Goal: Task Accomplishment & Management: Use online tool/utility

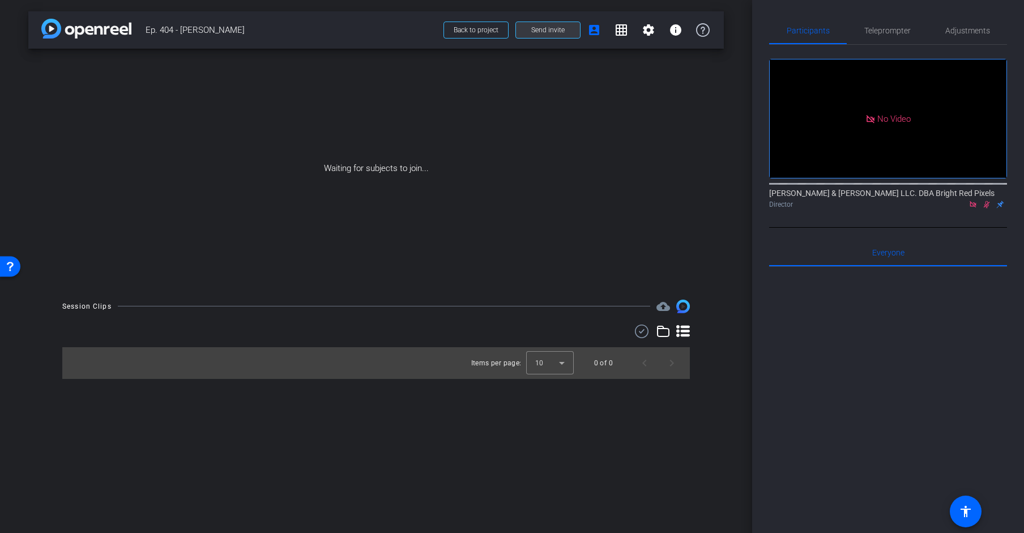
click at [544, 30] on span "Send invite" at bounding box center [547, 29] width 33 height 9
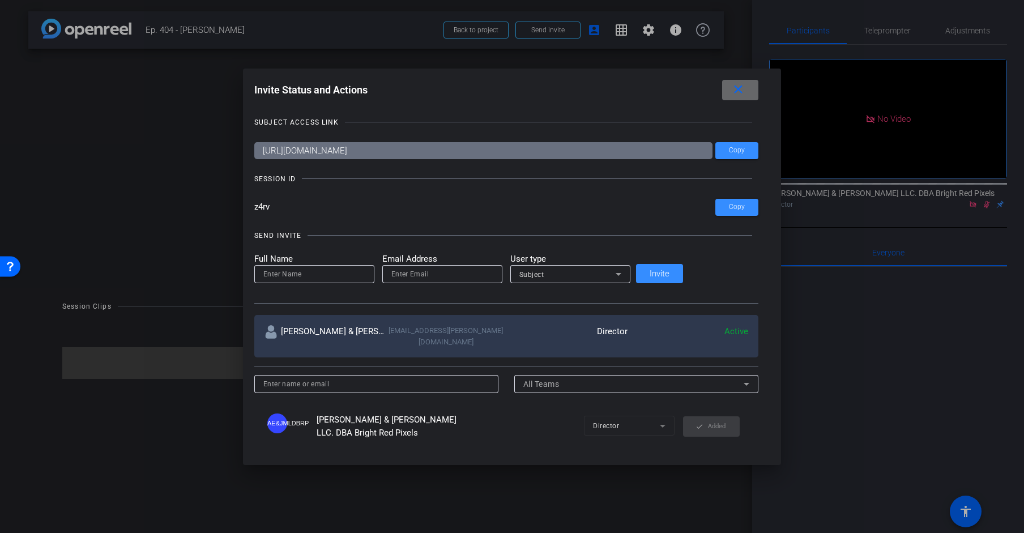
click at [722, 92] on span at bounding box center [740, 89] width 36 height 27
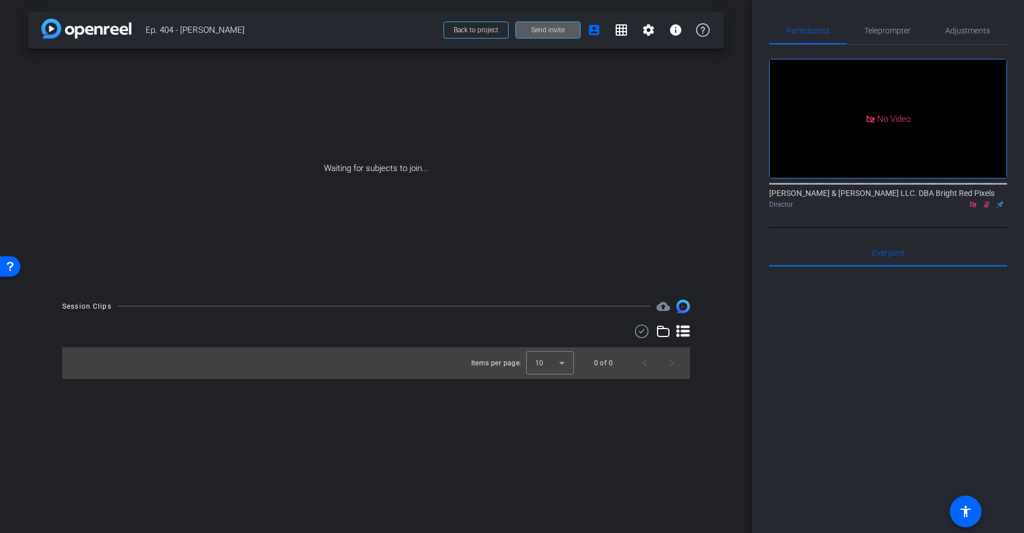
click at [560, 32] on span "Send invite" at bounding box center [547, 29] width 33 height 9
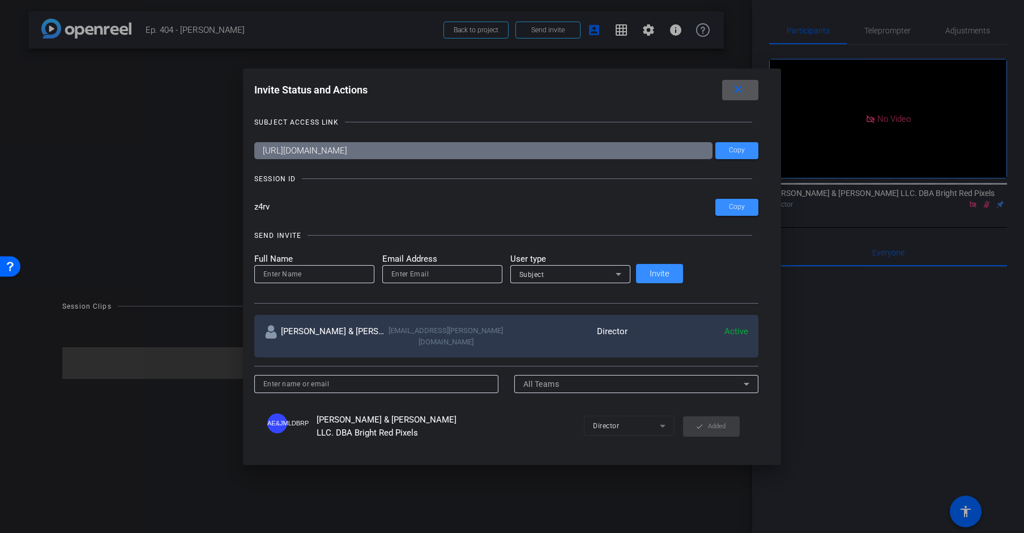
click at [731, 91] on mat-icon "close" at bounding box center [738, 90] width 14 height 14
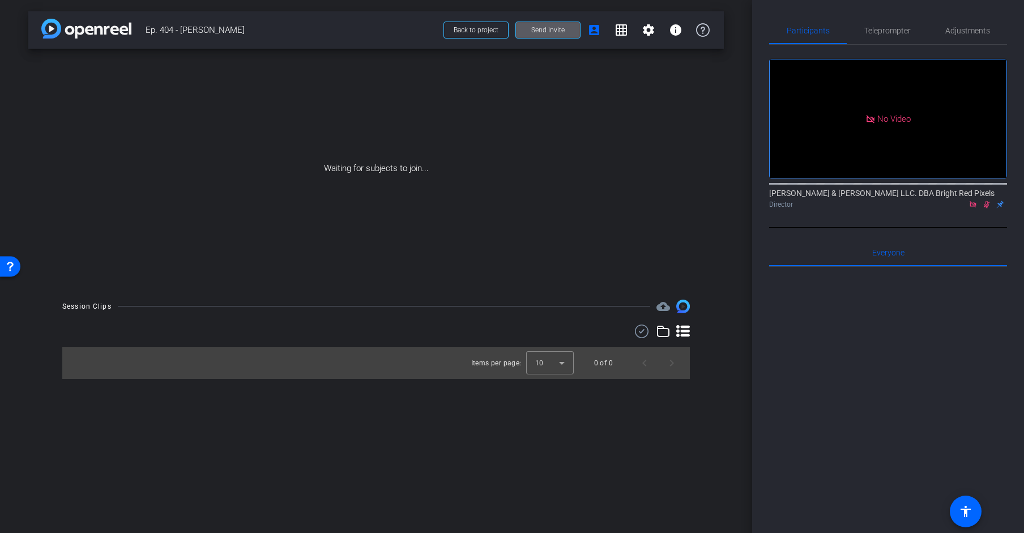
click at [874, 294] on div at bounding box center [888, 407] width 238 height 280
click at [859, 33] on div "Teleprompter" at bounding box center [886, 30] width 81 height 27
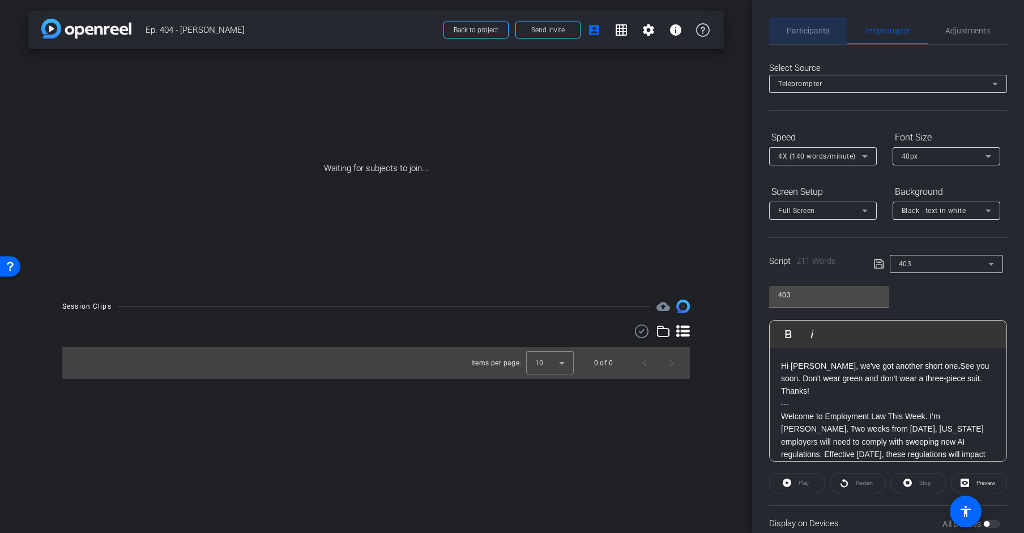
click at [811, 33] on span "Participants" at bounding box center [807, 31] width 43 height 8
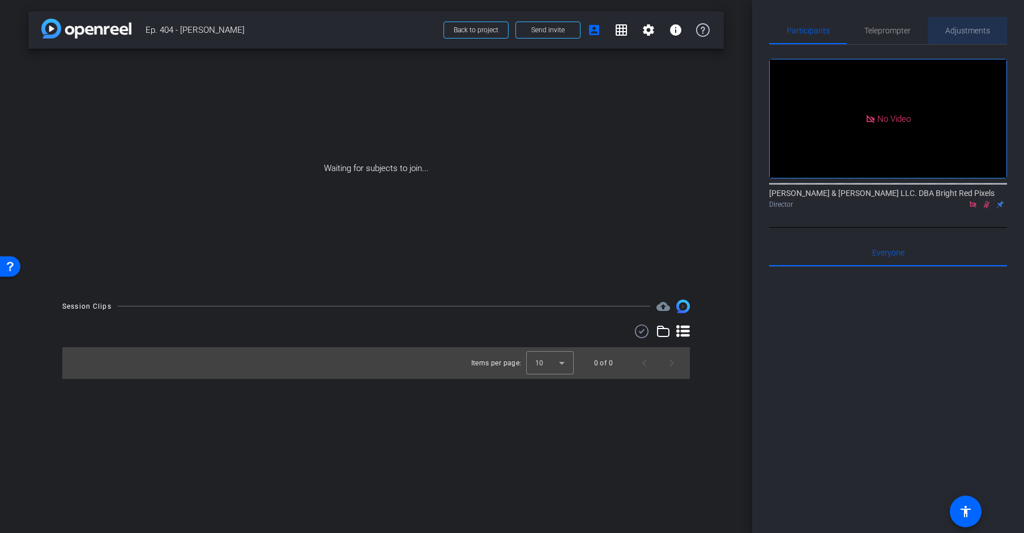
click at [920, 33] on span "Adjustments" at bounding box center [967, 31] width 45 height 8
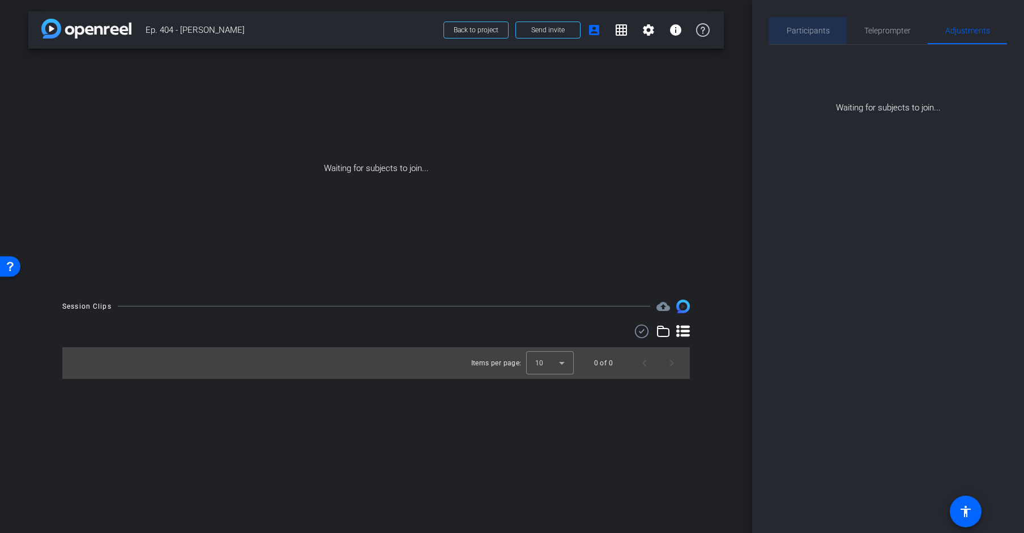
click at [815, 35] on span "Participants" at bounding box center [807, 31] width 43 height 8
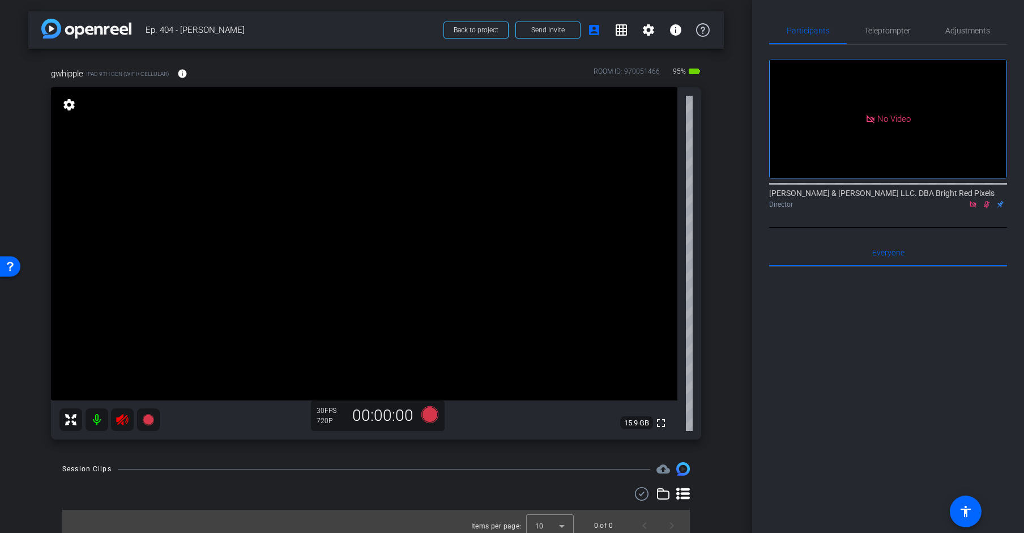
drag, startPoint x: 127, startPoint y: 455, endPoint x: 122, endPoint y: 423, distance: 32.7
click at [125, 444] on div "arrow_back Ep. 404 - [PERSON_NAME] to project Send invite account_box grid_on s…" at bounding box center [376, 266] width 752 height 533
click at [121, 423] on icon at bounding box center [122, 419] width 12 height 11
click at [130, 462] on div "Session Clips cloud_upload" at bounding box center [375, 469] width 627 height 14
click at [920, 200] on icon at bounding box center [986, 204] width 9 height 8
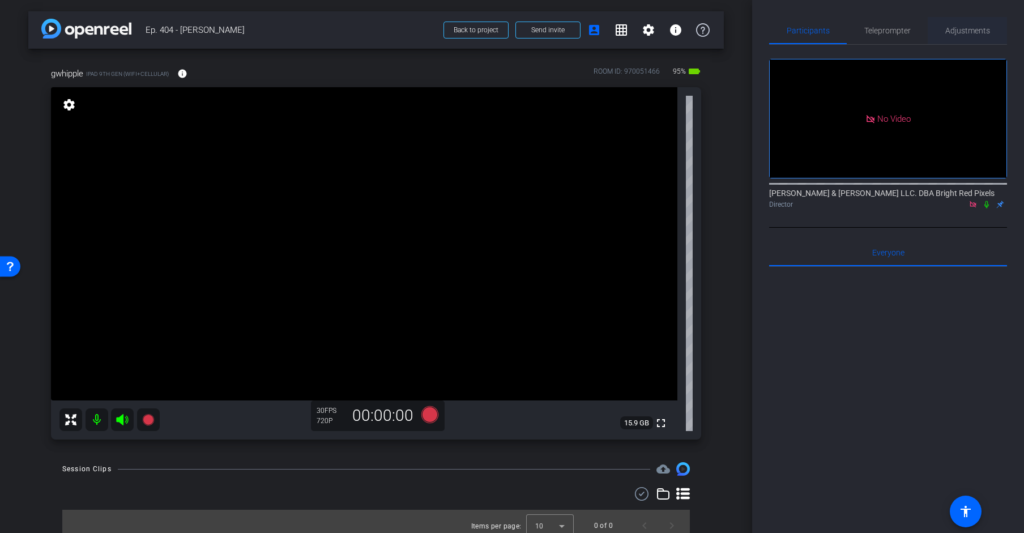
click at [920, 32] on span "Adjustments" at bounding box center [967, 31] width 45 height 8
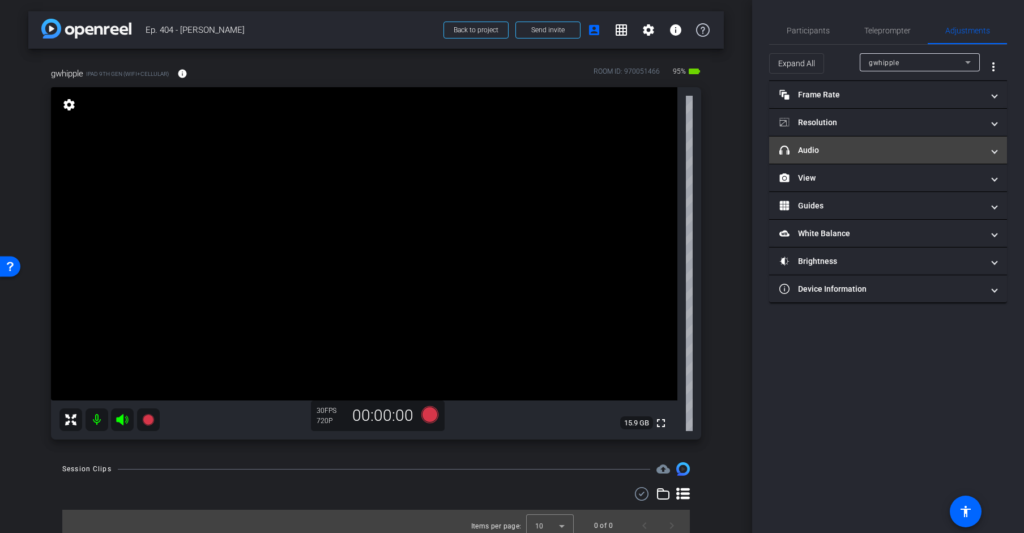
click at [880, 153] on mat-panel-title "headphone icon Audio" at bounding box center [881, 150] width 204 height 12
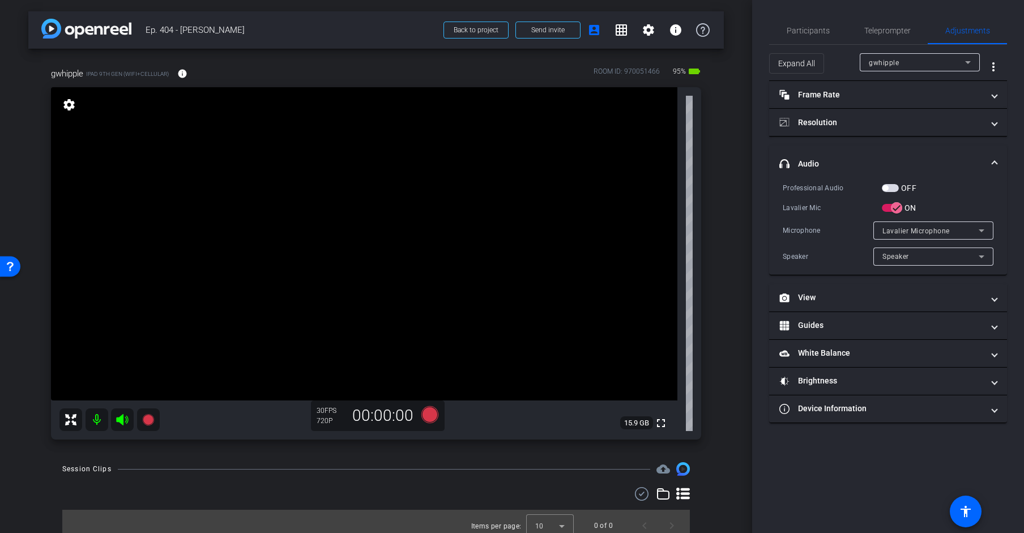
click at [889, 186] on span "button" at bounding box center [889, 188] width 17 height 8
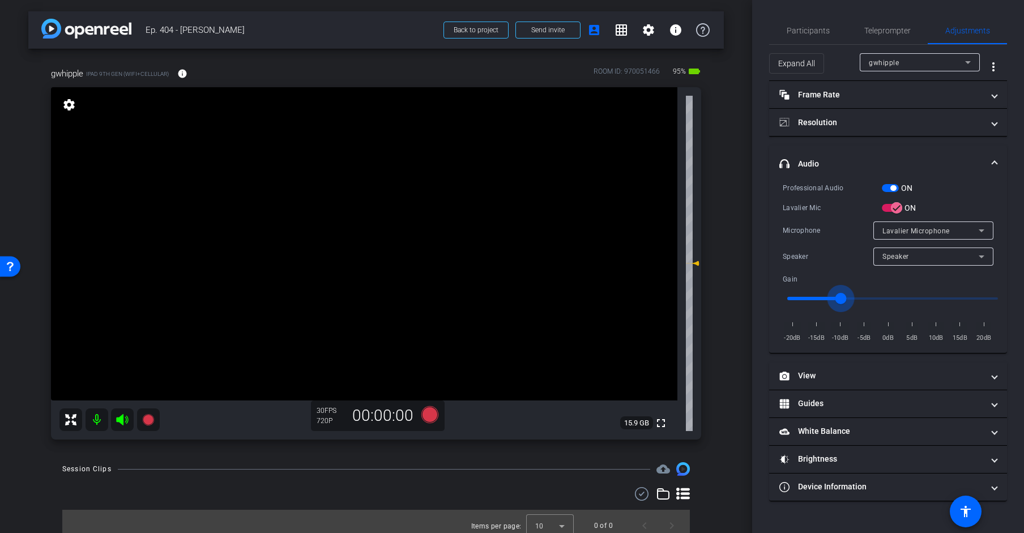
drag, startPoint x: 892, startPoint y: 295, endPoint x: 842, endPoint y: 301, distance: 49.6
click at [842, 301] on input "range" at bounding box center [892, 298] width 234 height 25
drag, startPoint x: 845, startPoint y: 301, endPoint x: 852, endPoint y: 300, distance: 7.4
type input "-8"
click at [852, 300] on input "range" at bounding box center [892, 298] width 234 height 25
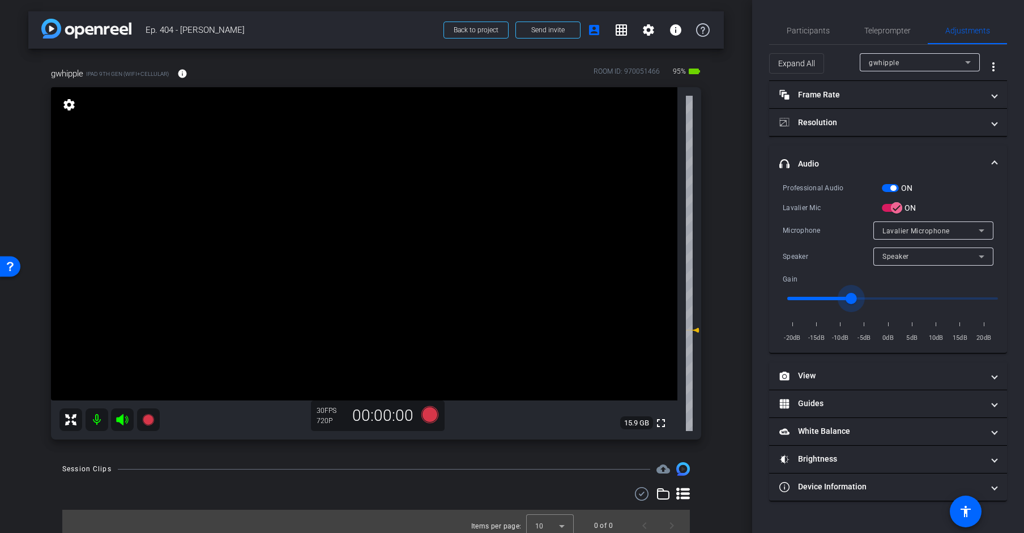
click at [729, 288] on div "arrow_back Ep. 404 - [PERSON_NAME] to project Send invite account_box grid_on s…" at bounding box center [376, 266] width 752 height 533
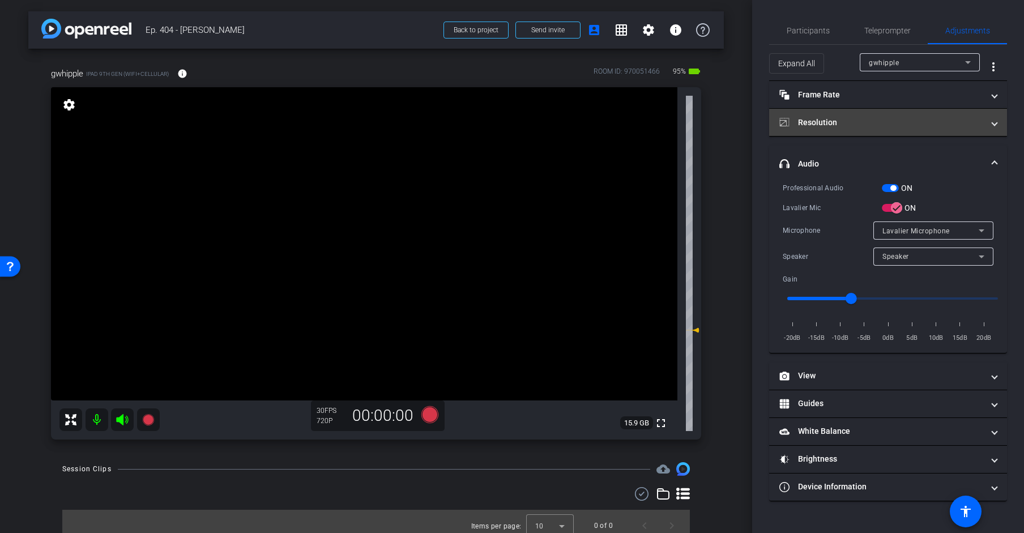
click at [861, 114] on mat-expansion-panel-header "Resolution" at bounding box center [888, 122] width 238 height 27
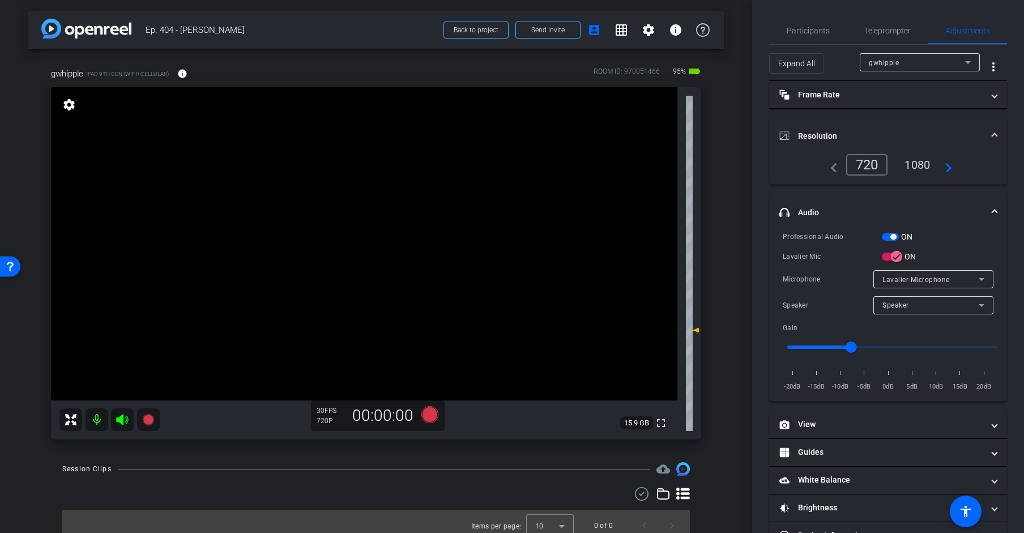
click at [919, 161] on div "1080" at bounding box center [917, 164] width 42 height 19
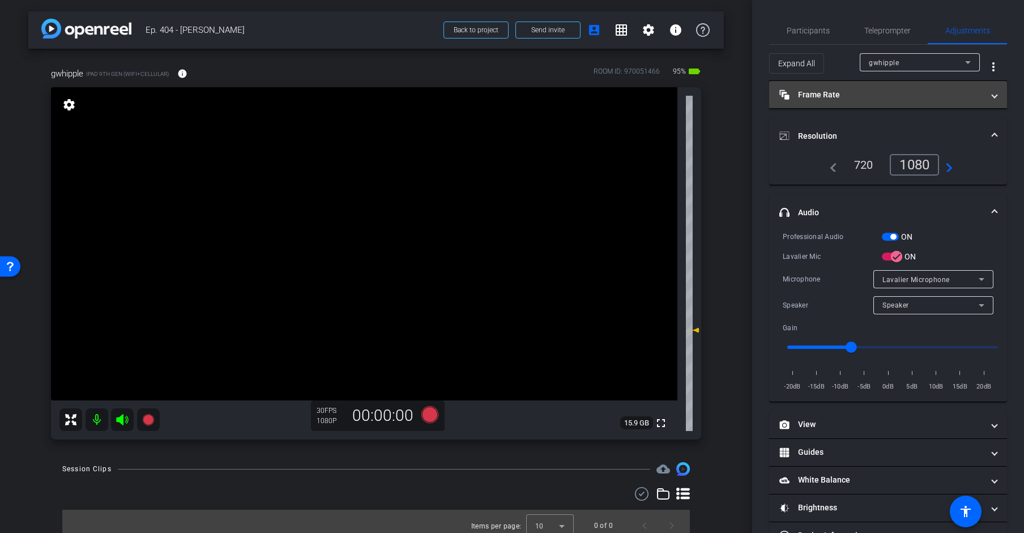
click at [862, 101] on mat-expansion-panel-header "Frame Rate Frame Rate" at bounding box center [888, 94] width 238 height 27
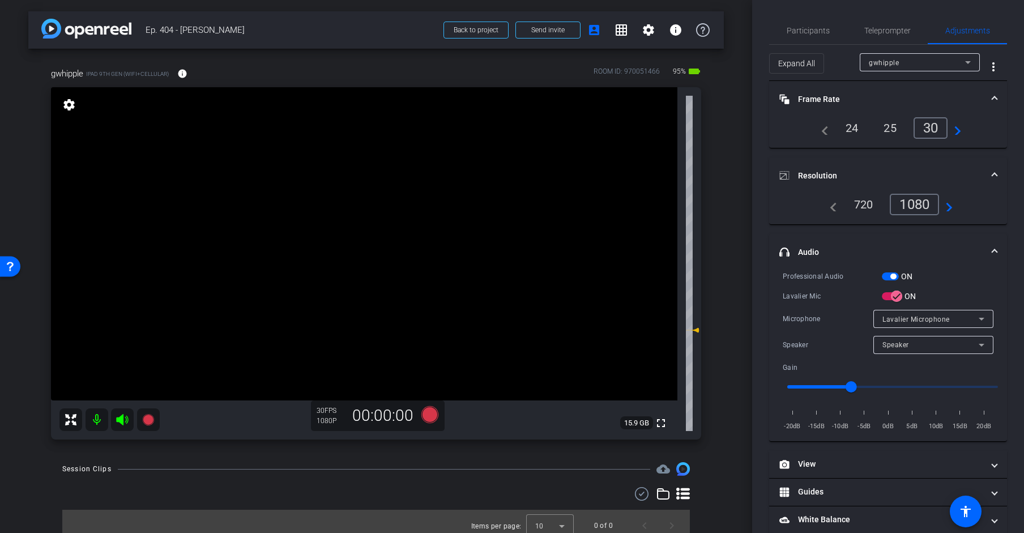
click at [841, 96] on mat-panel-title "Frame Rate Frame Rate" at bounding box center [881, 99] width 204 height 12
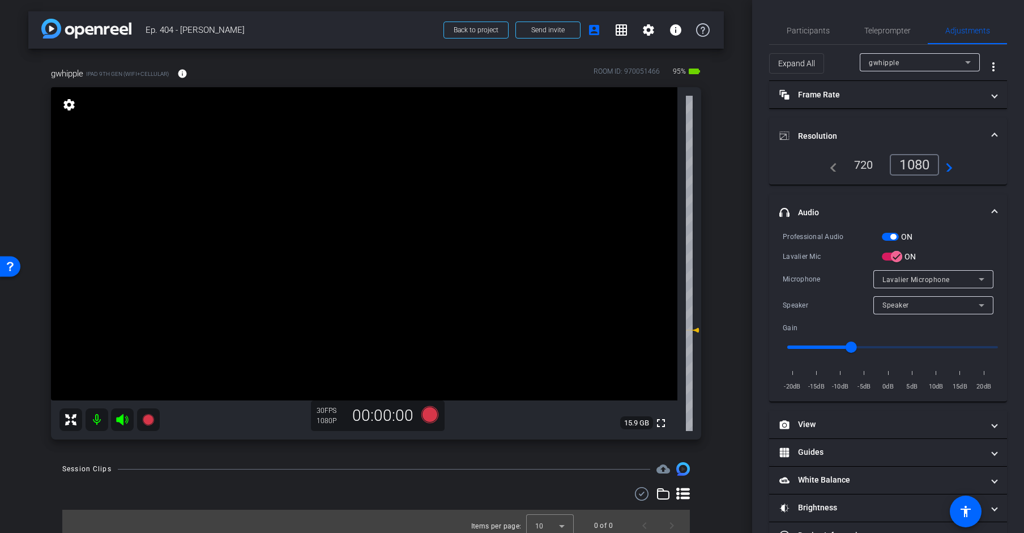
scroll to position [33, 0]
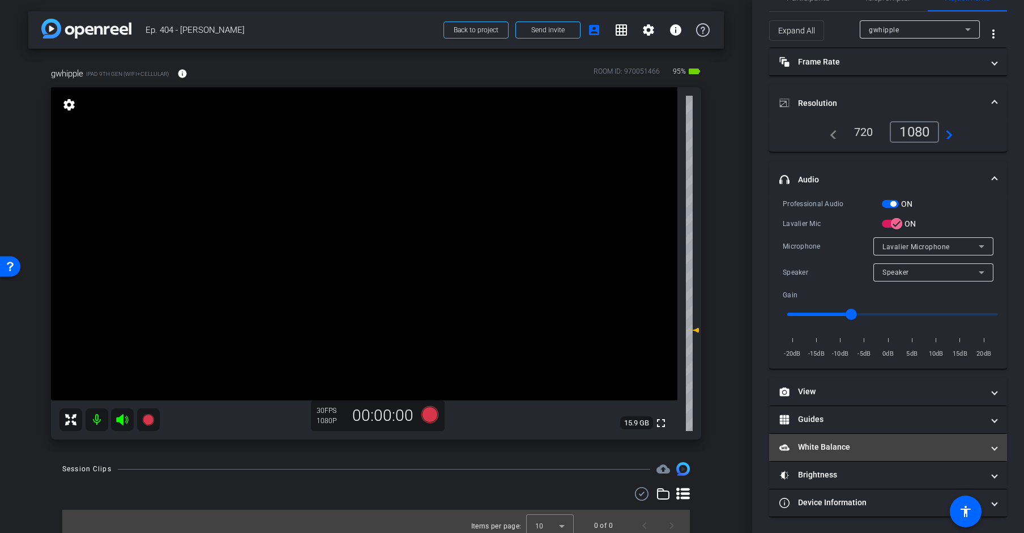
click at [835, 443] on mat-panel-title "White Balance White Balance" at bounding box center [881, 447] width 204 height 12
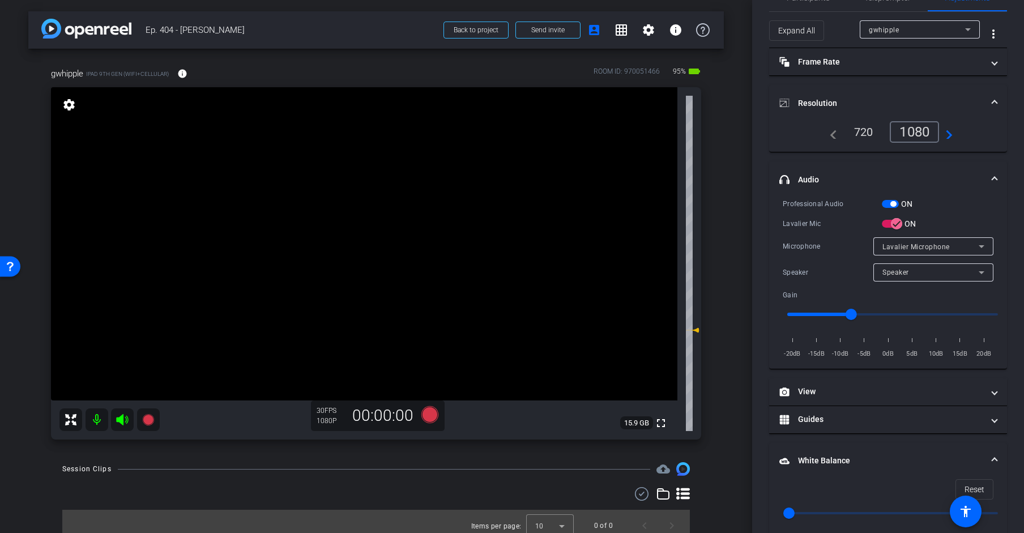
scroll to position [170, 0]
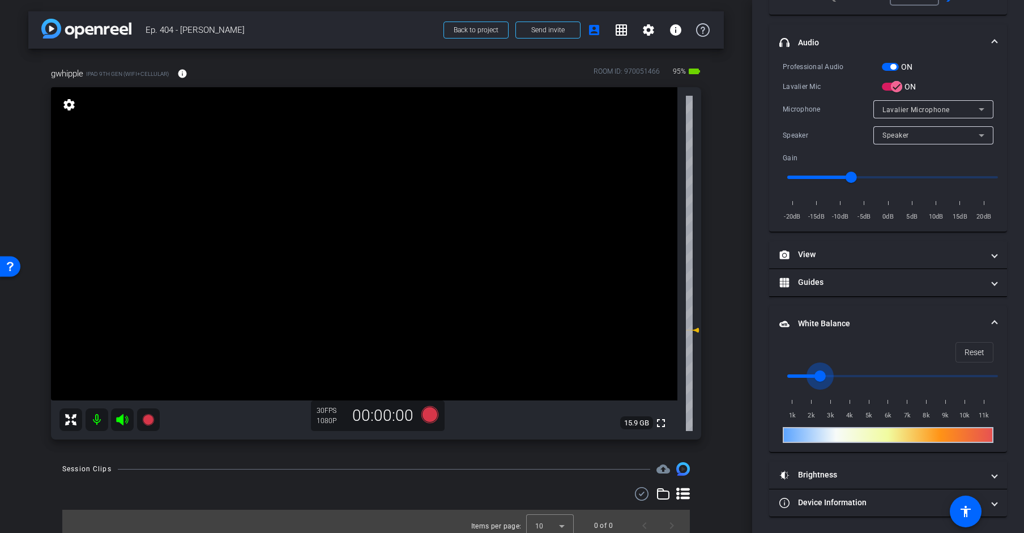
drag, startPoint x: 794, startPoint y: 372, endPoint x: 817, endPoint y: 372, distance: 23.8
click at [817, 373] on input "range" at bounding box center [892, 375] width 234 height 25
drag, startPoint x: 822, startPoint y: 374, endPoint x: 858, endPoint y: 374, distance: 35.7
click at [858, 374] on input "range" at bounding box center [892, 375] width 234 height 25
drag, startPoint x: 857, startPoint y: 374, endPoint x: 819, endPoint y: 374, distance: 38.5
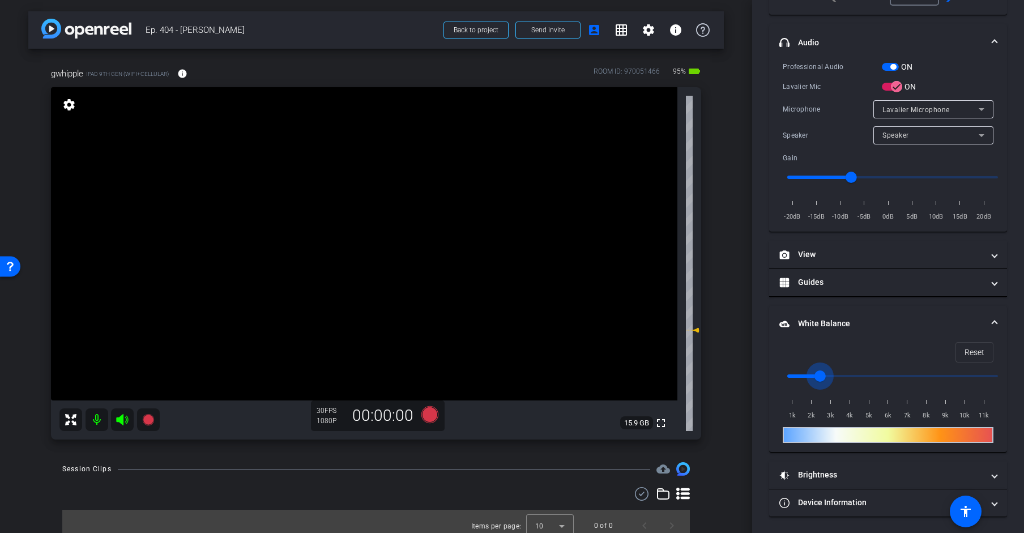
click at [819, 374] on input "range" at bounding box center [892, 375] width 234 height 25
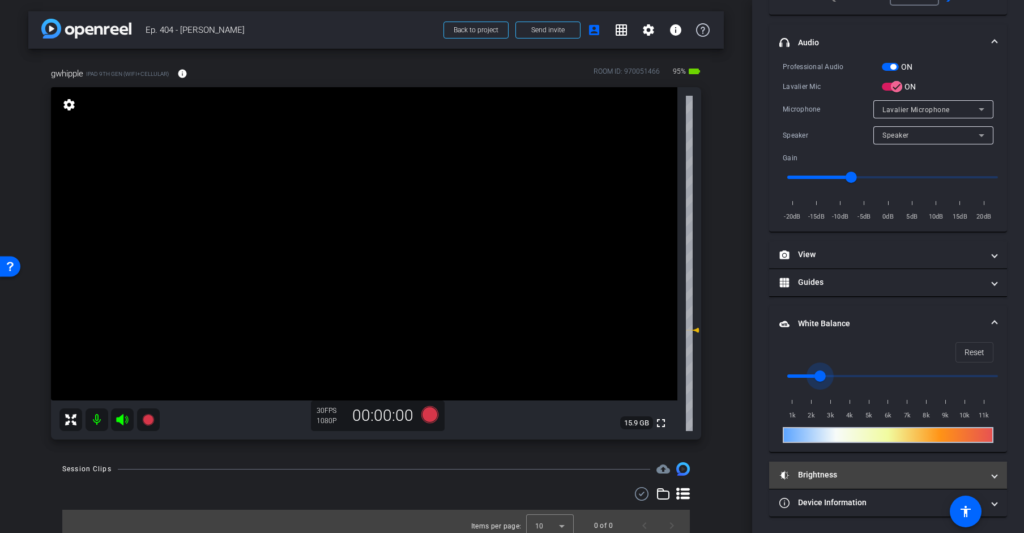
click at [853, 479] on mat-expansion-panel-header "Brightness" at bounding box center [888, 474] width 238 height 27
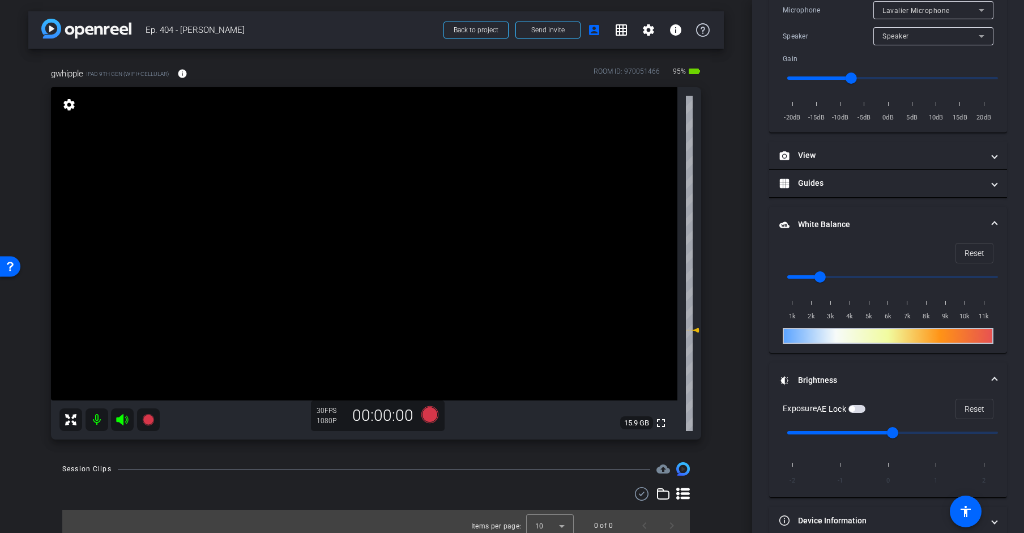
scroll to position [287, 0]
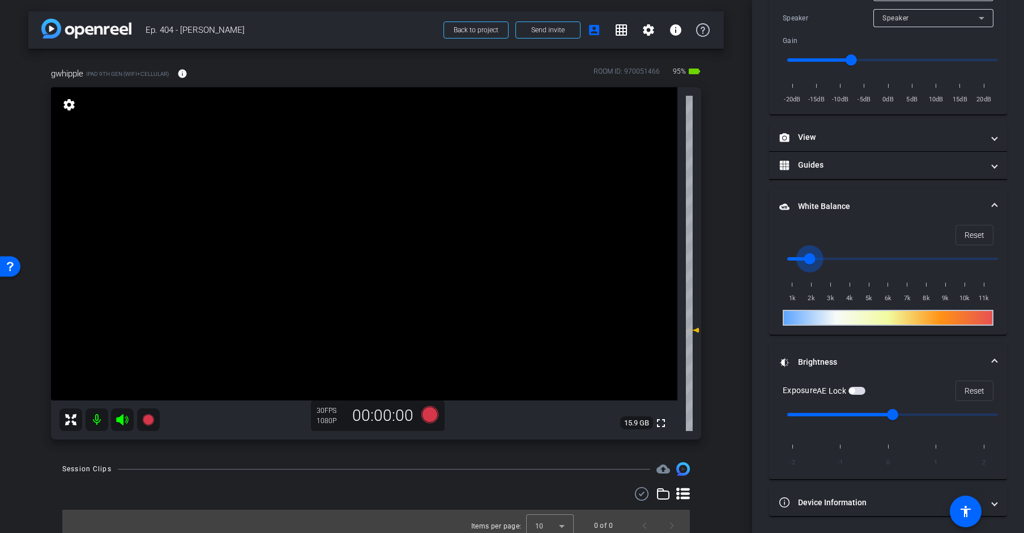
drag, startPoint x: 817, startPoint y: 254, endPoint x: 812, endPoint y: 254, distance: 5.7
type input "2000"
click at [812, 254] on input "range" at bounding box center [892, 258] width 234 height 25
click at [858, 389] on span "button" at bounding box center [856, 391] width 17 height 8
click at [859, 385] on div "AE Lock" at bounding box center [840, 390] width 49 height 11
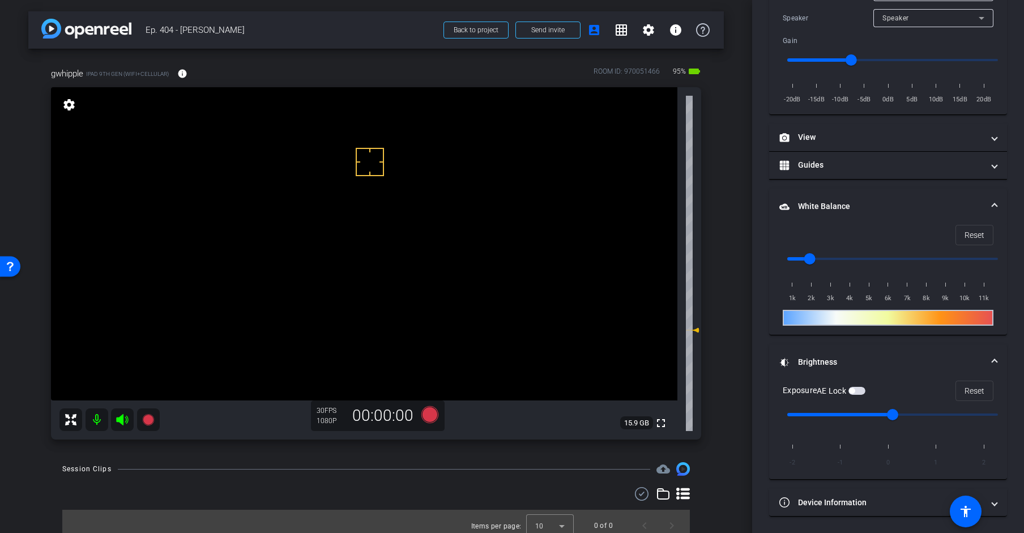
click at [849, 414] on input "range" at bounding box center [892, 414] width 234 height 25
type input "0"
click at [877, 413] on input "range" at bounding box center [892, 414] width 234 height 25
click at [855, 393] on span "button" at bounding box center [856, 391] width 17 height 8
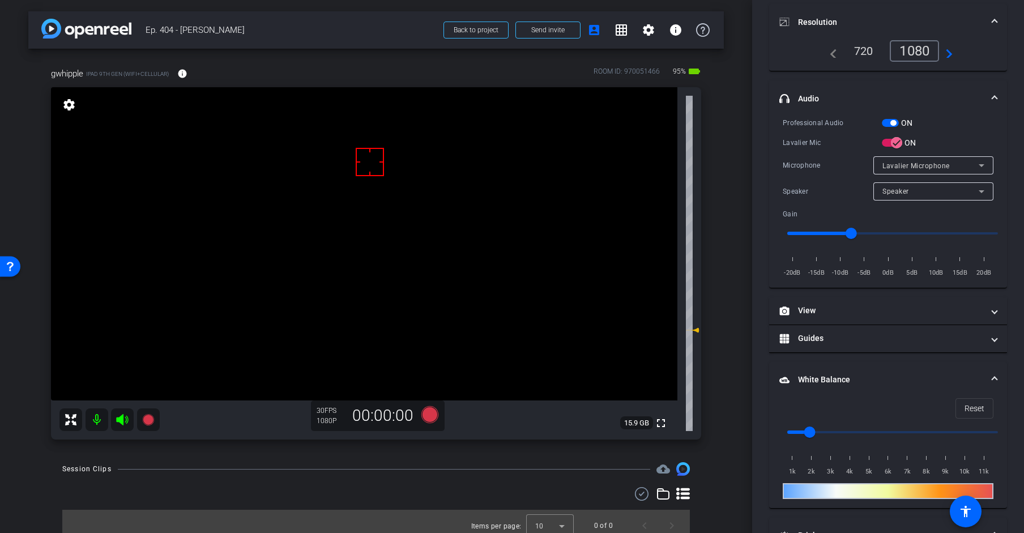
scroll to position [0, 0]
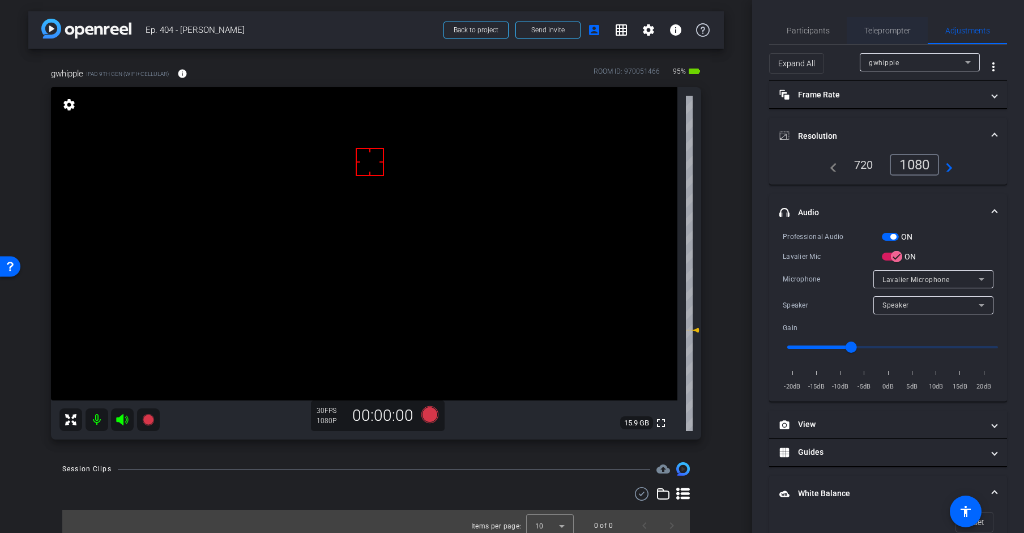
click at [874, 33] on span "Teleprompter" at bounding box center [887, 31] width 46 height 8
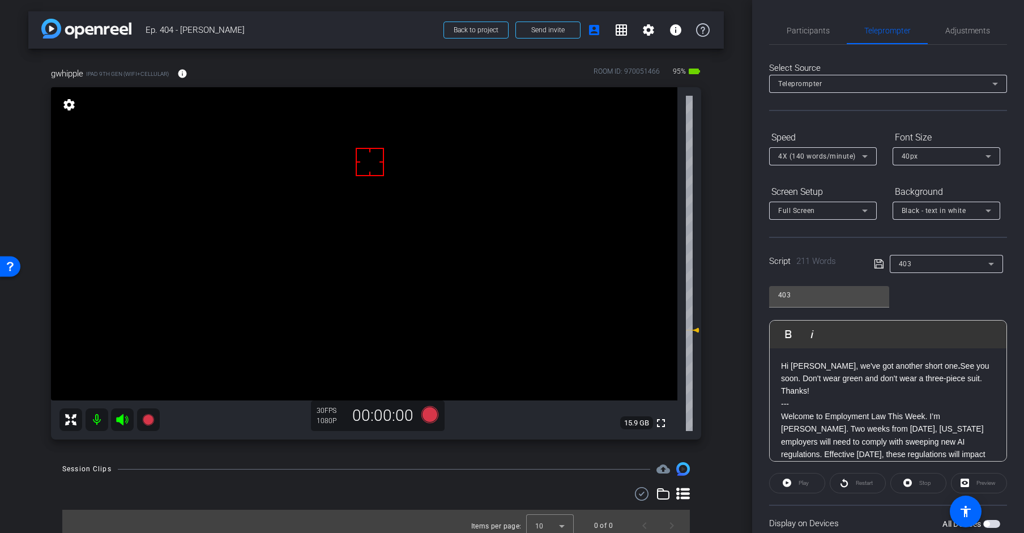
drag, startPoint x: 856, startPoint y: 402, endPoint x: 834, endPoint y: 396, distance: 22.8
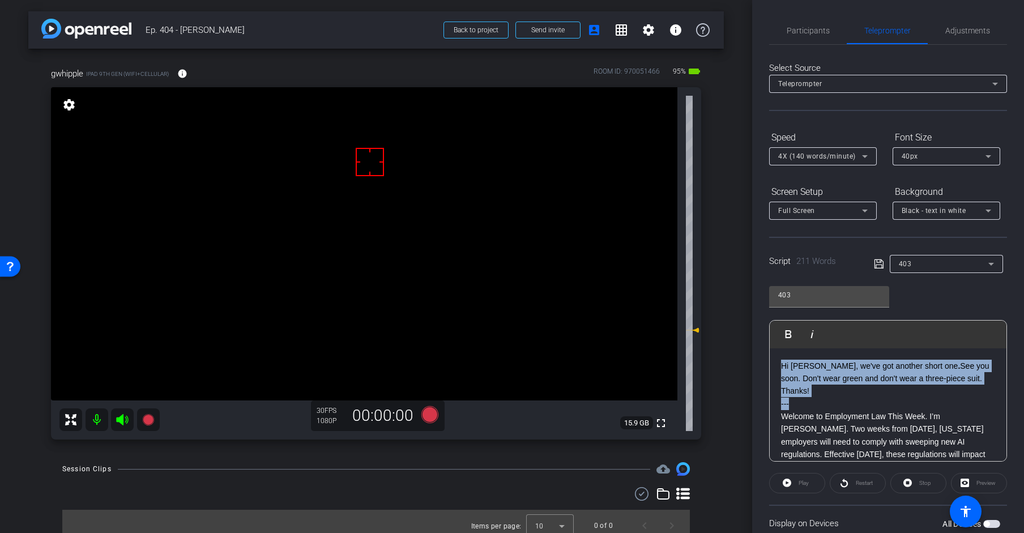
drag, startPoint x: 776, startPoint y: 377, endPoint x: 765, endPoint y: 353, distance: 26.6
click at [765, 353] on div "Participants Teleprompter Adjustments [PERSON_NAME] & [PERSON_NAME] LLC. DBA Br…" at bounding box center [888, 266] width 272 height 533
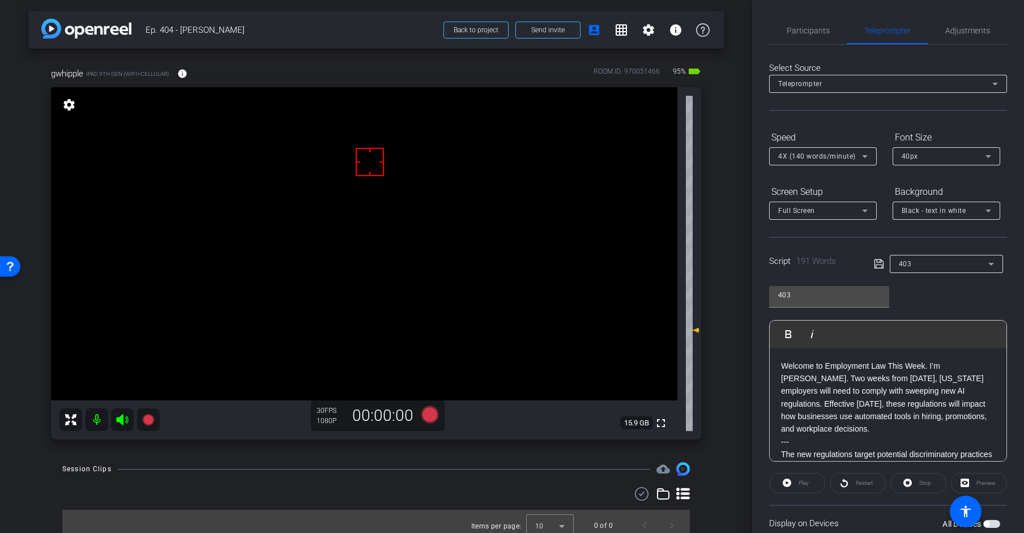
click at [877, 262] on icon at bounding box center [877, 263] width 9 height 9
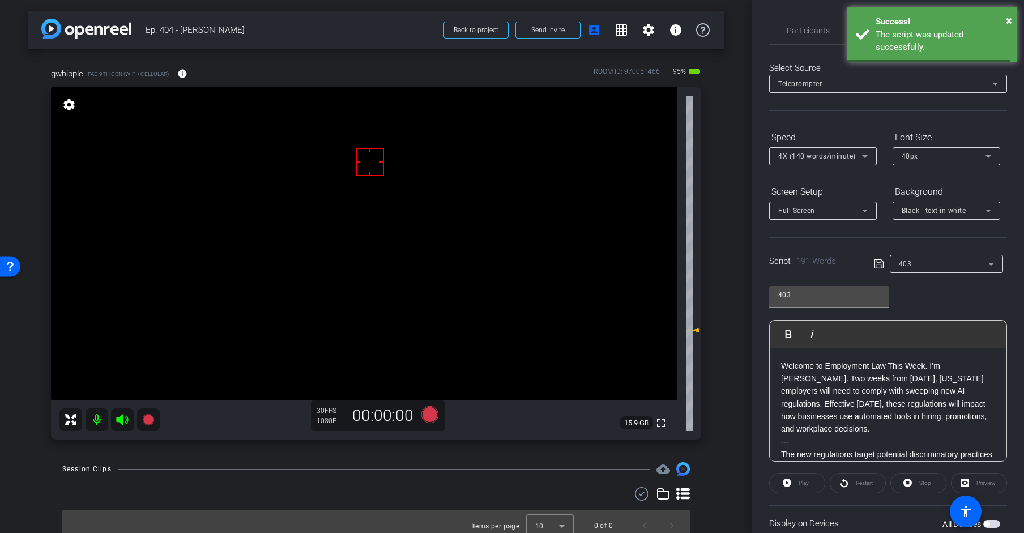
click at [877, 262] on icon at bounding box center [877, 263] width 9 height 9
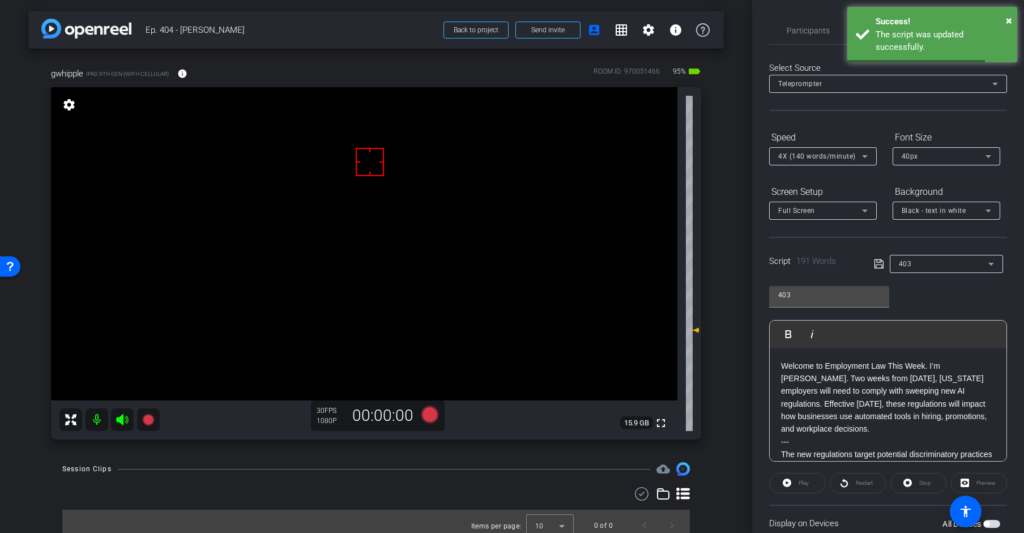
drag, startPoint x: 877, startPoint y: 262, endPoint x: 874, endPoint y: 269, distance: 7.6
click at [877, 262] on icon at bounding box center [877, 263] width 9 height 9
click at [802, 481] on div "Play" at bounding box center [797, 483] width 56 height 20
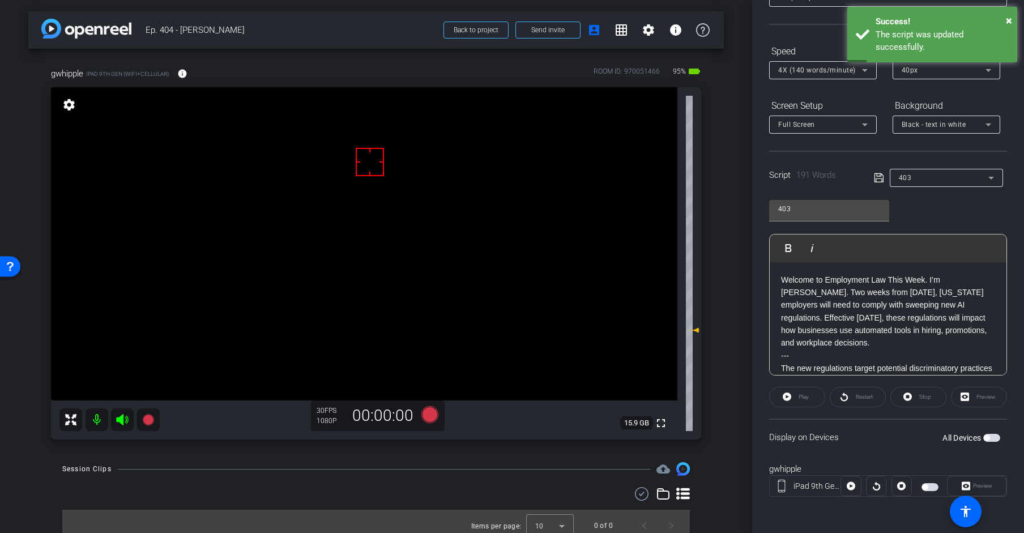
click at [920, 489] on span "button" at bounding box center [929, 487] width 17 height 8
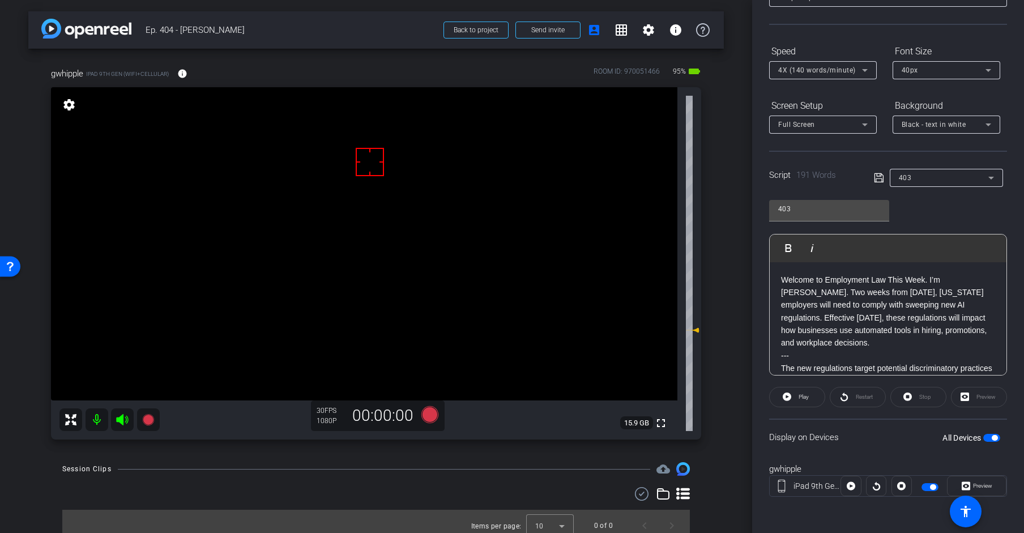
click at [876, 177] on icon at bounding box center [878, 178] width 10 height 14
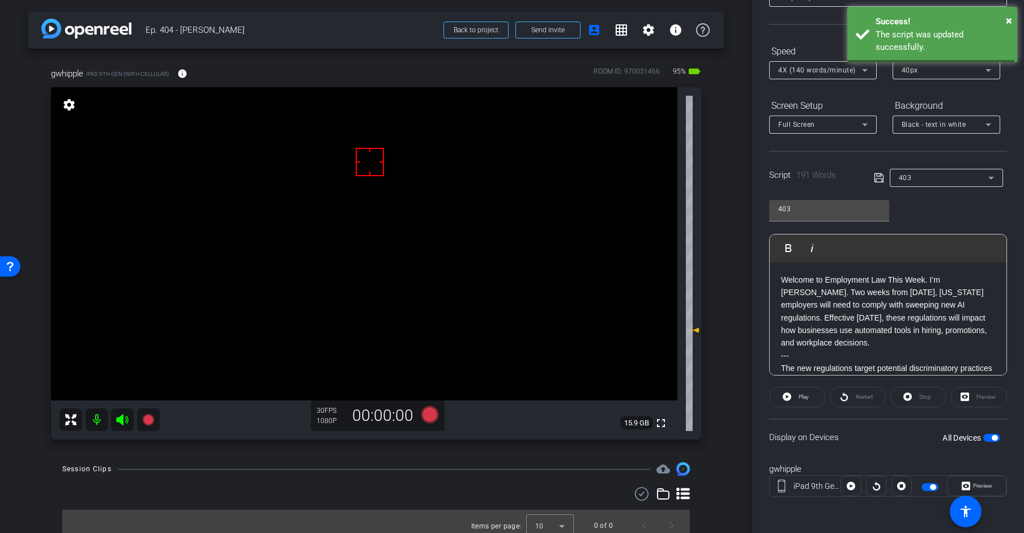
drag, startPoint x: 876, startPoint y: 177, endPoint x: 830, endPoint y: 303, distance: 134.3
click at [876, 178] on icon at bounding box center [878, 178] width 10 height 14
click at [798, 400] on span "Play" at bounding box center [801, 397] width 13 height 16
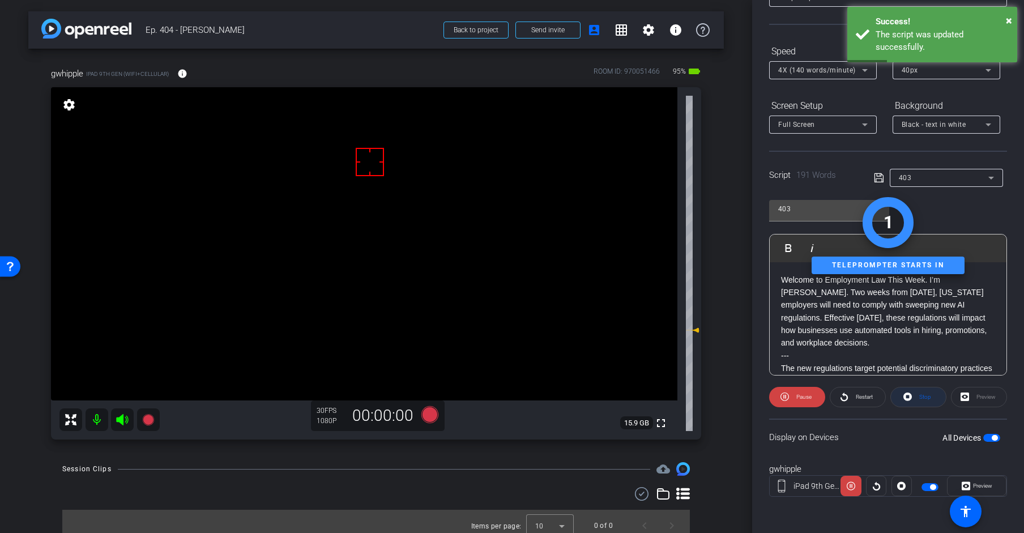
click at [920, 400] on span "Stop" at bounding box center [923, 397] width 15 height 16
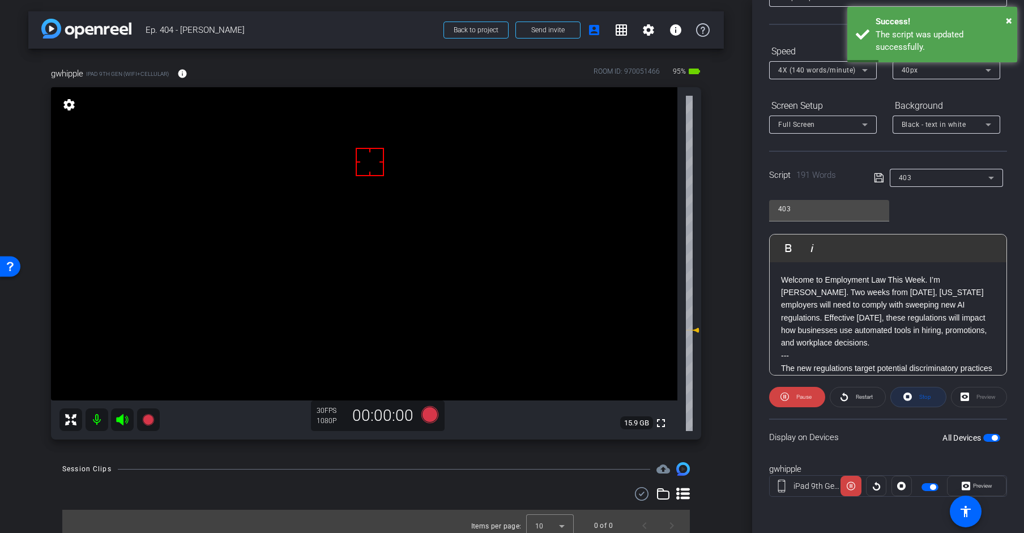
click at [920, 400] on div "Stop" at bounding box center [918, 397] width 56 height 20
drag, startPoint x: 930, startPoint y: 400, endPoint x: 901, endPoint y: 248, distance: 154.5
click at [920, 400] on div "Stop" at bounding box center [918, 397] width 56 height 20
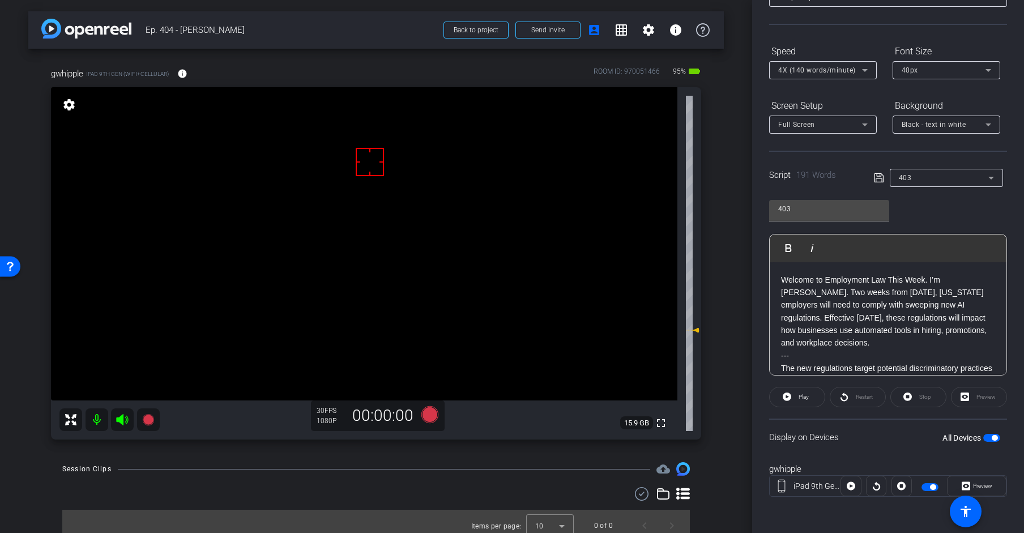
click at [881, 177] on icon at bounding box center [878, 178] width 10 height 14
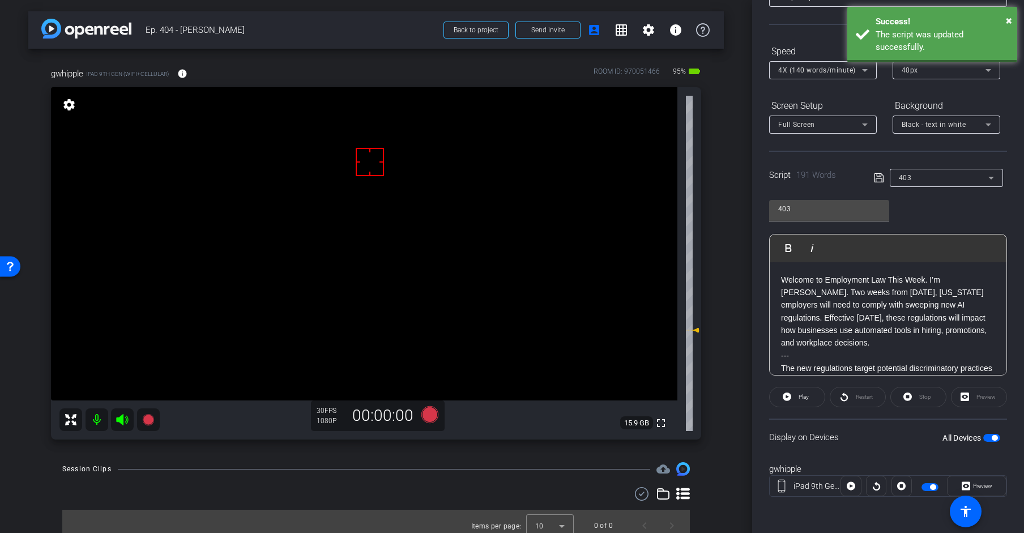
click at [881, 177] on icon at bounding box center [878, 178] width 10 height 14
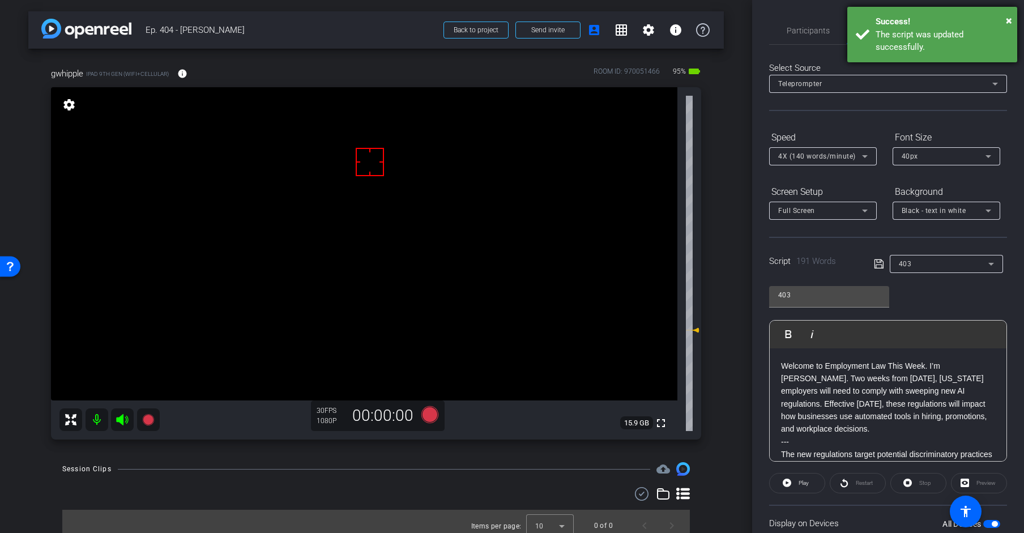
click at [920, 20] on div "Success!" at bounding box center [941, 21] width 133 height 13
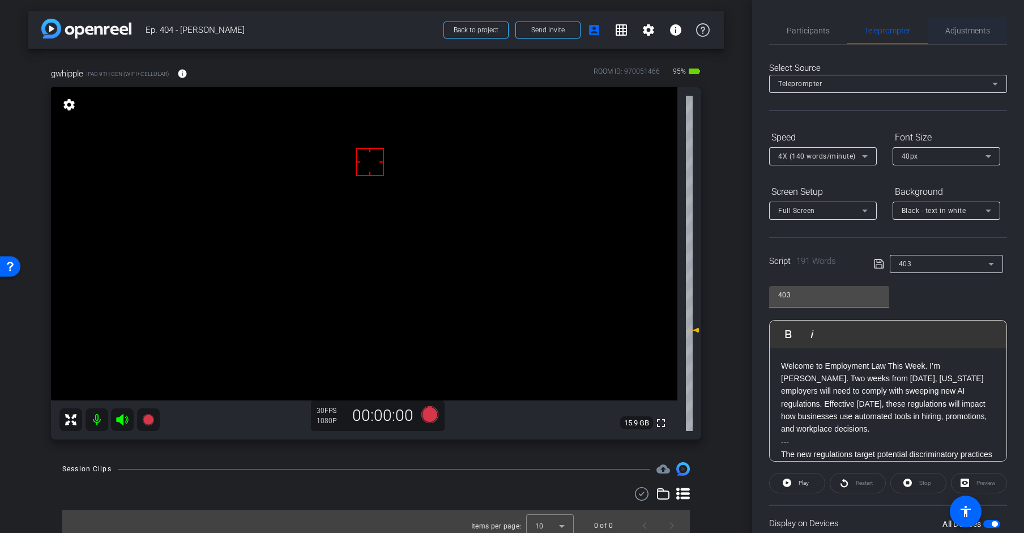
click at [920, 19] on span "×" at bounding box center [1008, 21] width 6 height 14
click at [920, 29] on span "Adjustments" at bounding box center [967, 31] width 45 height 8
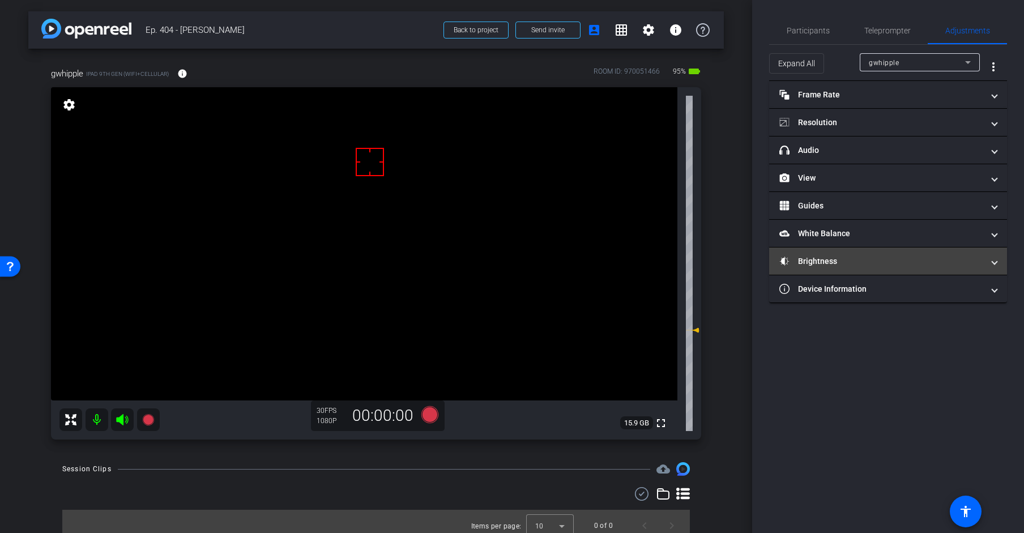
click at [829, 269] on mat-expansion-panel-header "Brightness" at bounding box center [888, 260] width 238 height 27
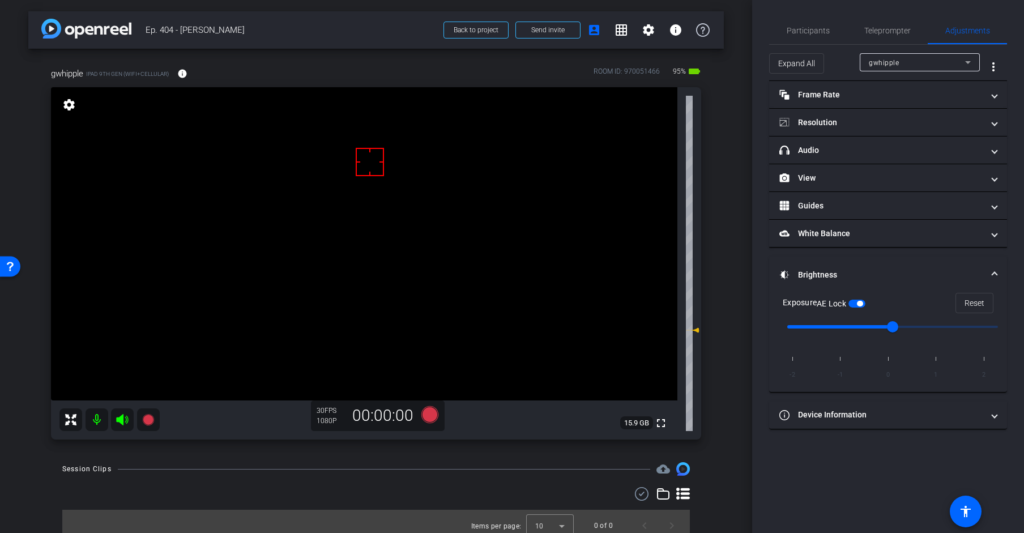
click at [860, 324] on input "range" at bounding box center [892, 326] width 234 height 25
click at [875, 323] on input "range" at bounding box center [892, 326] width 234 height 25
drag, startPoint x: 369, startPoint y: 155, endPoint x: 375, endPoint y: 156, distance: 6.3
click at [849, 323] on input "range" at bounding box center [892, 326] width 234 height 25
drag, startPoint x: 849, startPoint y: 327, endPoint x: 866, endPoint y: 327, distance: 17.0
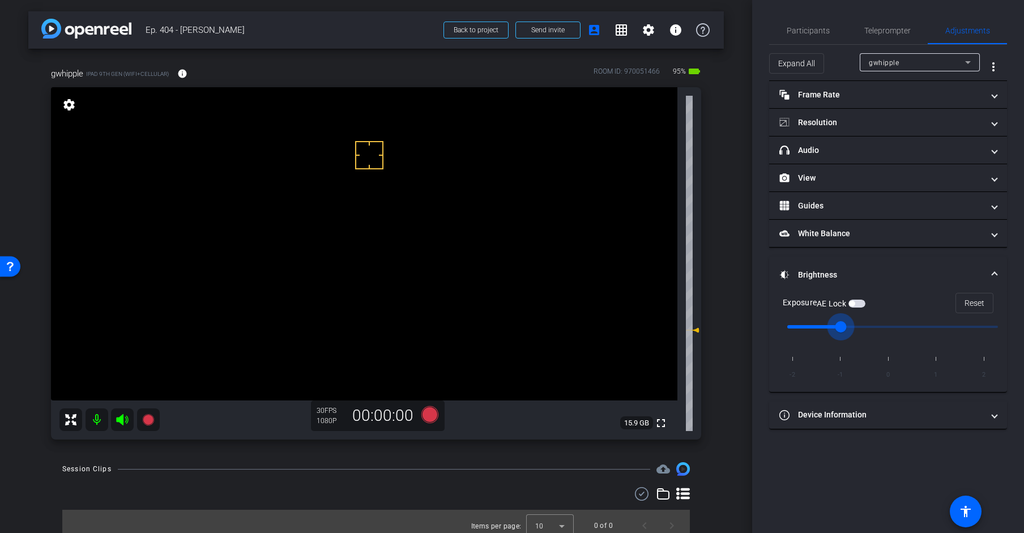
click at [866, 327] on input "range" at bounding box center [892, 326] width 234 height 25
type input "0"
click at [868, 326] on input "range" at bounding box center [892, 326] width 234 height 25
click at [852, 308] on div "AE Lock" at bounding box center [840, 303] width 49 height 11
click at [855, 305] on button "AE Lock" at bounding box center [856, 303] width 17 height 8
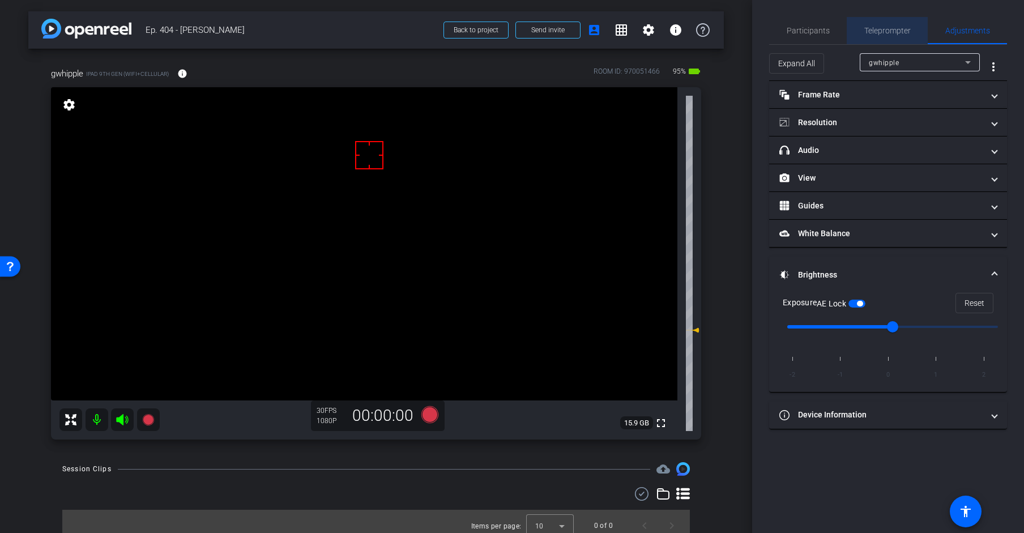
click at [884, 28] on span "Teleprompter" at bounding box center [887, 31] width 46 height 8
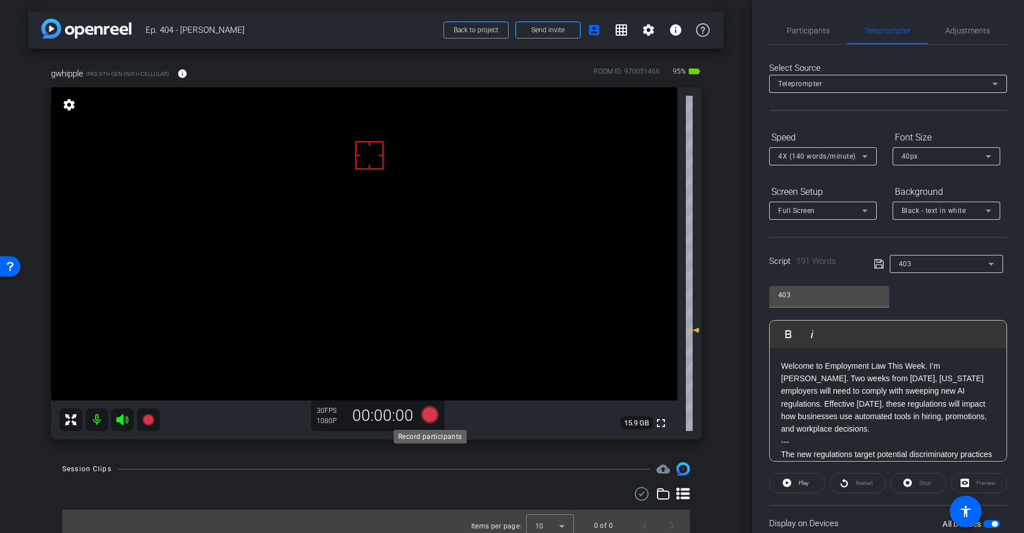
click at [433, 412] on icon at bounding box center [429, 414] width 17 height 17
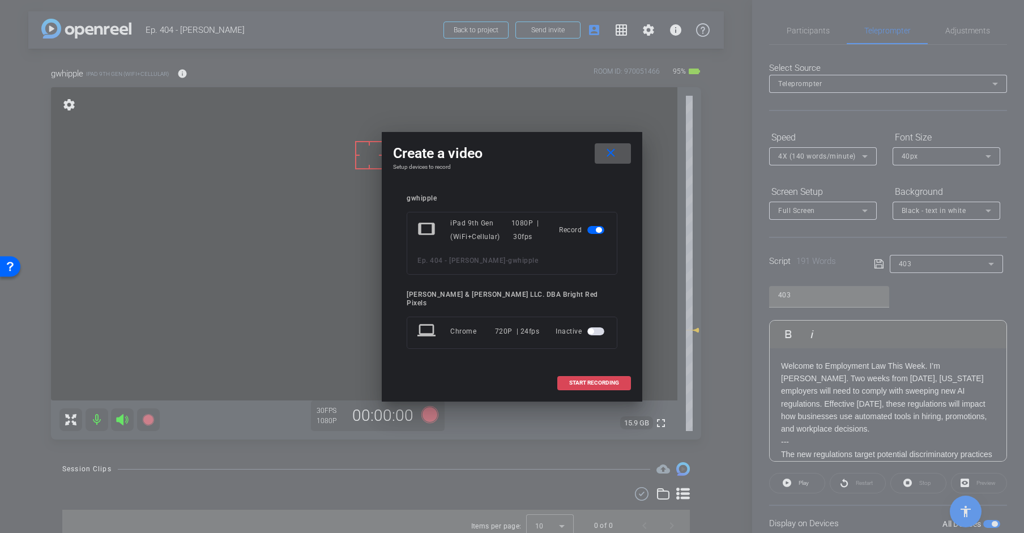
click at [573, 380] on span "START RECORDING" at bounding box center [594, 383] width 50 height 6
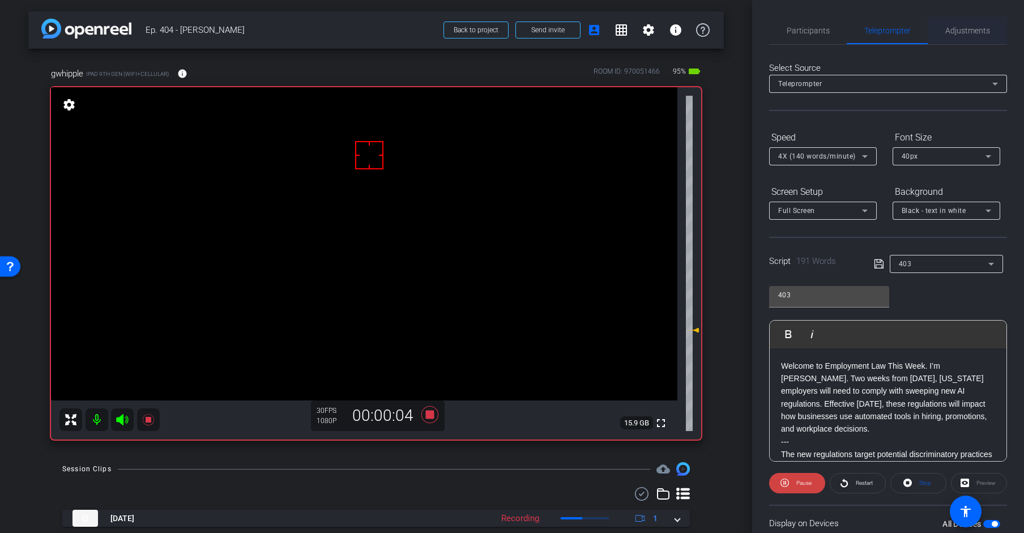
click at [920, 27] on span "Adjustments" at bounding box center [967, 31] width 45 height 8
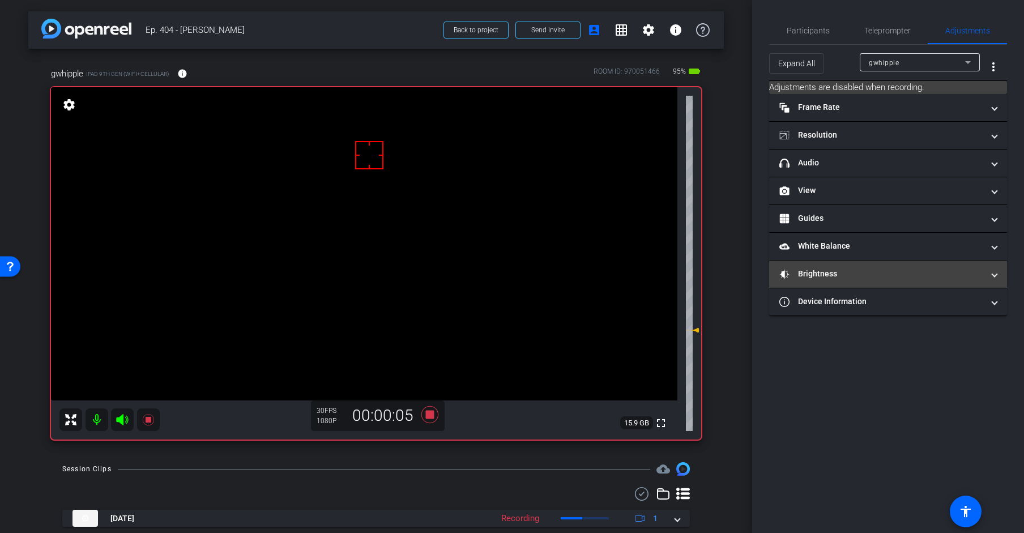
click at [820, 279] on mat-panel-title "Brightness" at bounding box center [881, 274] width 204 height 12
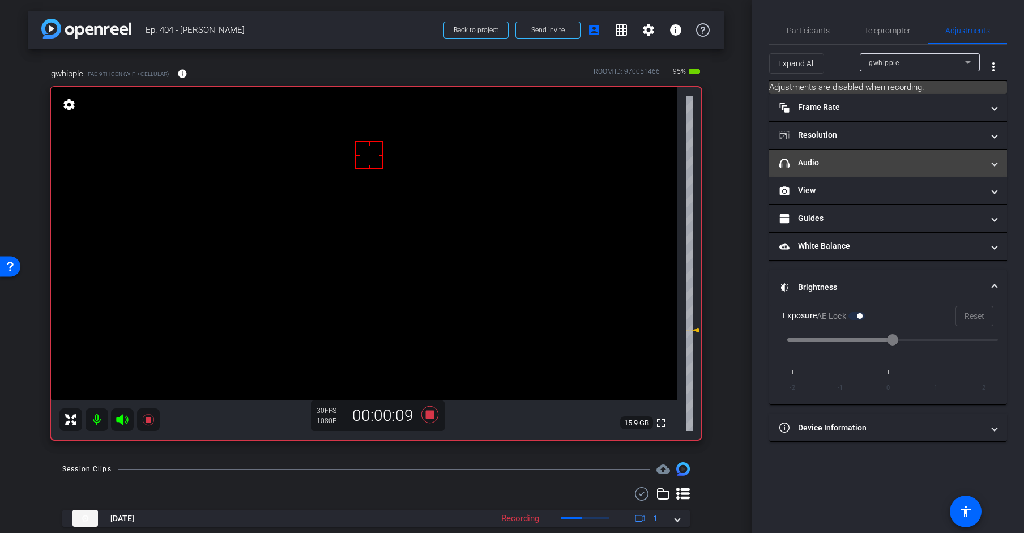
click at [877, 166] on mat-panel-title "headphone icon Audio" at bounding box center [881, 163] width 204 height 12
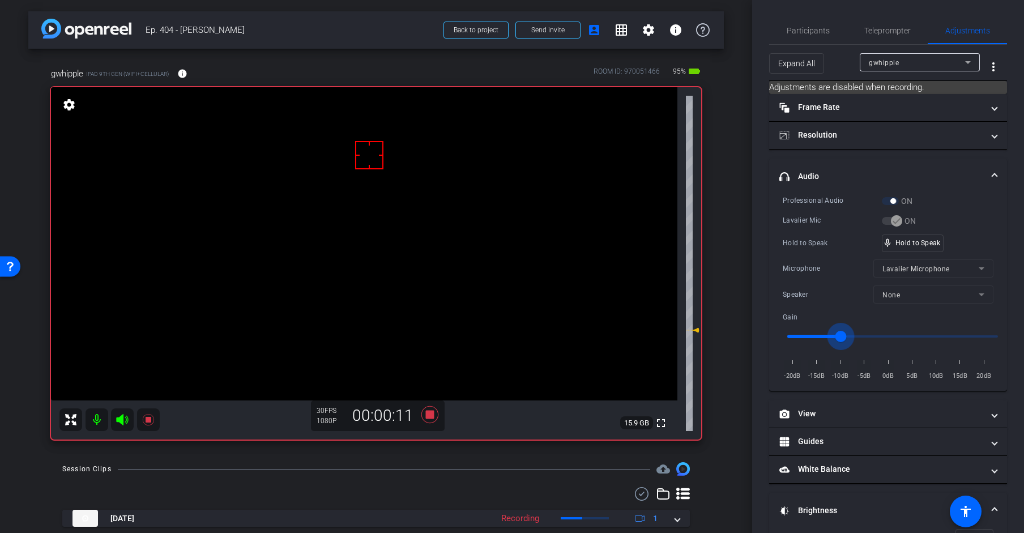
type input "-10"
click at [840, 334] on input "range" at bounding box center [892, 336] width 234 height 25
click at [809, 32] on span "Participants" at bounding box center [807, 31] width 43 height 8
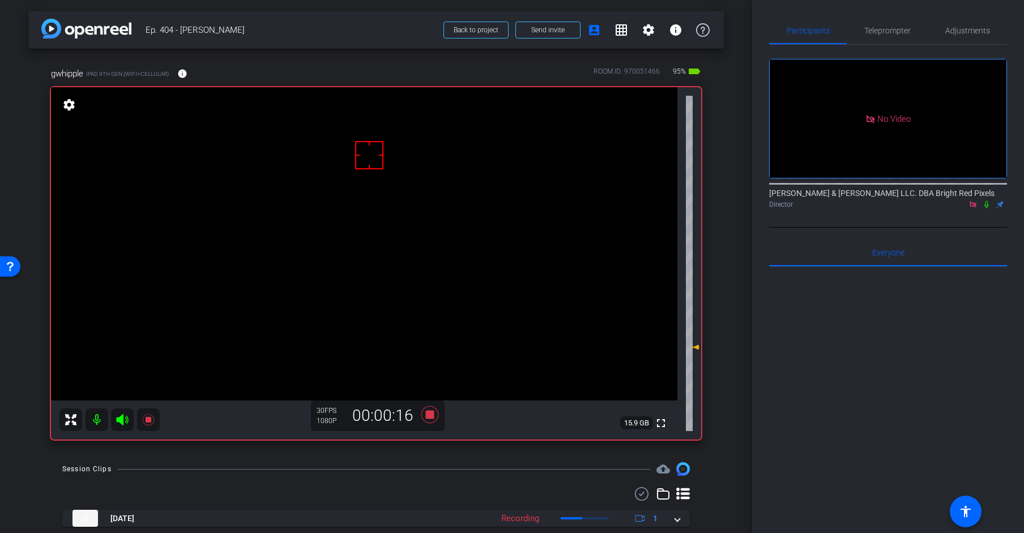
click at [910, 46] on div "No Video [PERSON_NAME] & [PERSON_NAME] LLC. DBA Bright Red Pixels Director" at bounding box center [888, 129] width 238 height 168
click at [892, 37] on span "Teleprompter" at bounding box center [887, 30] width 46 height 27
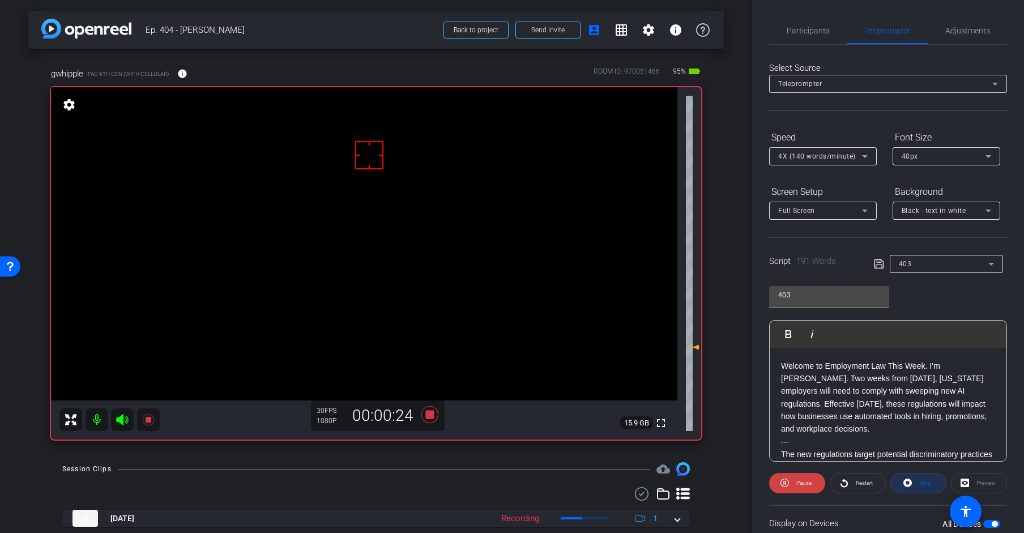
click at [920, 482] on span "Stop" at bounding box center [925, 482] width 12 height 6
drag, startPoint x: 430, startPoint y: 416, endPoint x: 453, endPoint y: 487, distance: 75.5
click at [429, 416] on icon at bounding box center [429, 414] width 17 height 17
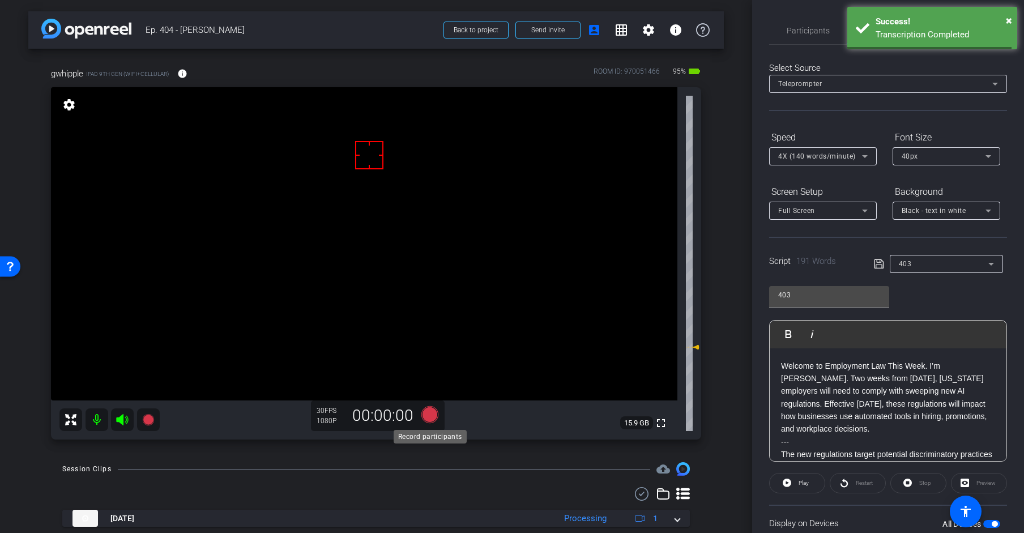
click at [433, 413] on icon at bounding box center [429, 414] width 17 height 17
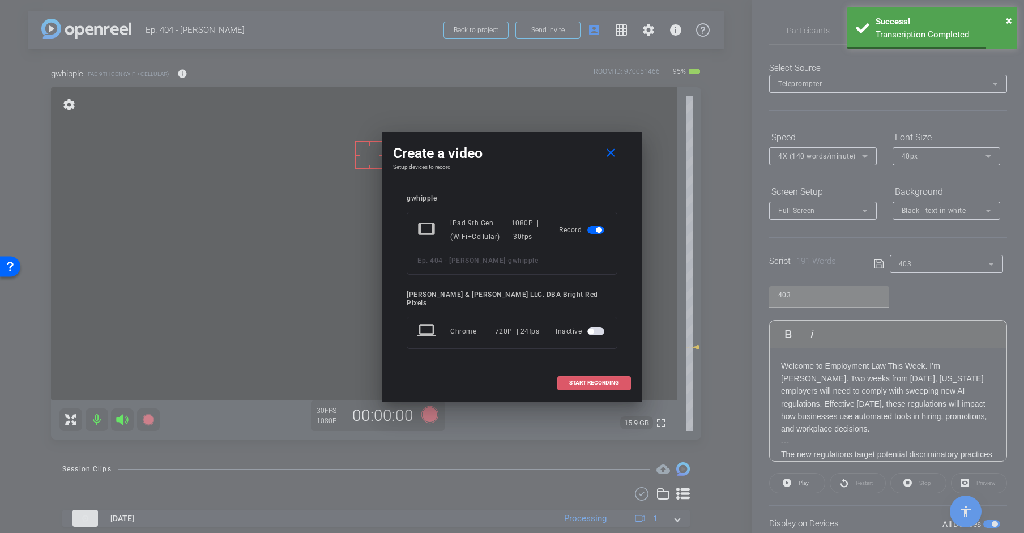
click at [610, 380] on span "START RECORDING" at bounding box center [594, 383] width 50 height 6
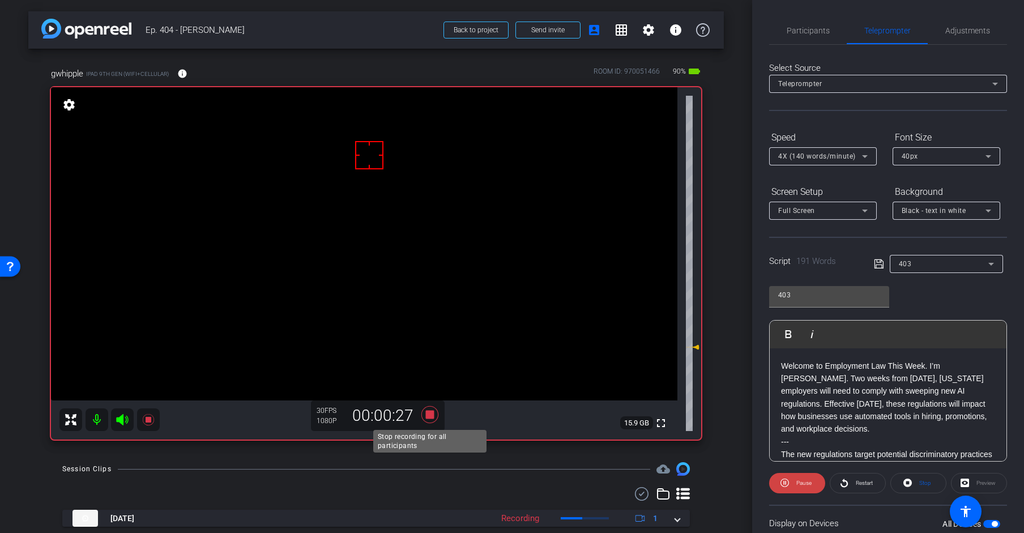
click at [429, 417] on icon at bounding box center [429, 414] width 17 height 17
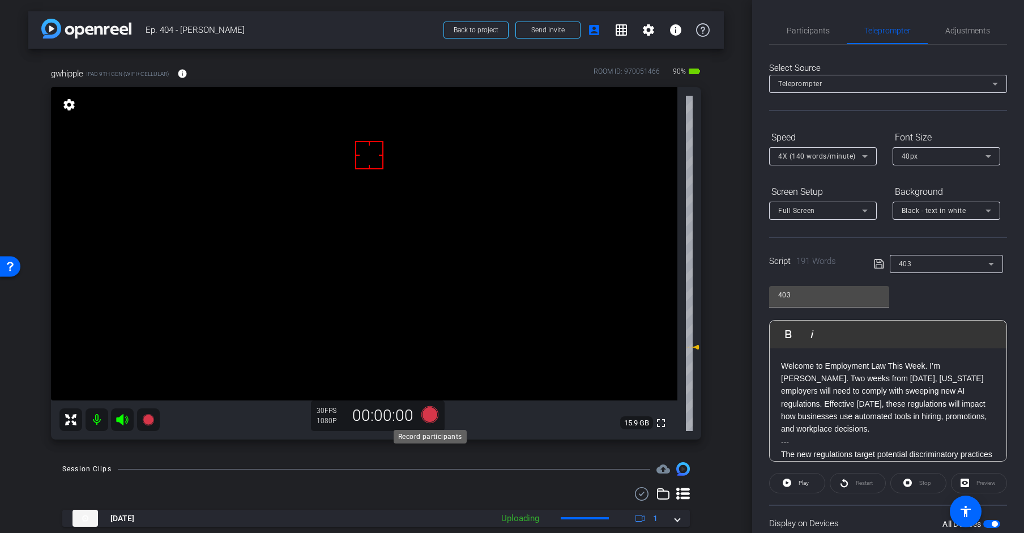
click at [429, 417] on icon at bounding box center [429, 414] width 17 height 17
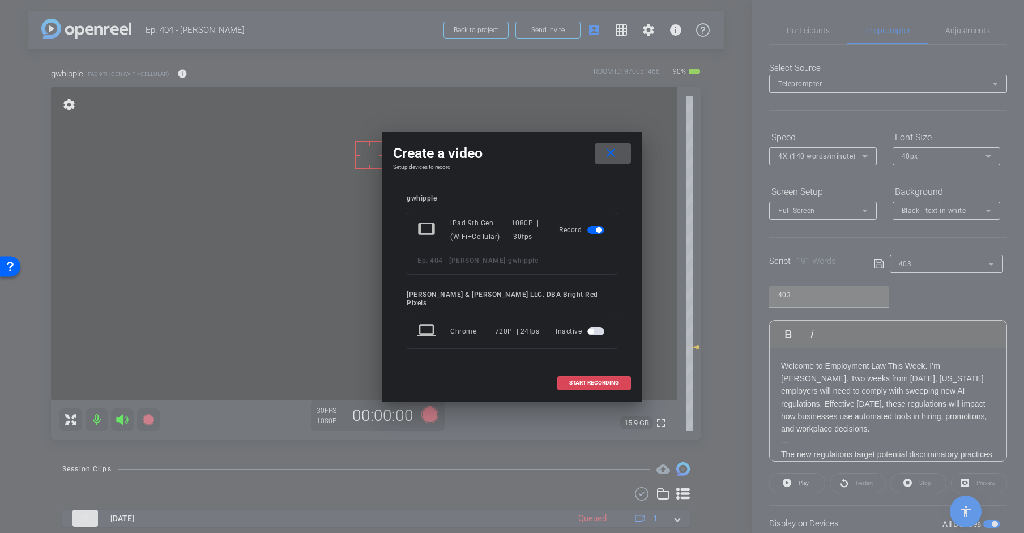
click at [560, 379] on span at bounding box center [594, 382] width 72 height 27
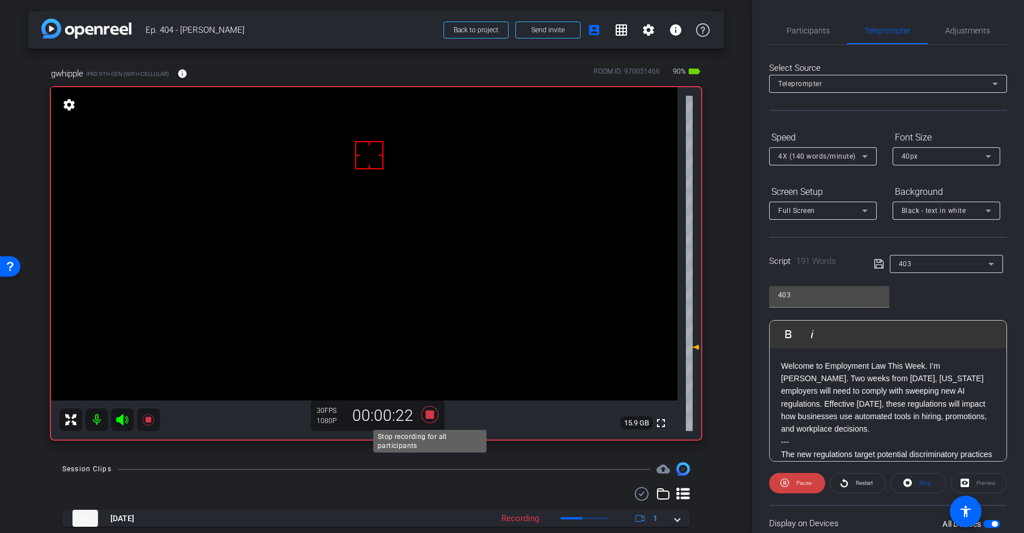
click at [427, 413] on icon at bounding box center [429, 414] width 17 height 17
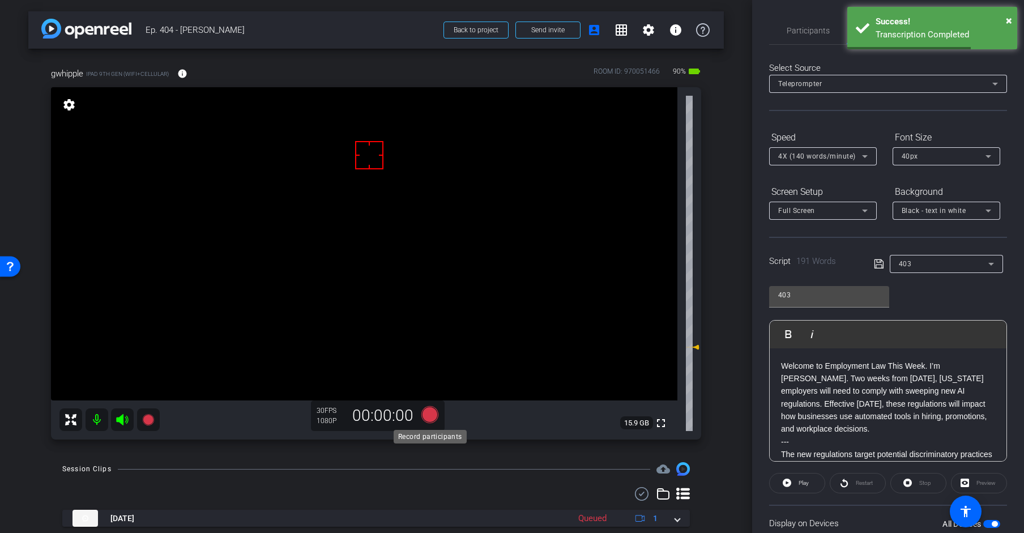
click at [433, 412] on icon at bounding box center [429, 414] width 17 height 17
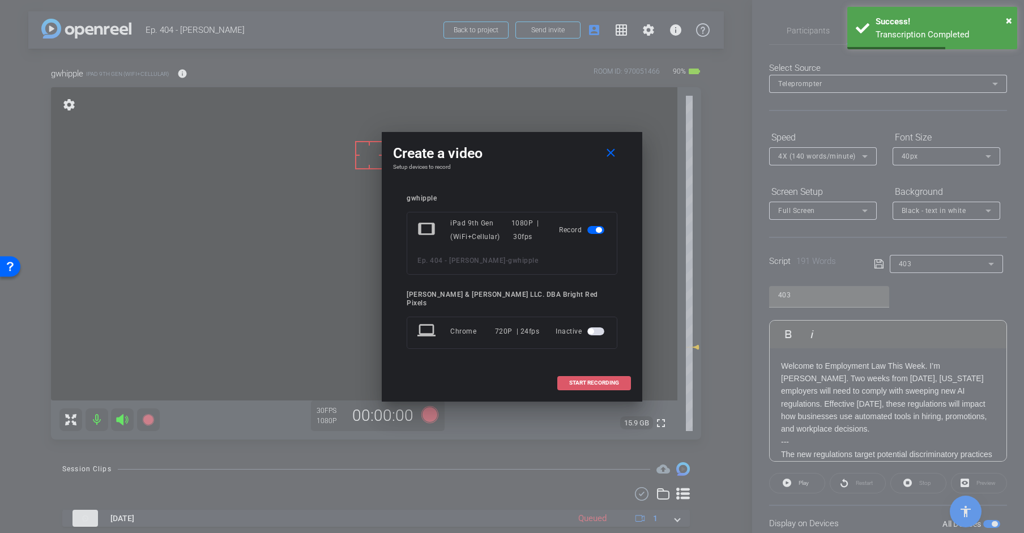
click at [561, 385] on span at bounding box center [594, 382] width 72 height 27
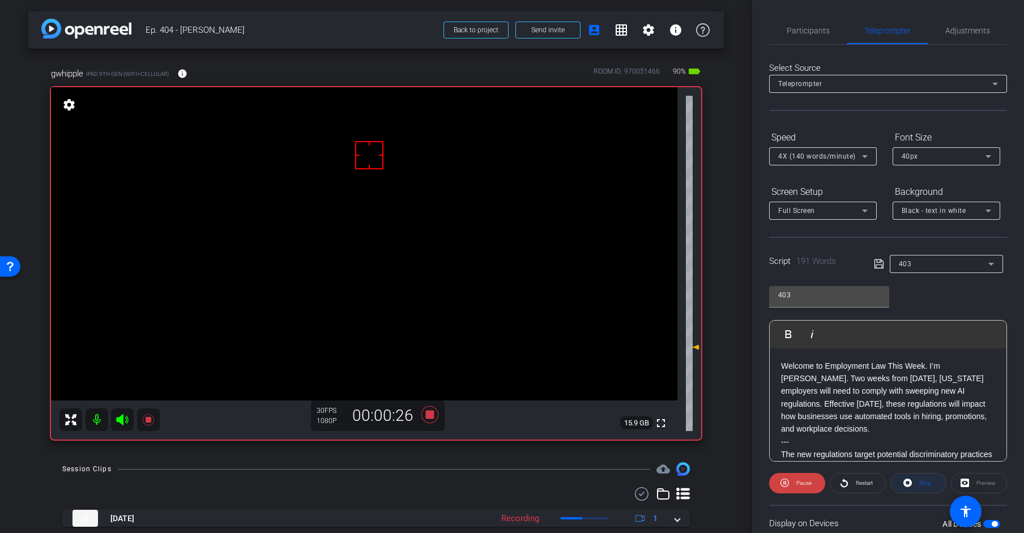
click at [920, 482] on span "Stop" at bounding box center [925, 482] width 12 height 6
click at [431, 413] on icon at bounding box center [429, 414] width 17 height 17
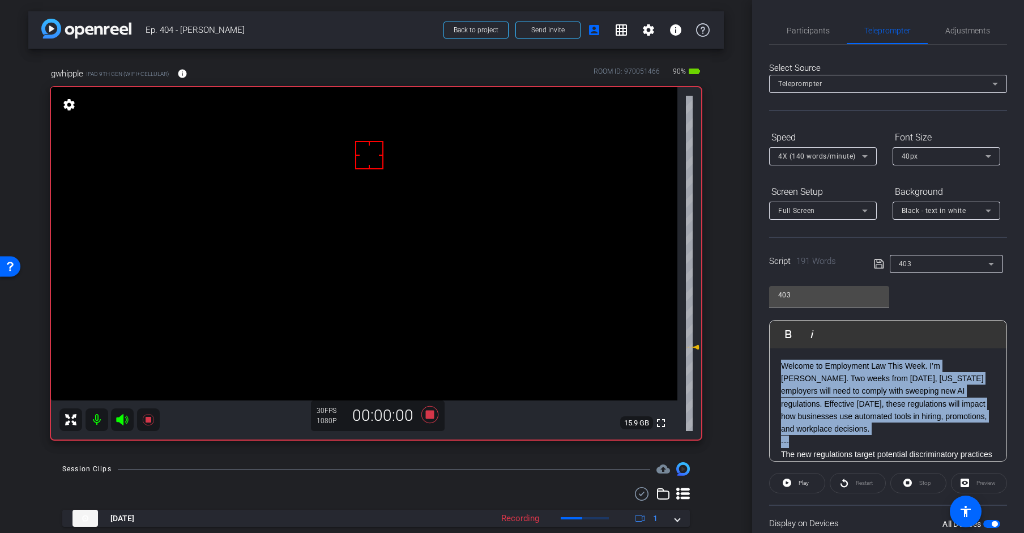
drag, startPoint x: 791, startPoint y: 440, endPoint x: 755, endPoint y: 315, distance: 130.2
click at [755, 315] on div "Participants Teleprompter Adjustments [PERSON_NAME] & [PERSON_NAME] LLC. DBA Br…" at bounding box center [888, 266] width 272 height 533
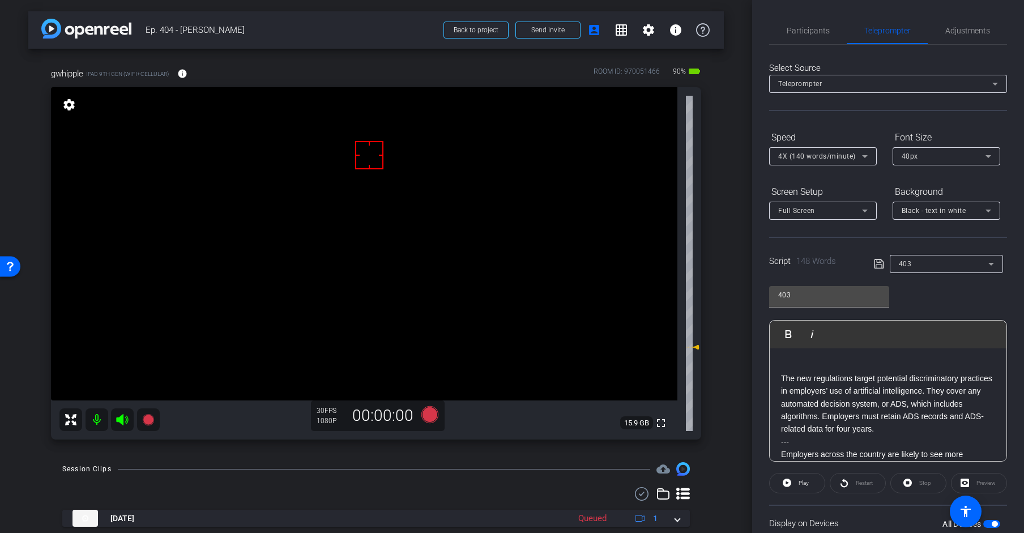
click at [777, 376] on div "The new regulations target potential discriminatory practices in employers’ use…" at bounding box center [887, 537] width 237 height 378
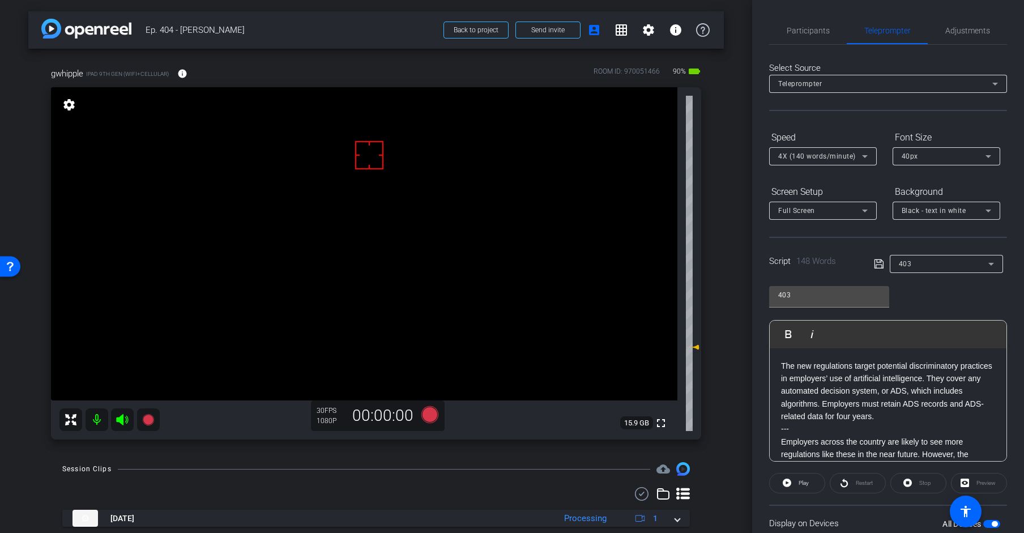
click at [882, 267] on icon at bounding box center [877, 263] width 9 height 9
click at [881, 267] on icon at bounding box center [878, 264] width 10 height 14
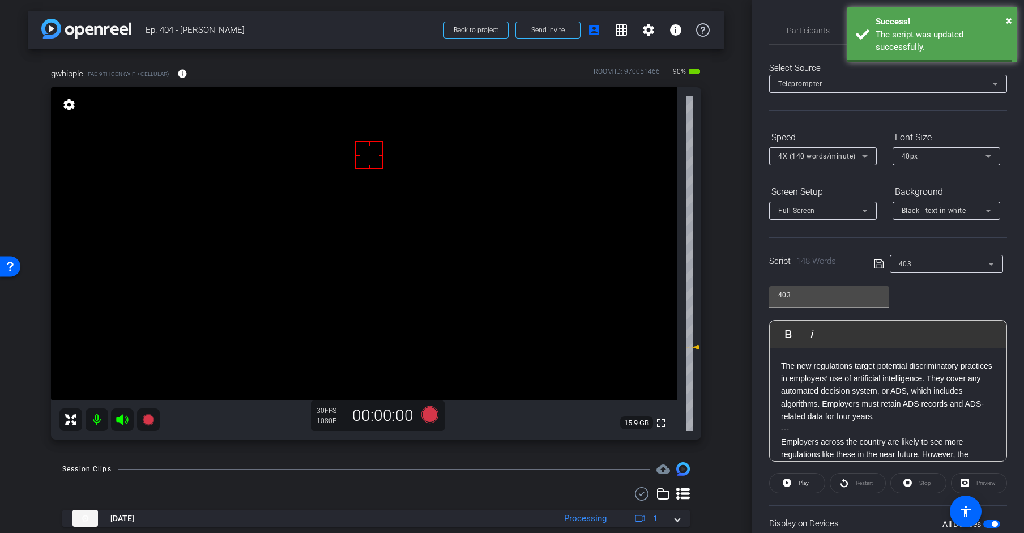
click at [880, 266] on icon at bounding box center [878, 264] width 10 height 14
drag, startPoint x: 880, startPoint y: 266, endPoint x: 820, endPoint y: 389, distance: 137.5
click at [880, 266] on icon at bounding box center [878, 264] width 10 height 14
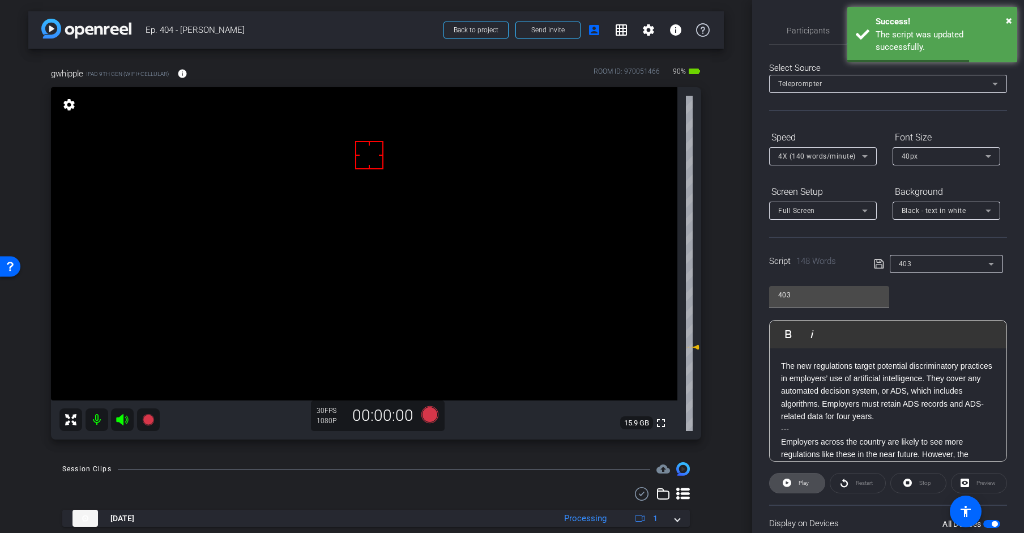
click at [790, 479] on icon at bounding box center [786, 483] width 8 height 14
click at [920, 481] on span "Stop" at bounding box center [925, 482] width 12 height 6
click at [920, 481] on div "Stop" at bounding box center [918, 483] width 56 height 20
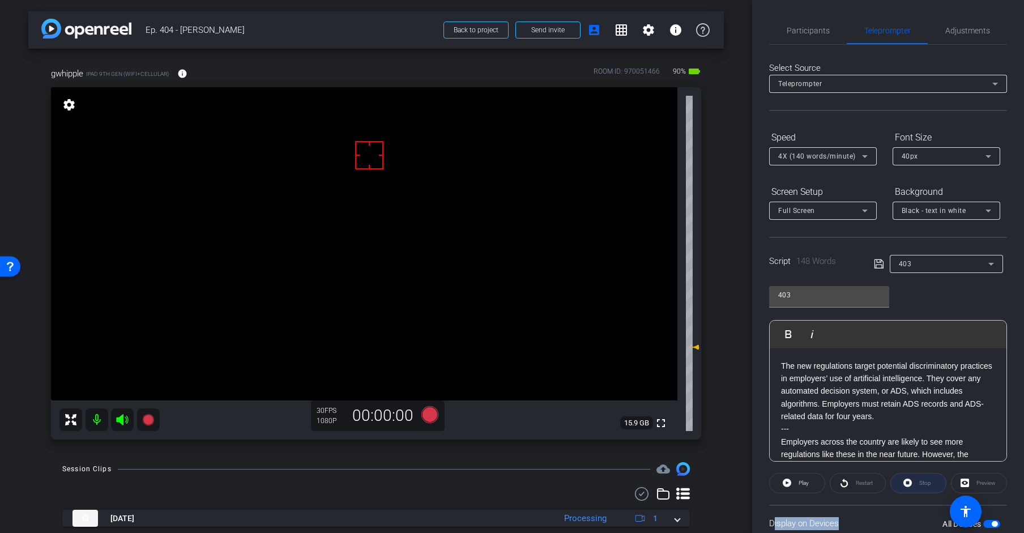
click at [920, 482] on div "Stop" at bounding box center [918, 483] width 56 height 20
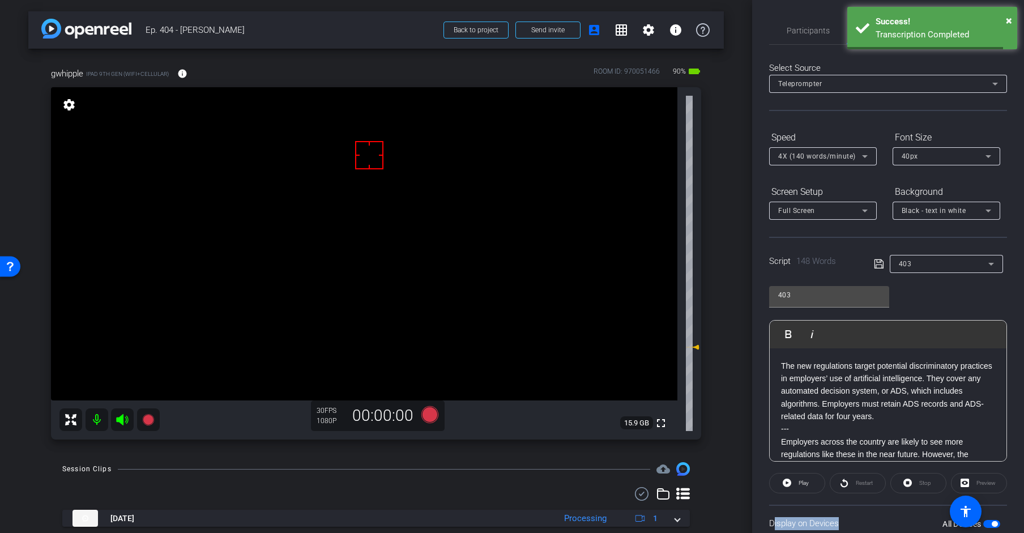
click at [874, 263] on icon at bounding box center [878, 264] width 10 height 14
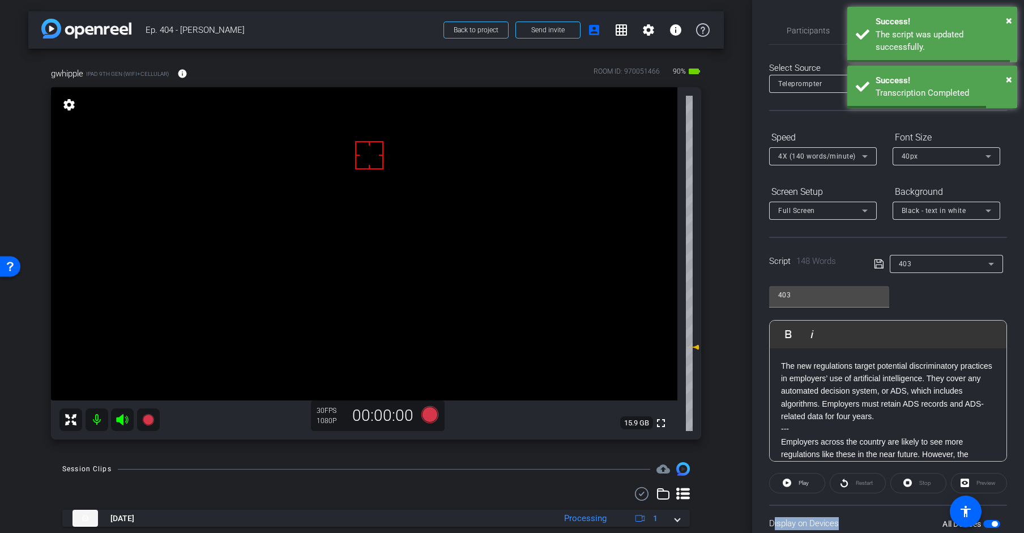
click at [875, 263] on icon at bounding box center [878, 264] width 10 height 14
click at [876, 263] on icon at bounding box center [878, 264] width 10 height 14
click at [878, 262] on icon at bounding box center [877, 263] width 9 height 9
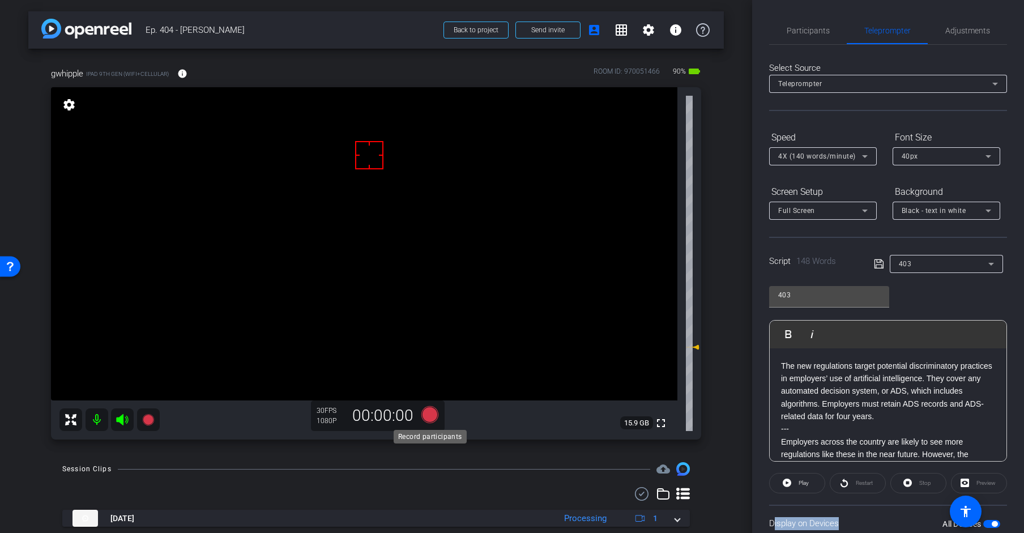
click at [435, 413] on icon at bounding box center [429, 414] width 17 height 17
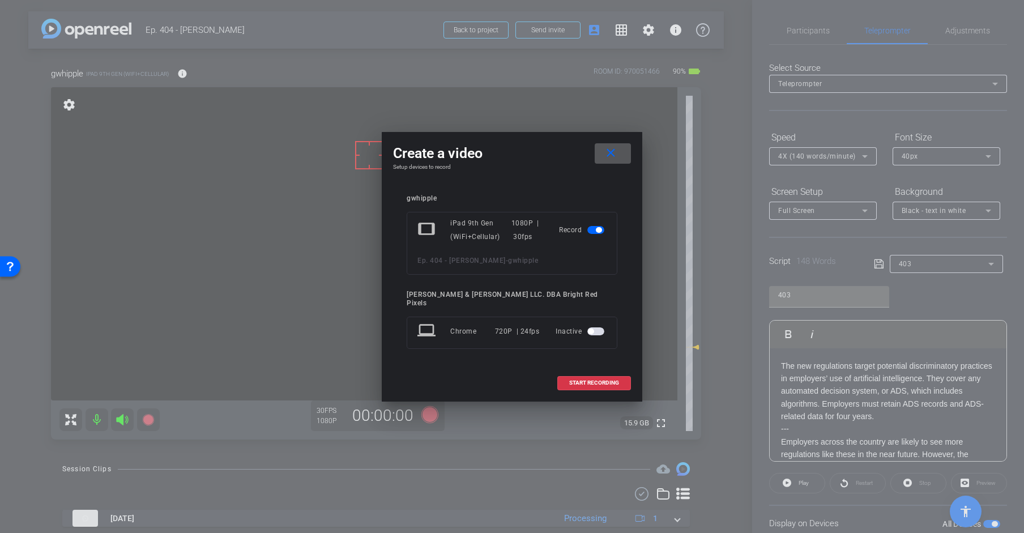
click at [630, 372] on div "Create a video close Setup devices to record gwhipple tablet iPad 9th Gen (WiFi…" at bounding box center [512, 266] width 260 height 269
click at [621, 374] on span at bounding box center [594, 382] width 72 height 27
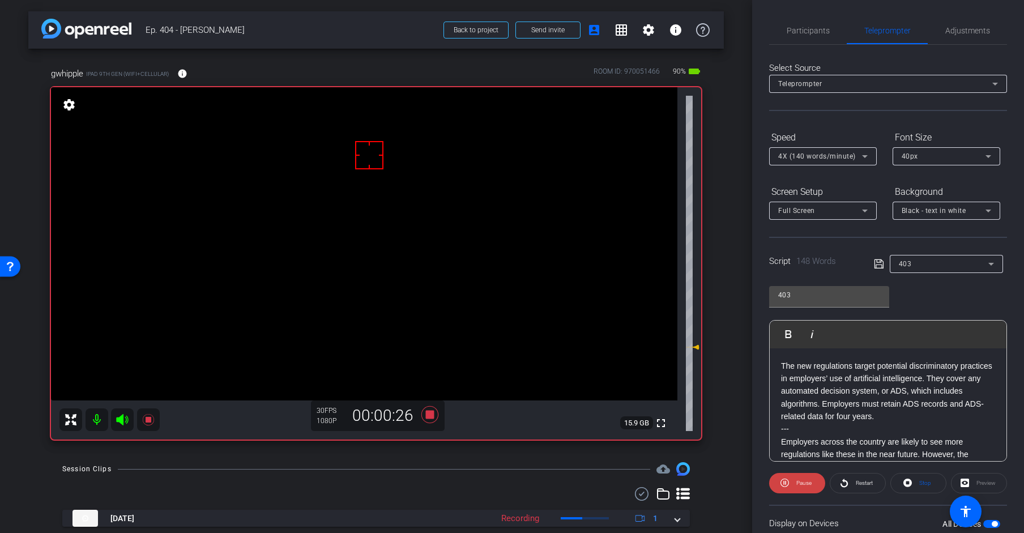
click at [300, 473] on div "Session Clips cloud_upload" at bounding box center [375, 469] width 627 height 14
drag, startPoint x: 929, startPoint y: 483, endPoint x: 671, endPoint y: 456, distance: 259.6
click at [920, 483] on span "Stop" at bounding box center [925, 482] width 12 height 6
click at [424, 417] on icon at bounding box center [429, 414] width 27 height 20
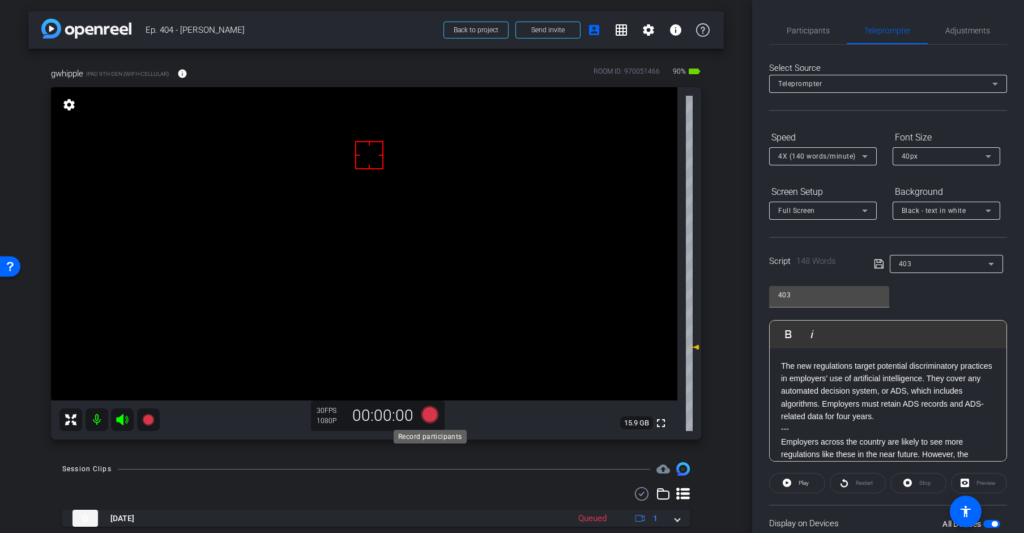
click at [433, 414] on icon at bounding box center [429, 414] width 17 height 17
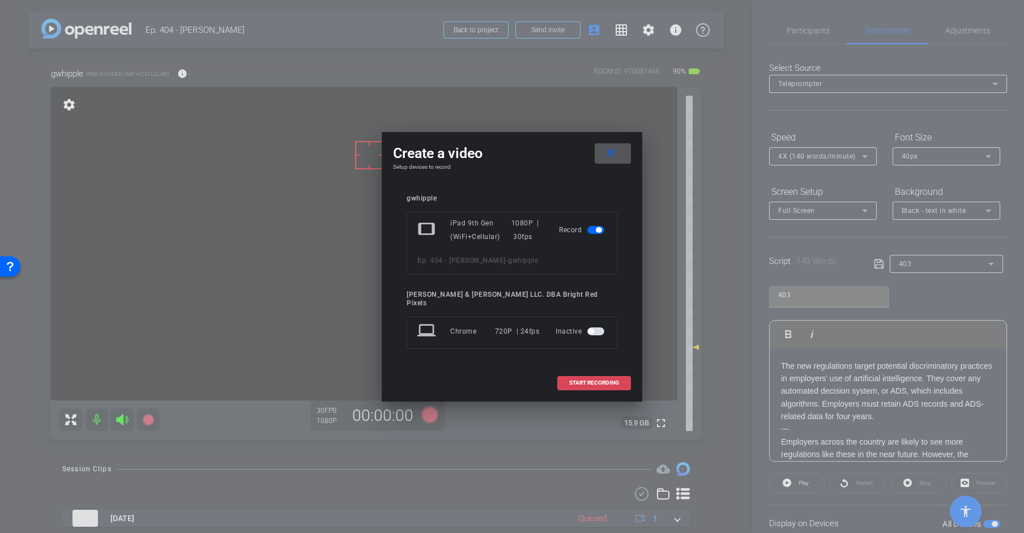
drag, startPoint x: 577, startPoint y: 376, endPoint x: 117, endPoint y: 328, distance: 462.8
click at [577, 380] on span "START RECORDING" at bounding box center [594, 383] width 50 height 6
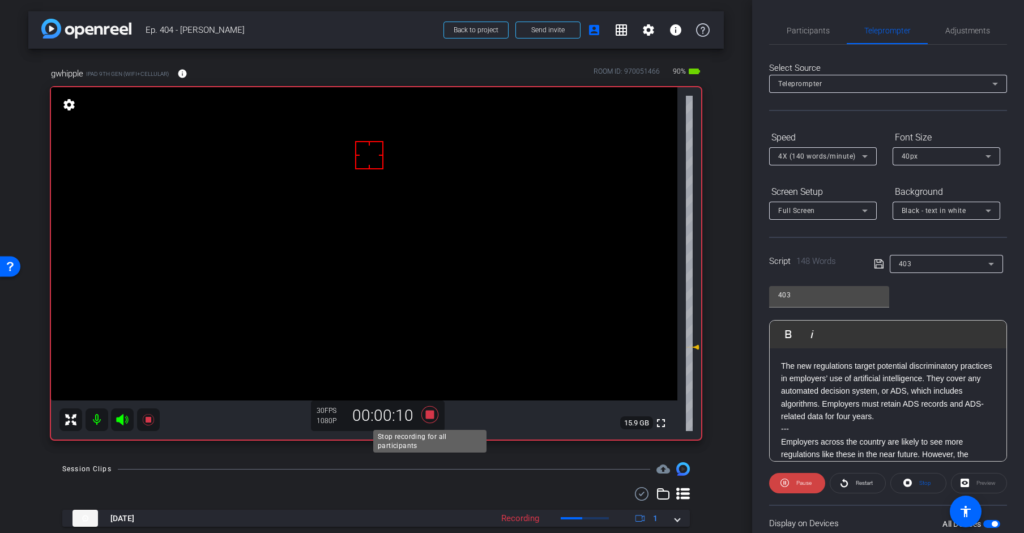
click at [422, 409] on icon at bounding box center [429, 414] width 27 height 20
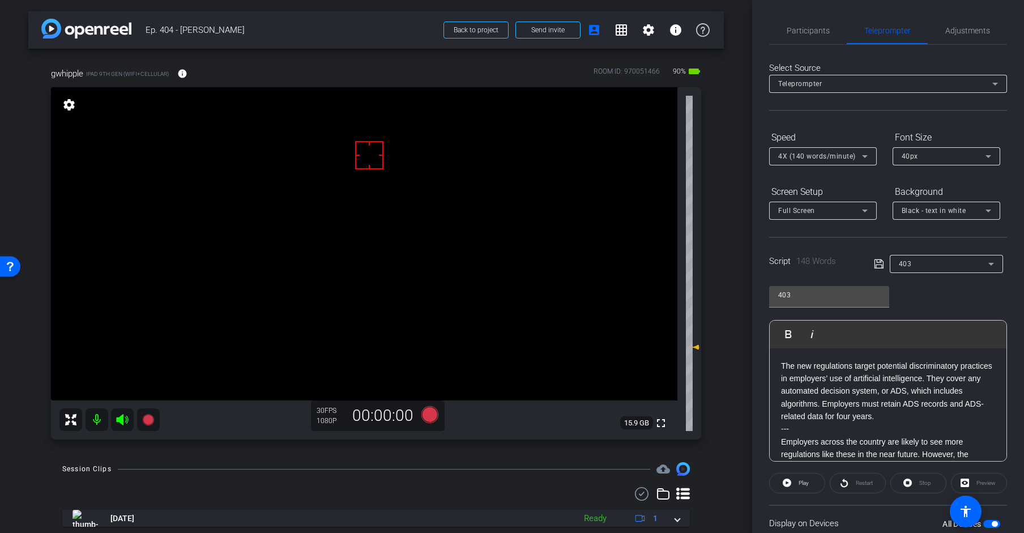
drag, startPoint x: 391, startPoint y: 471, endPoint x: 425, endPoint y: 424, distance: 58.3
click at [393, 470] on div "Session Clips cloud_upload" at bounding box center [375, 469] width 627 height 14
click at [430, 416] on icon at bounding box center [429, 414] width 17 height 17
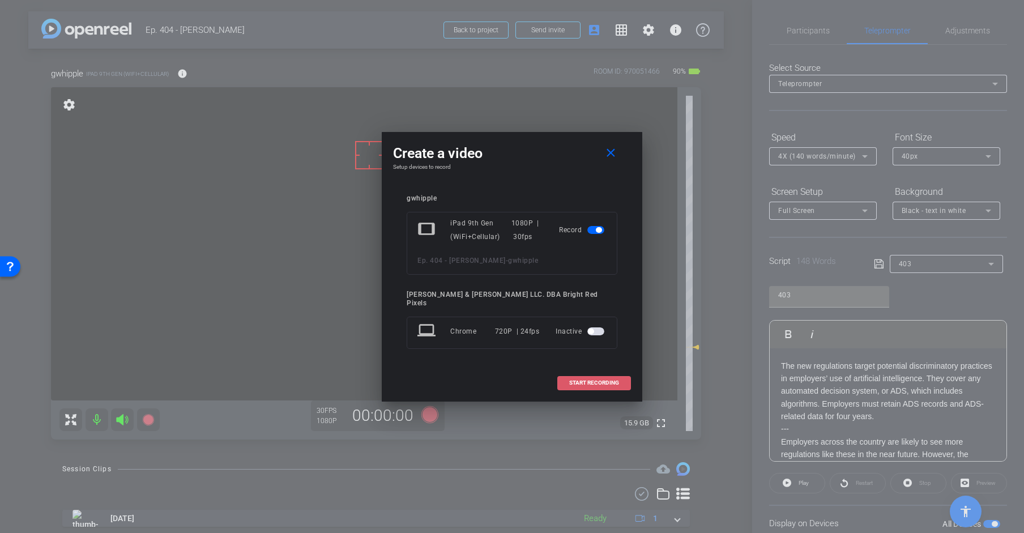
click at [574, 380] on span "START RECORDING" at bounding box center [594, 383] width 50 height 6
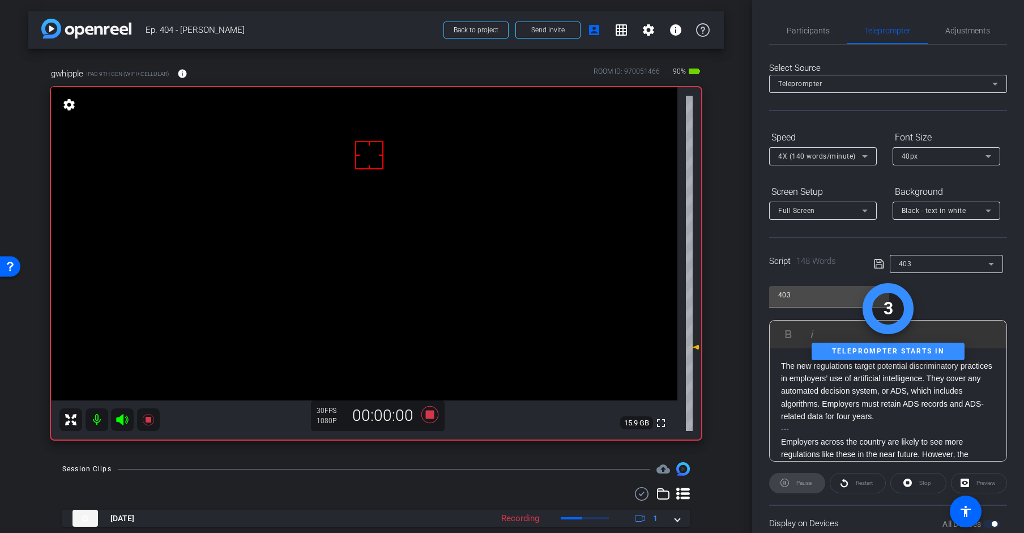
click at [416, 470] on div "Session Clips cloud_upload" at bounding box center [375, 469] width 627 height 14
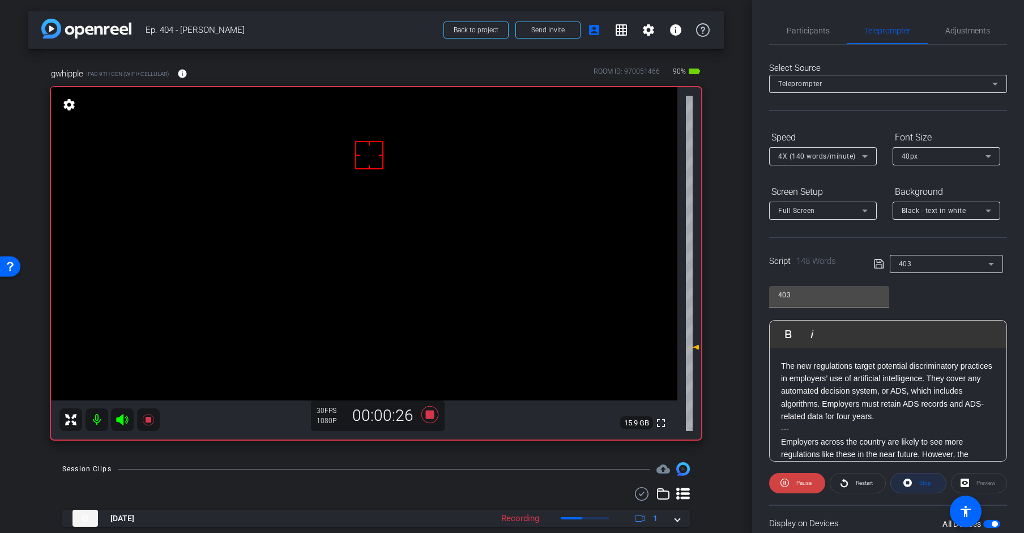
drag, startPoint x: 918, startPoint y: 479, endPoint x: 887, endPoint y: 472, distance: 31.4
click at [918, 479] on span "Stop" at bounding box center [923, 483] width 15 height 16
click at [431, 416] on icon at bounding box center [429, 414] width 17 height 17
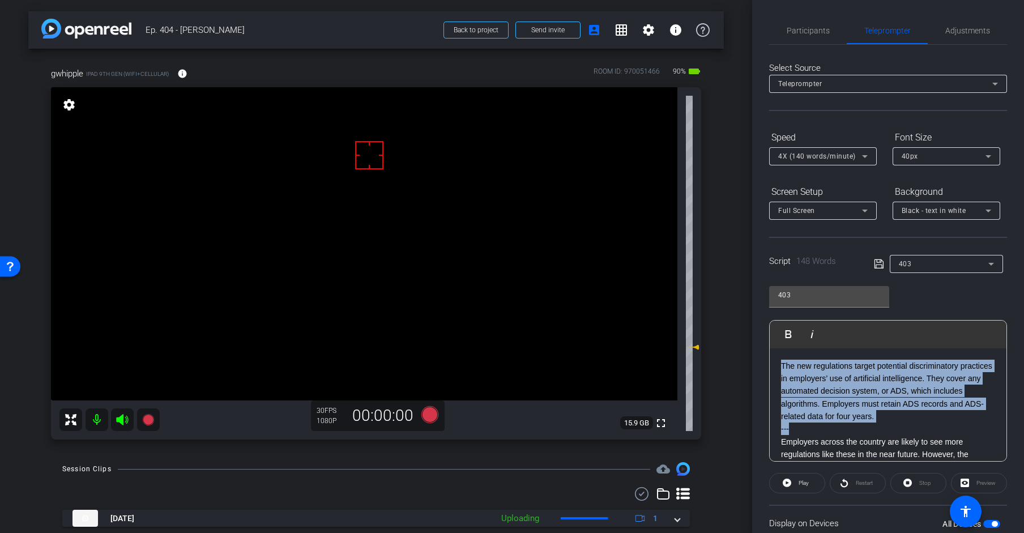
drag, startPoint x: 799, startPoint y: 433, endPoint x: 740, endPoint y: 313, distance: 132.9
click at [732, 300] on div "arrow_back Ep. 404 - [PERSON_NAME] to project Send invite account_box grid_on s…" at bounding box center [512, 266] width 1024 height 533
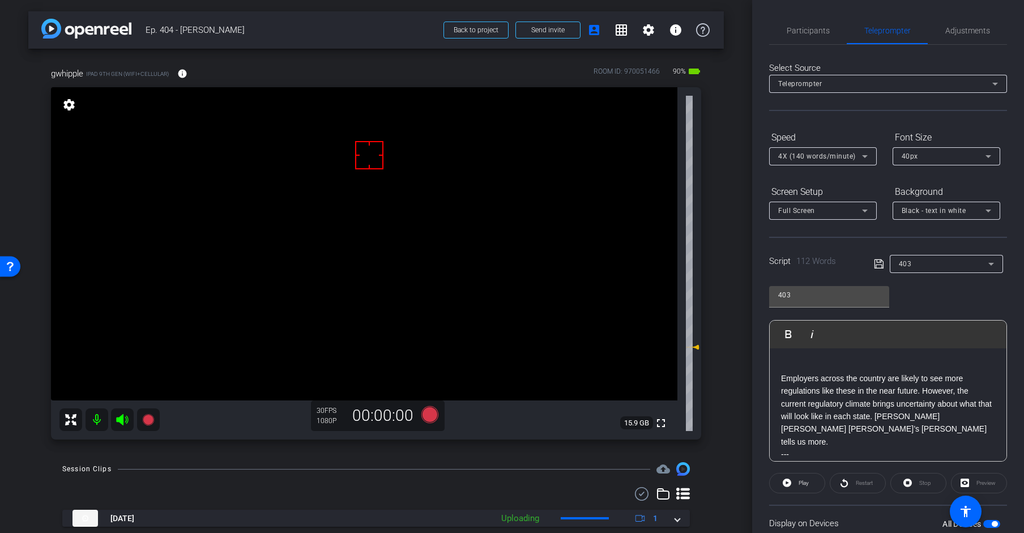
click at [780, 377] on div "Employers across the country are likely to see more regulations like these in t…" at bounding box center [887, 499] width 237 height 302
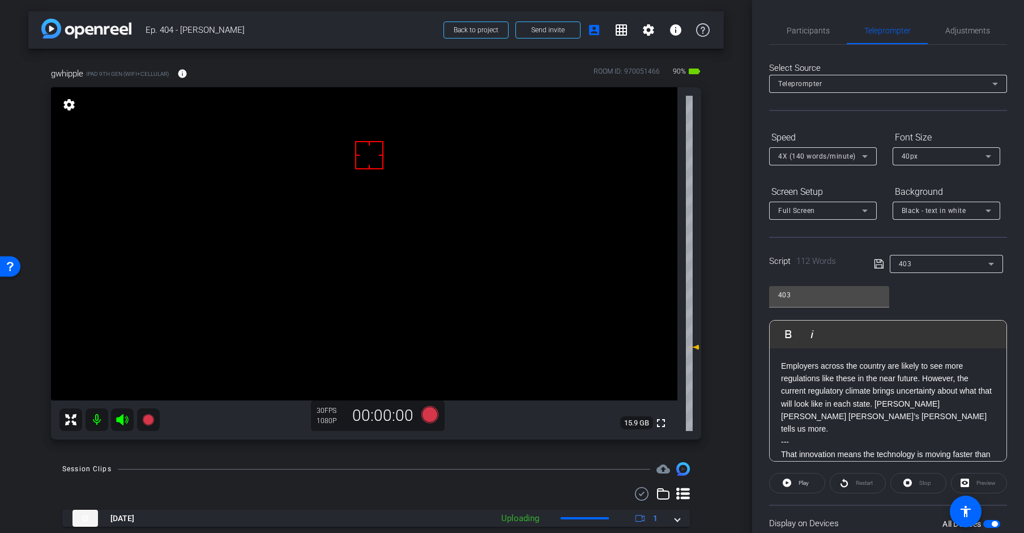
click at [879, 261] on icon at bounding box center [878, 264] width 10 height 14
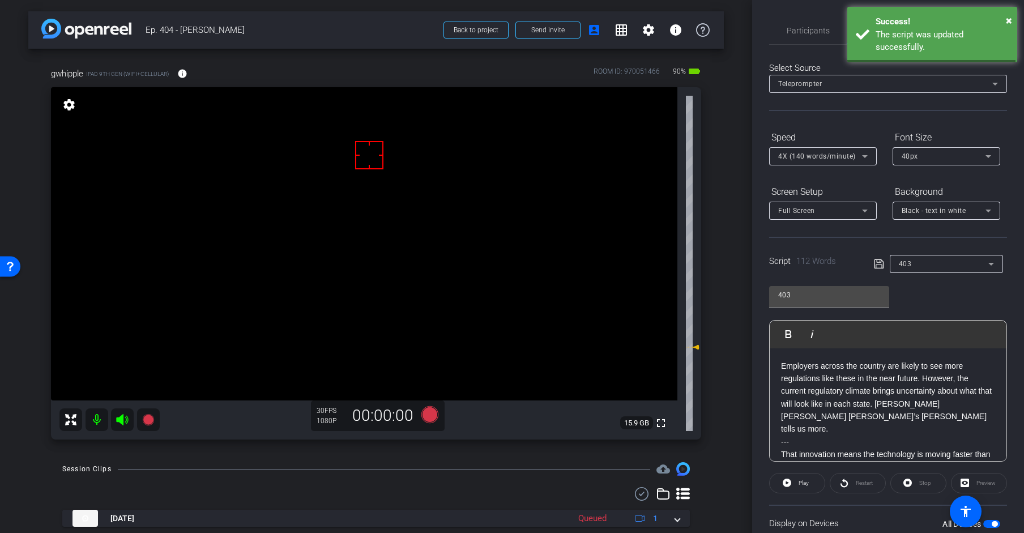
click at [879, 261] on icon at bounding box center [878, 264] width 10 height 14
click at [808, 480] on span "Play" at bounding box center [803, 482] width 10 height 6
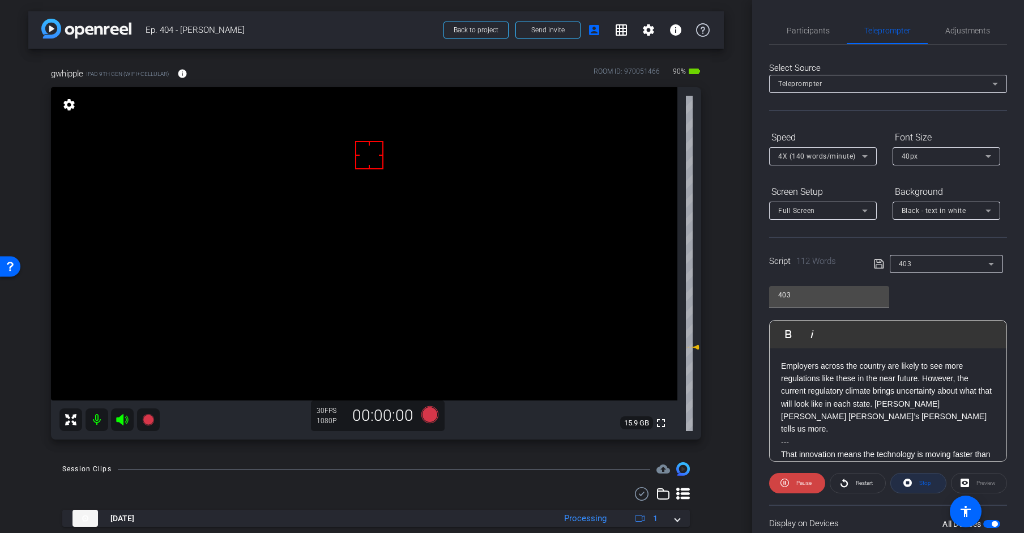
click at [917, 483] on span "Stop" at bounding box center [923, 483] width 15 height 16
click at [917, 483] on div "Stop" at bounding box center [918, 483] width 56 height 20
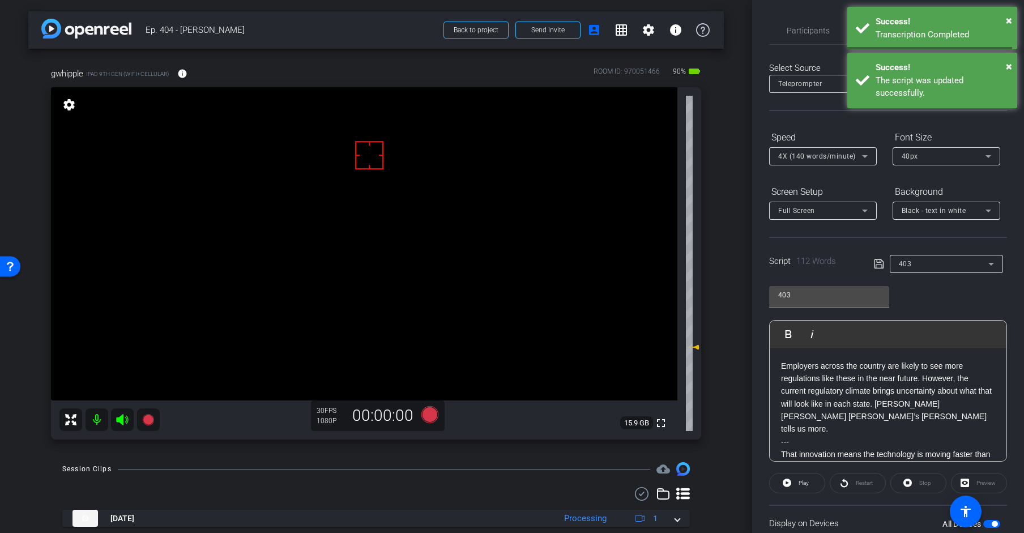
click at [917, 483] on div "Stop" at bounding box center [918, 483] width 56 height 20
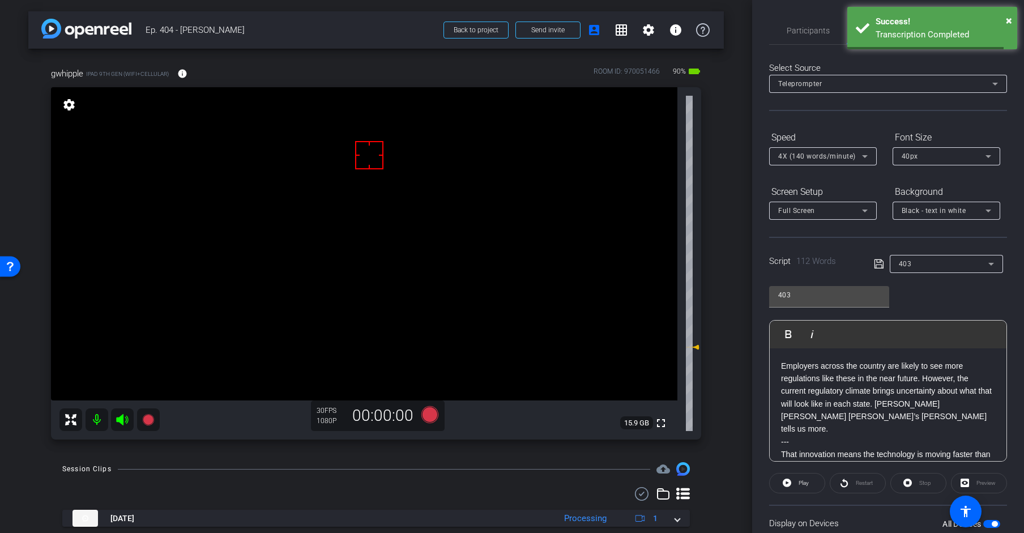
click at [917, 483] on div "Stop" at bounding box center [918, 483] width 56 height 20
drag, startPoint x: 917, startPoint y: 483, endPoint x: 924, endPoint y: 482, distance: 7.4
click at [919, 482] on div "Stop" at bounding box center [918, 483] width 56 height 20
click at [879, 266] on icon at bounding box center [878, 264] width 10 height 14
click at [879, 267] on icon at bounding box center [878, 264] width 10 height 14
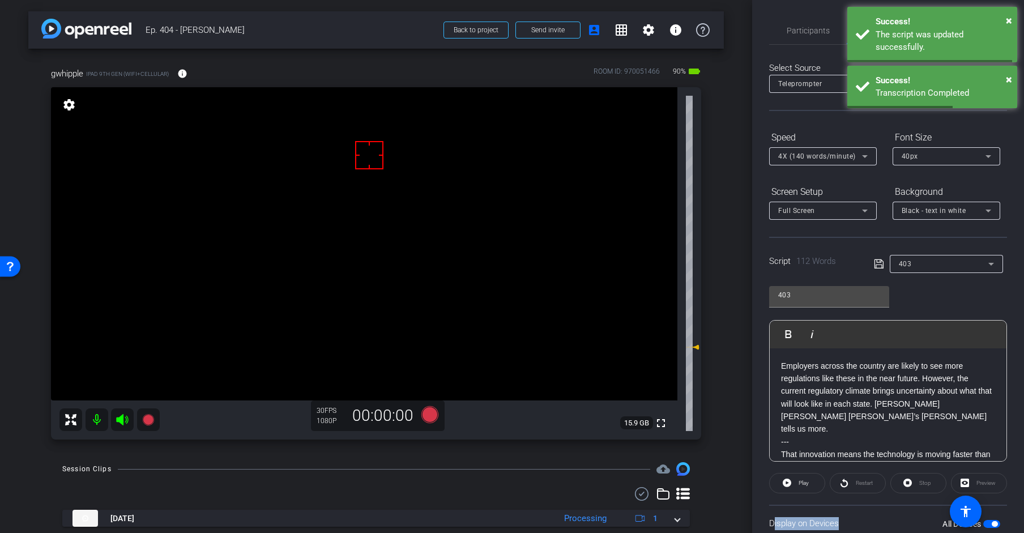
click at [879, 267] on icon at bounding box center [878, 264] width 10 height 14
click at [394, 447] on div "gwhipple iPad 9th Gen (WiFi+Cellular) info ROOM ID: 970051466 90% battery_std f…" at bounding box center [375, 250] width 695 height 402
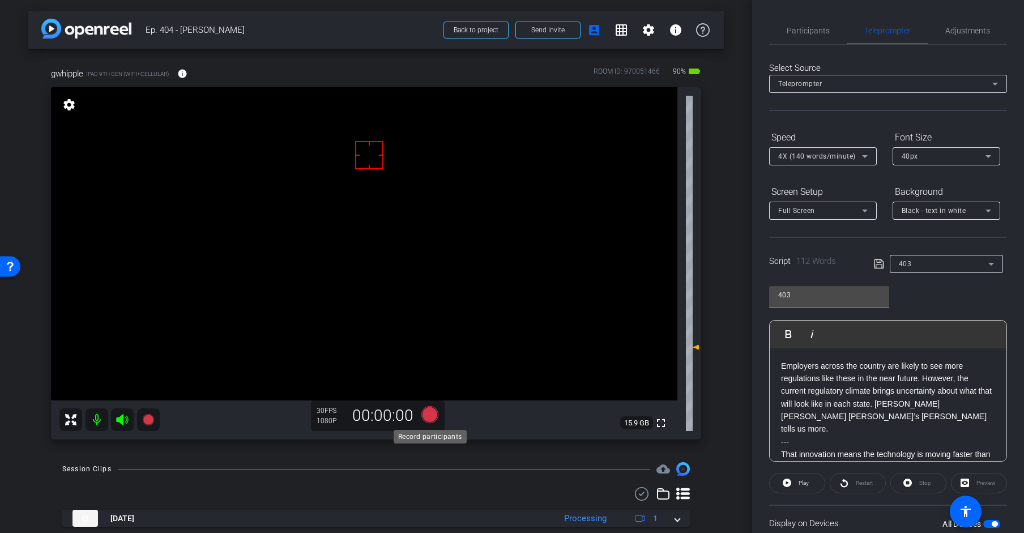
click at [429, 414] on icon at bounding box center [429, 414] width 17 height 17
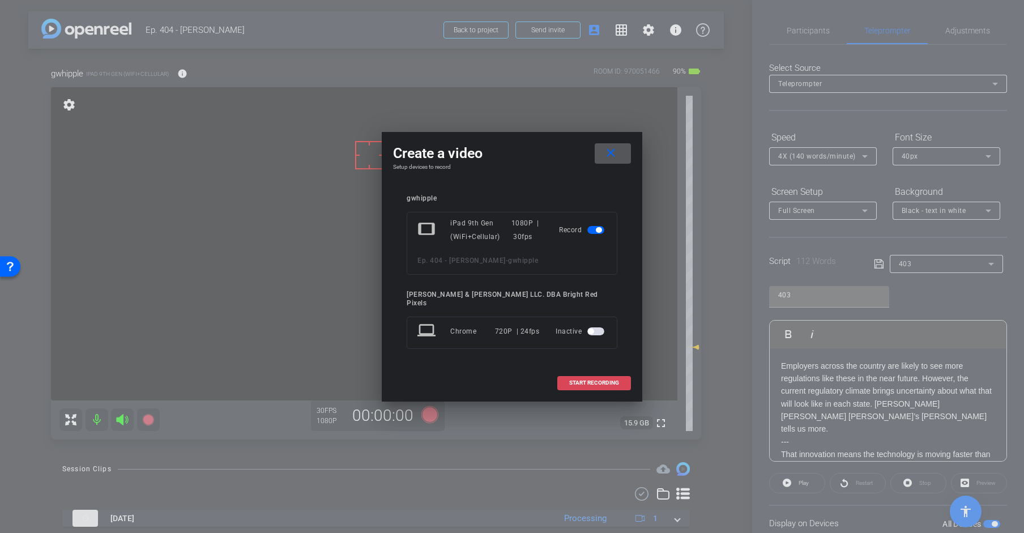
click at [575, 382] on span at bounding box center [594, 382] width 72 height 27
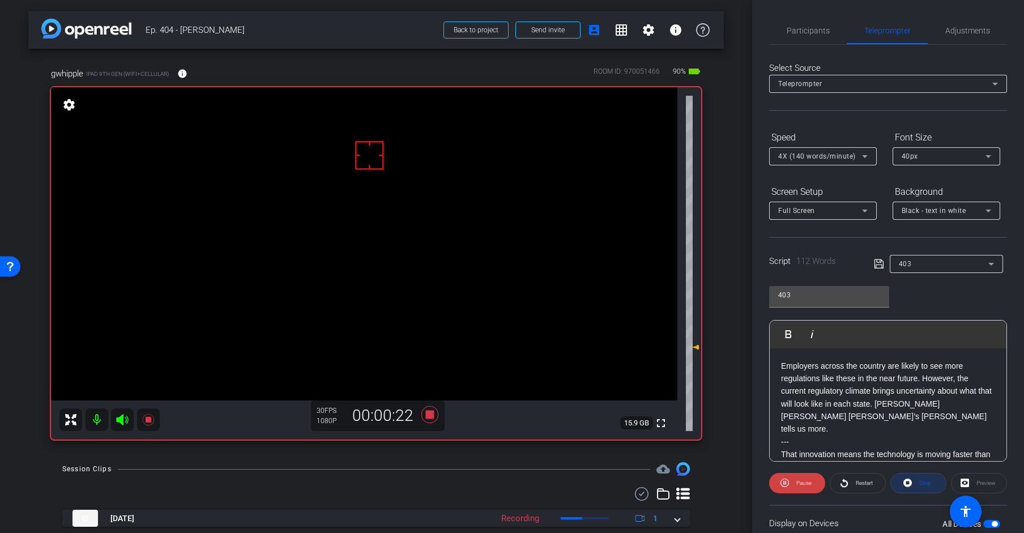
click at [920, 482] on span "Stop" at bounding box center [925, 482] width 12 height 6
click at [434, 415] on icon at bounding box center [429, 414] width 27 height 20
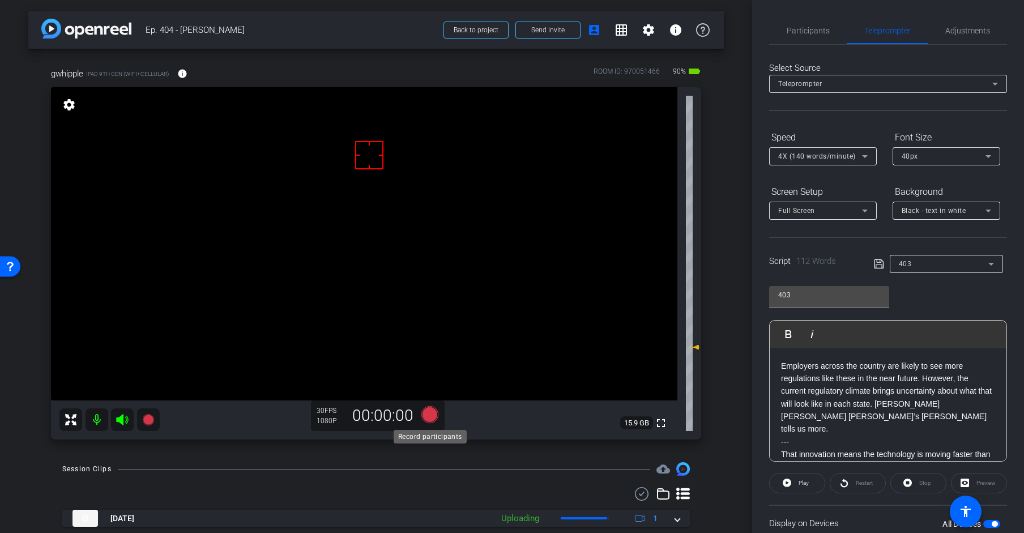
click at [433, 415] on icon at bounding box center [429, 414] width 17 height 17
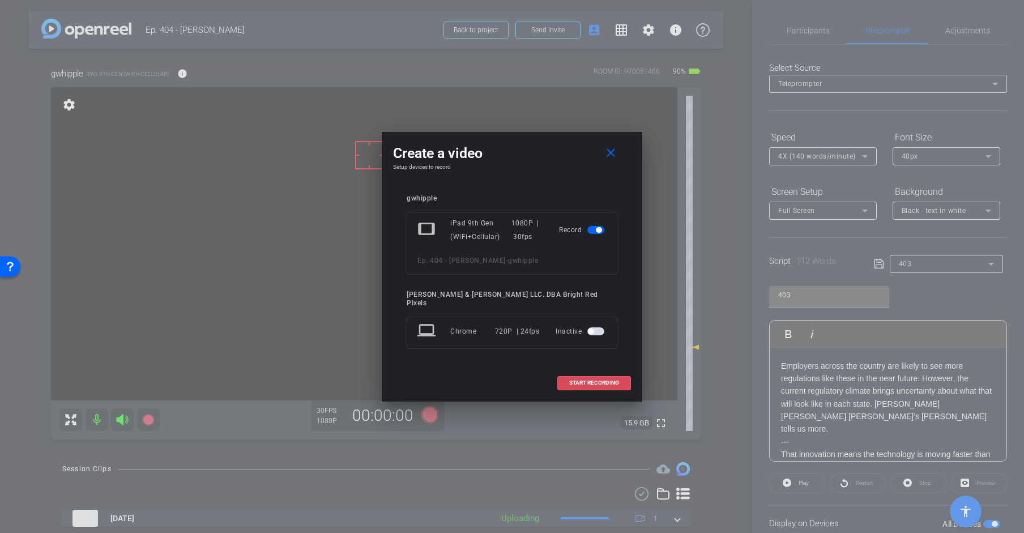
drag, startPoint x: 570, startPoint y: 375, endPoint x: 502, endPoint y: 414, distance: 78.1
click at [569, 380] on span "START RECORDING" at bounding box center [594, 383] width 50 height 6
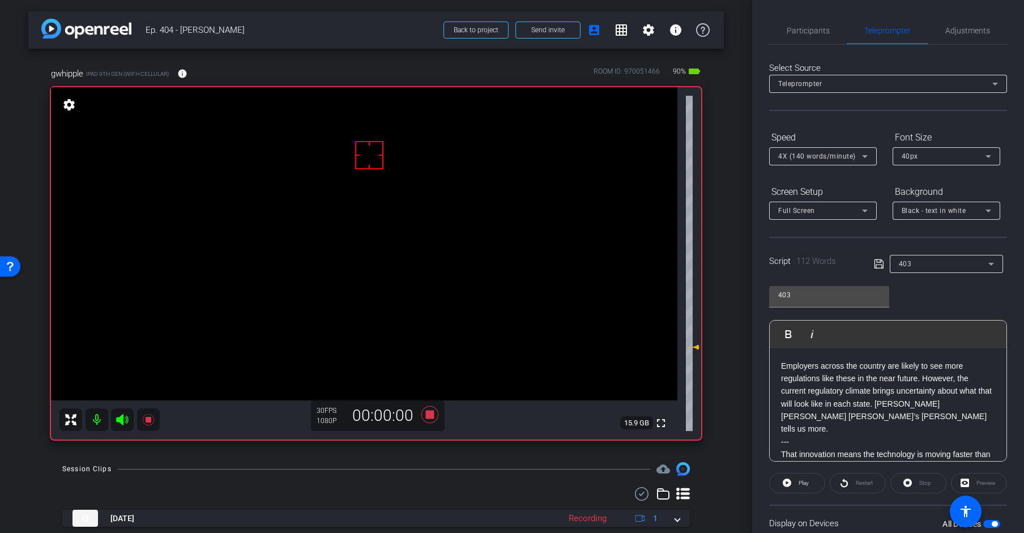
click at [407, 473] on div "Session Clips cloud_upload" at bounding box center [375, 469] width 627 height 14
click at [920, 479] on span "Stop" at bounding box center [925, 482] width 12 height 6
click at [431, 416] on icon at bounding box center [429, 414] width 17 height 17
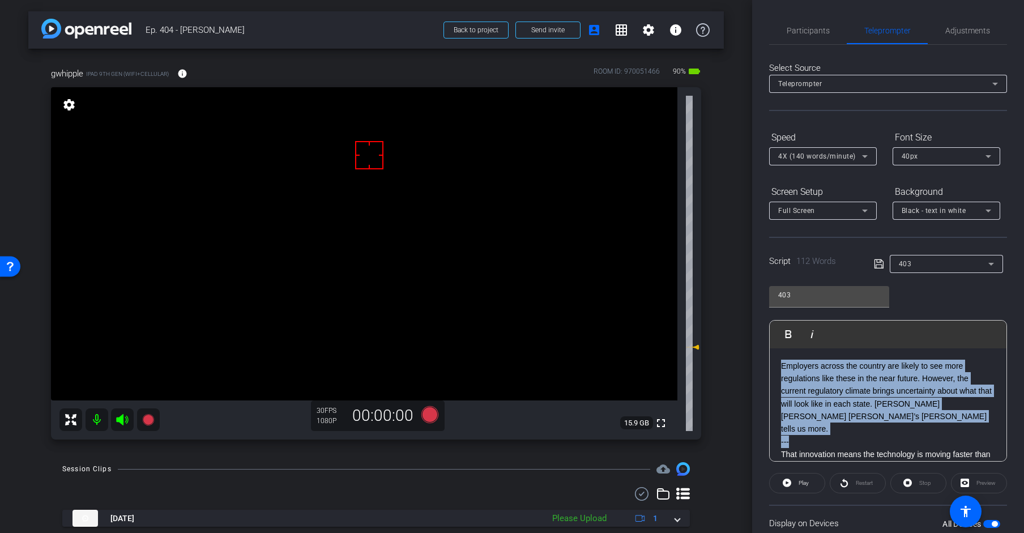
drag, startPoint x: 801, startPoint y: 417, endPoint x: 740, endPoint y: 301, distance: 130.9
click at [740, 301] on div "arrow_back Ep. 404 - [PERSON_NAME] to project Send invite account_box grid_on s…" at bounding box center [512, 266] width 1024 height 533
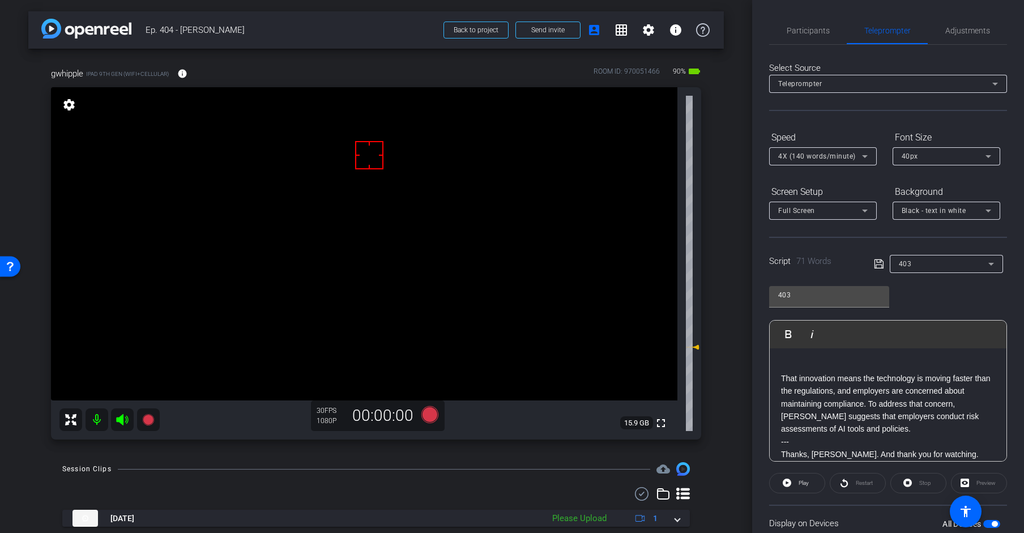
click at [780, 378] on div "That innovation means the technology is moving faster than the regulations, and…" at bounding box center [887, 454] width 237 height 213
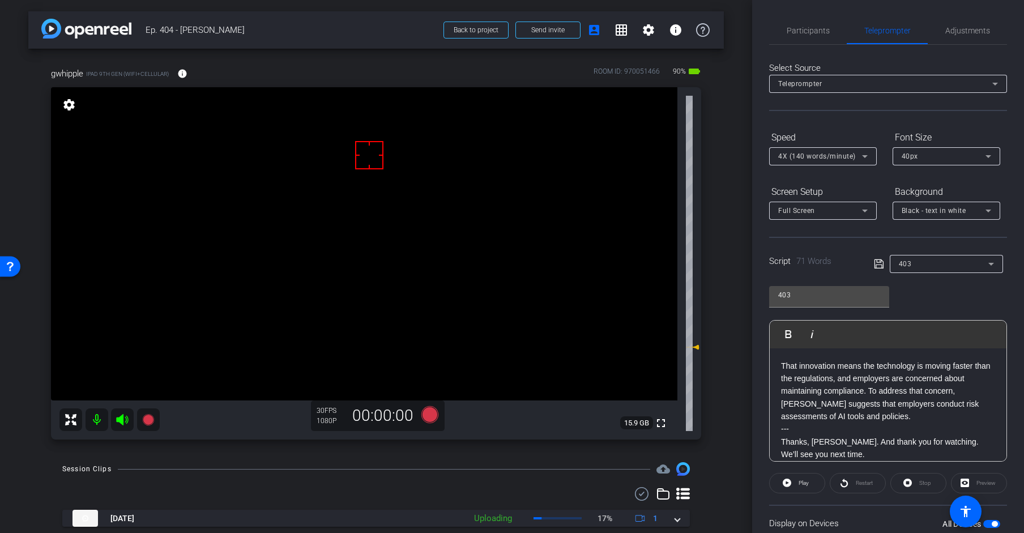
click at [883, 264] on icon at bounding box center [878, 264] width 10 height 14
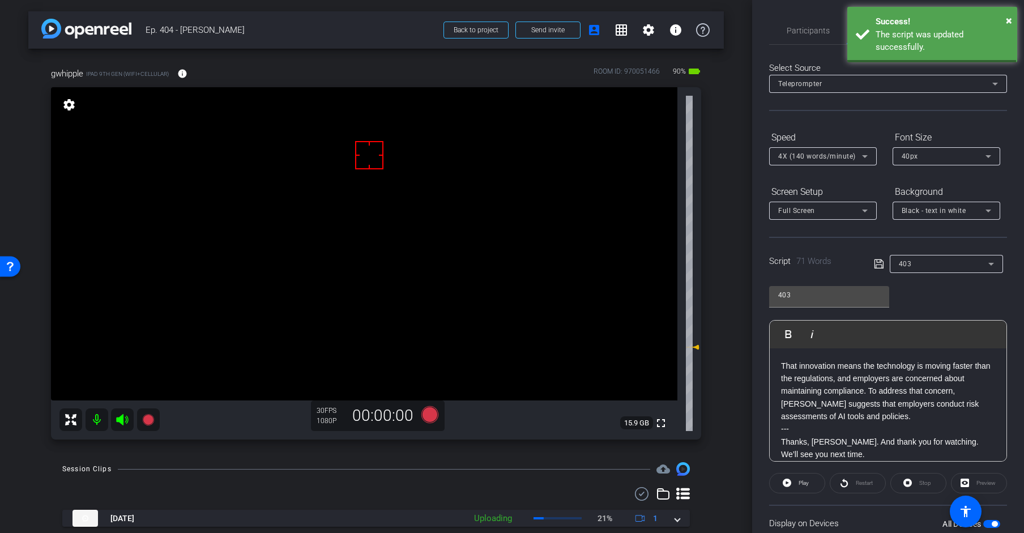
click at [882, 263] on icon at bounding box center [878, 264] width 10 height 14
click at [880, 264] on icon at bounding box center [878, 264] width 10 height 14
click at [880, 263] on icon at bounding box center [878, 264] width 10 height 14
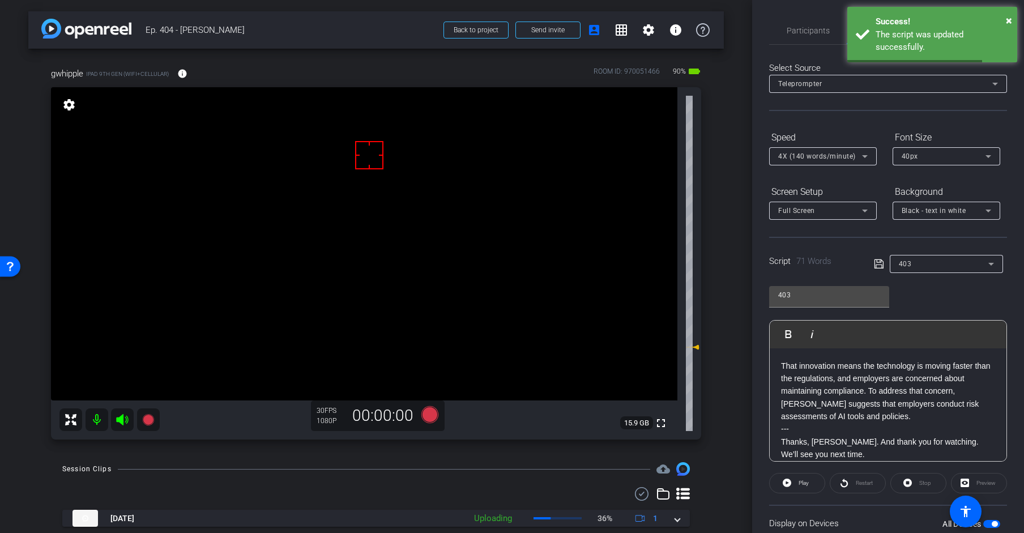
click at [880, 263] on icon at bounding box center [878, 264] width 10 height 14
click at [795, 482] on span "Play" at bounding box center [801, 483] width 13 height 16
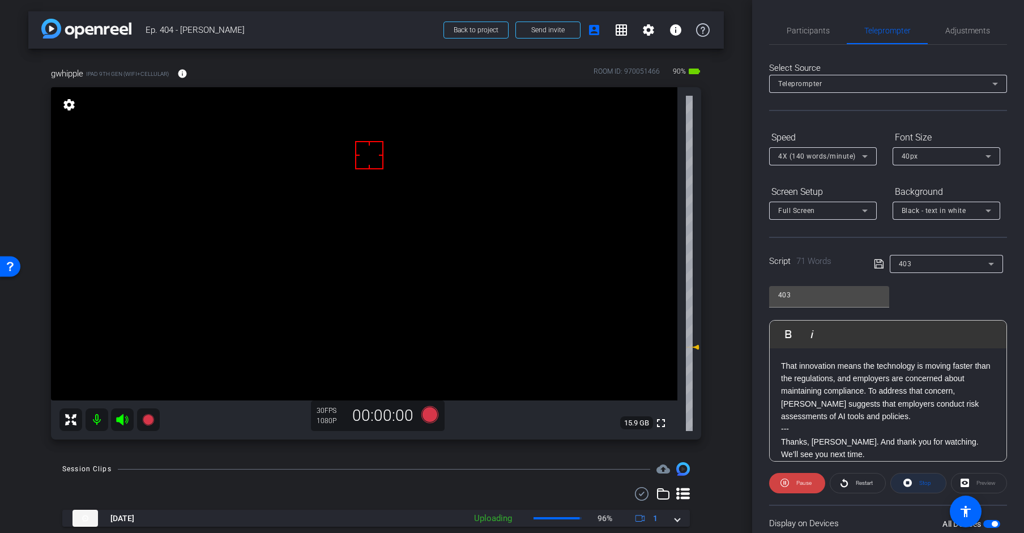
click at [920, 485] on span "Stop" at bounding box center [925, 482] width 12 height 6
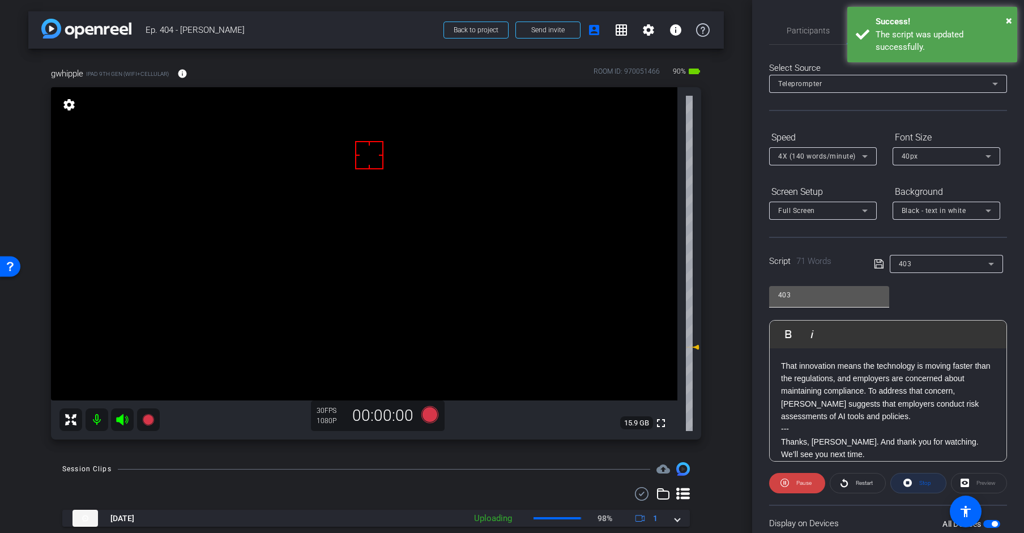
drag, startPoint x: 923, startPoint y: 485, endPoint x: 871, endPoint y: 301, distance: 190.7
click at [920, 483] on div "Stop" at bounding box center [918, 483] width 56 height 20
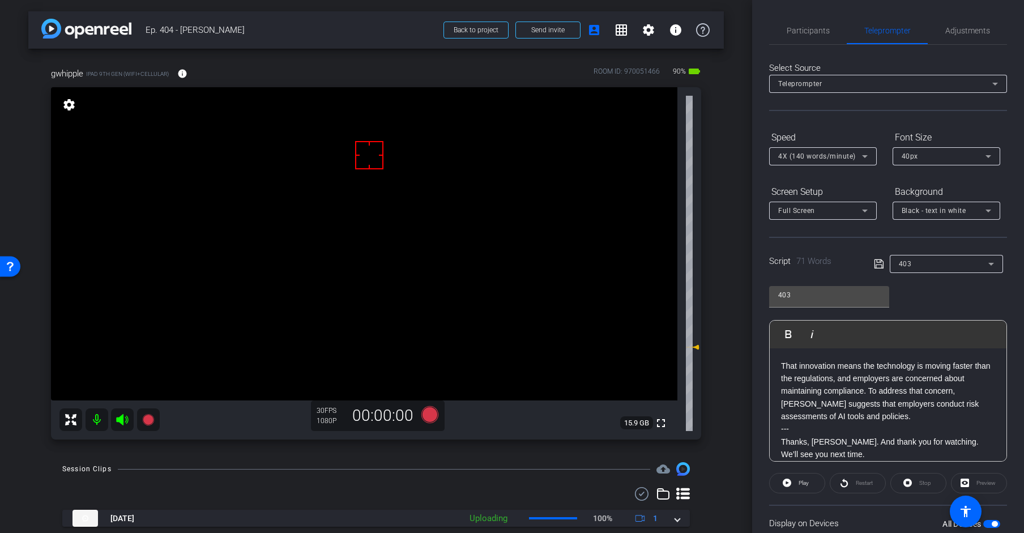
click at [877, 266] on icon at bounding box center [878, 264] width 10 height 14
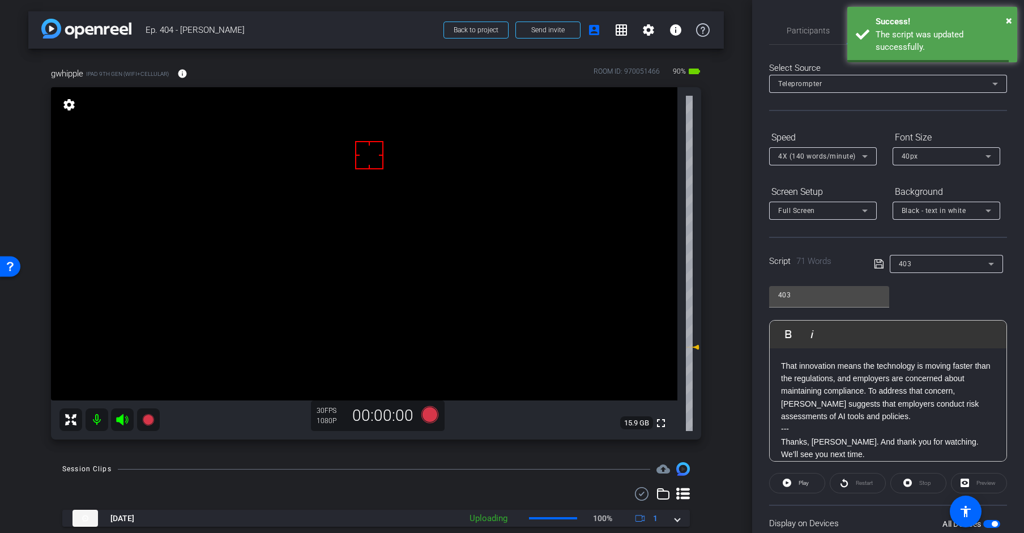
drag, startPoint x: 877, startPoint y: 266, endPoint x: 819, endPoint y: 269, distance: 59.0
click at [877, 266] on icon at bounding box center [878, 264] width 10 height 14
click at [426, 414] on icon at bounding box center [429, 414] width 17 height 17
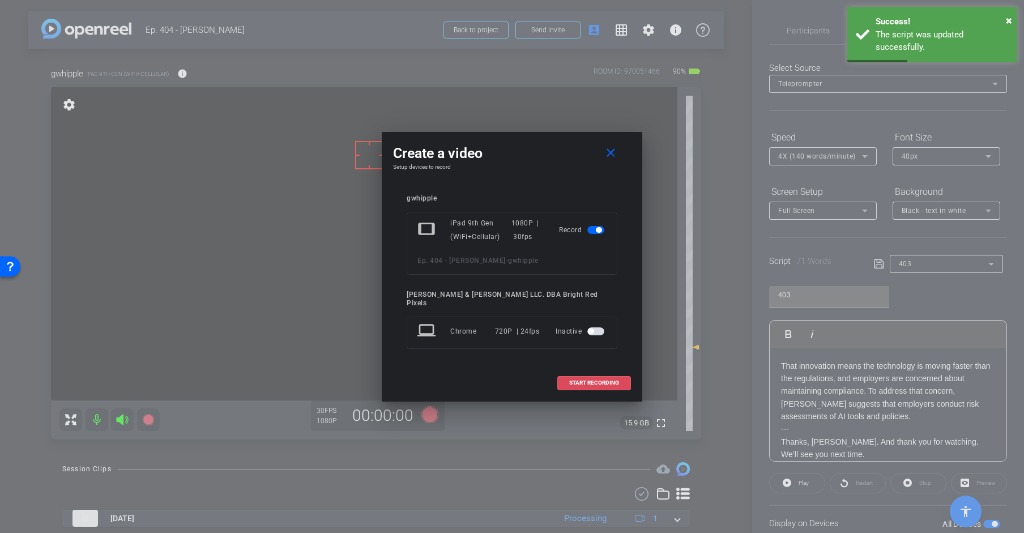
drag, startPoint x: 590, startPoint y: 379, endPoint x: 501, endPoint y: 429, distance: 102.4
click at [590, 380] on span "START RECORDING" at bounding box center [594, 383] width 50 height 6
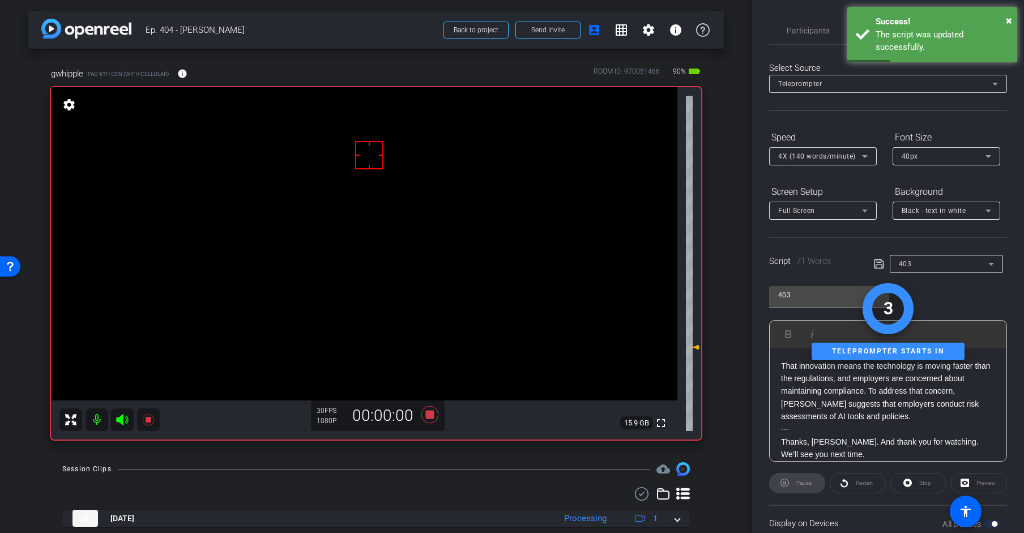
click at [399, 457] on div "arrow_back Ep. 404 - [PERSON_NAME] to project Send invite account_box grid_on s…" at bounding box center [376, 266] width 752 height 533
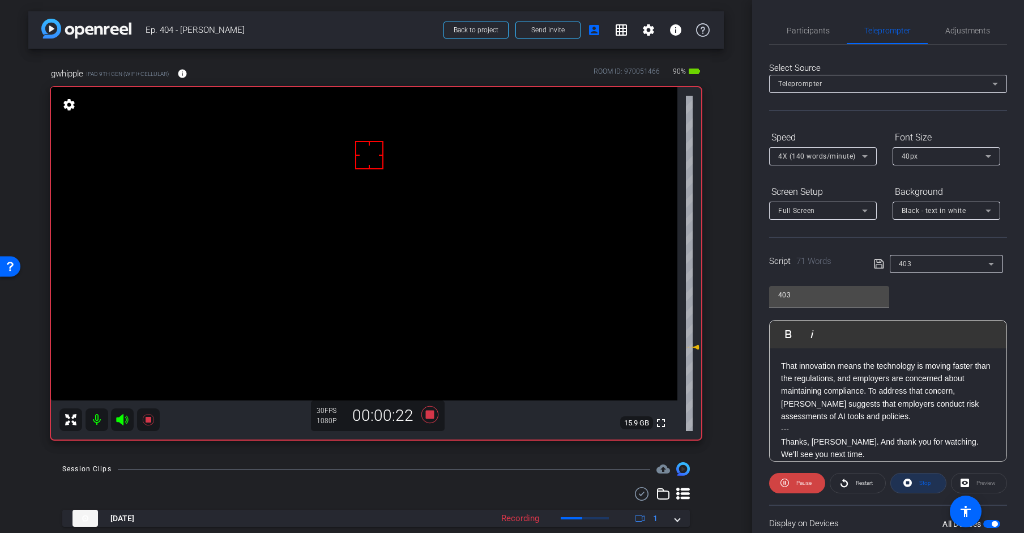
click at [919, 481] on span "Stop" at bounding box center [925, 482] width 12 height 6
click at [920, 27] on span "Adjustments" at bounding box center [967, 31] width 45 height 8
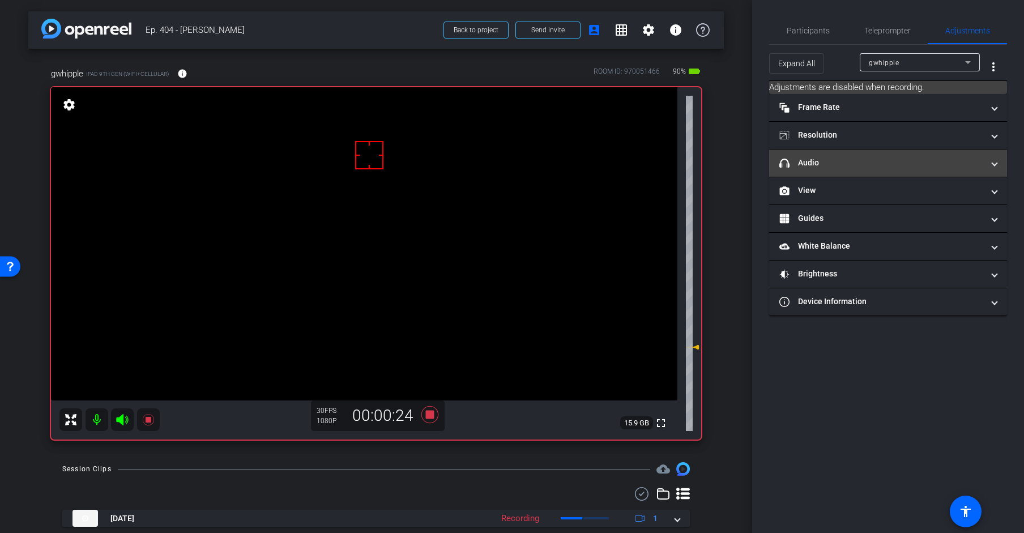
click at [803, 165] on mat-panel-title "headphone icon Audio" at bounding box center [881, 163] width 204 height 12
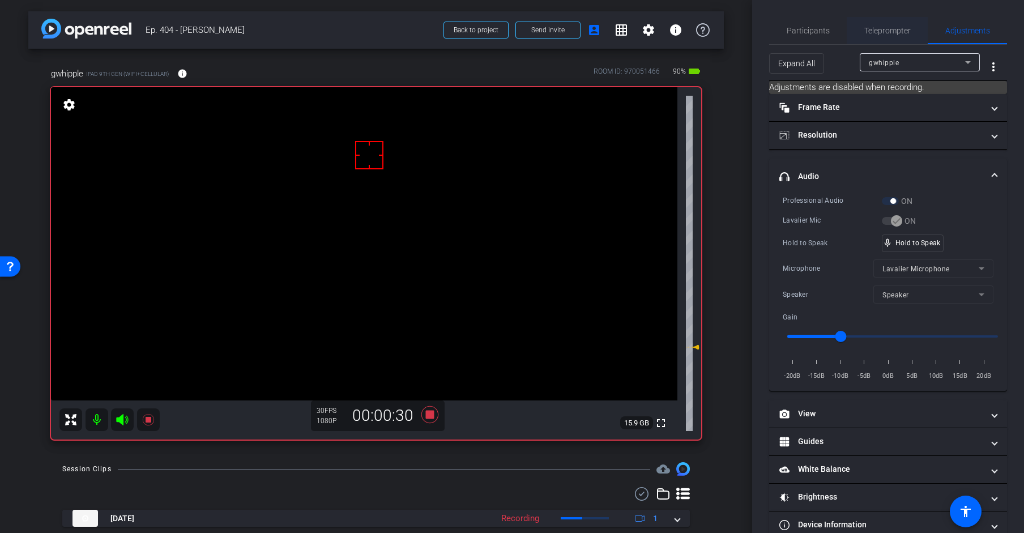
click at [879, 31] on span "Teleprompter" at bounding box center [887, 31] width 46 height 8
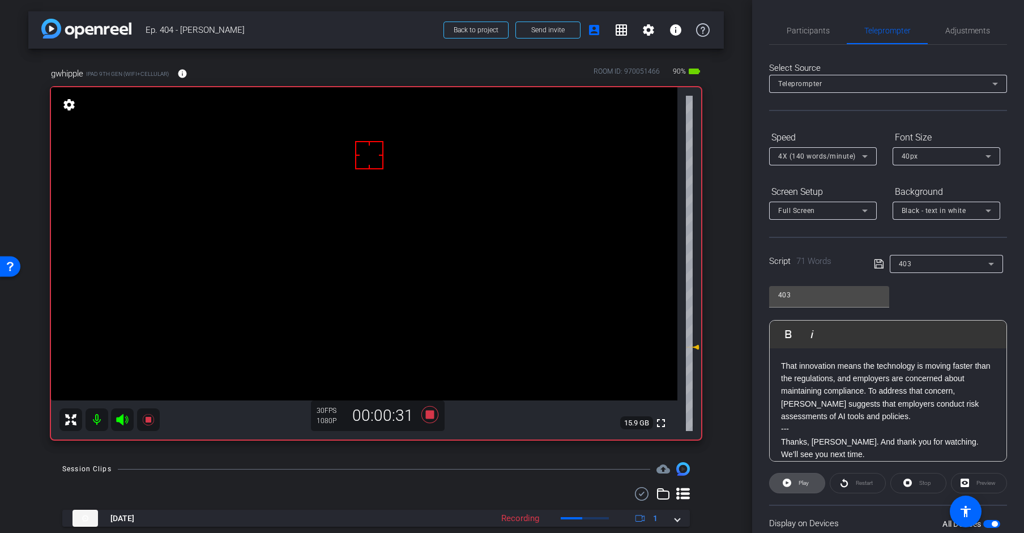
click at [809, 478] on button "Play" at bounding box center [797, 483] width 56 height 20
click at [429, 416] on icon at bounding box center [429, 414] width 17 height 17
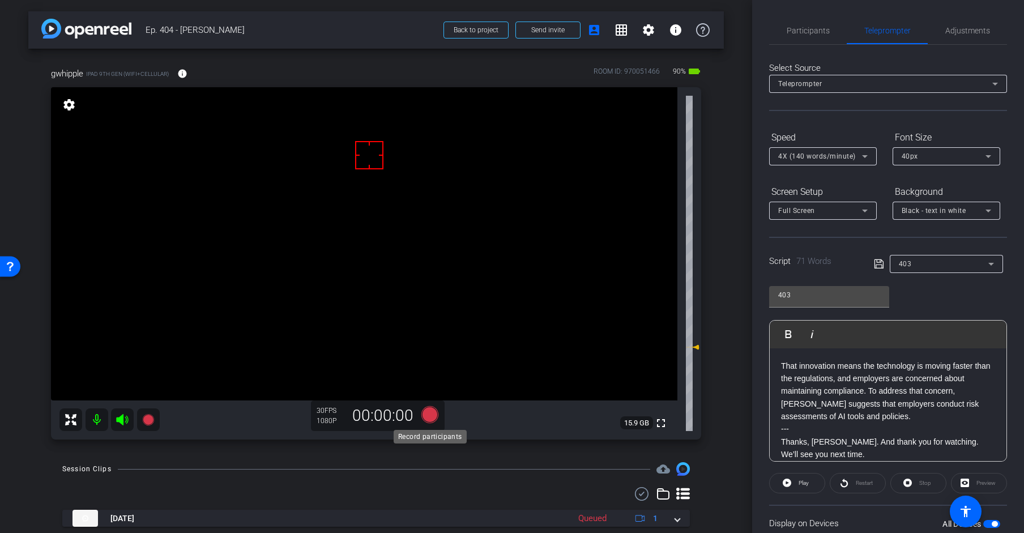
click at [430, 415] on icon at bounding box center [429, 414] width 17 height 17
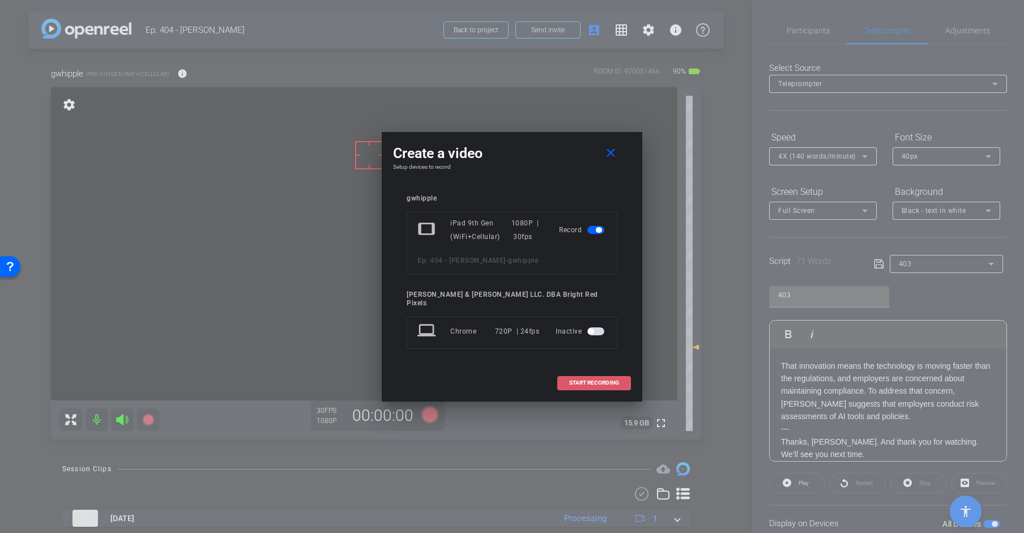
click at [585, 380] on span "START RECORDING" at bounding box center [594, 383] width 50 height 6
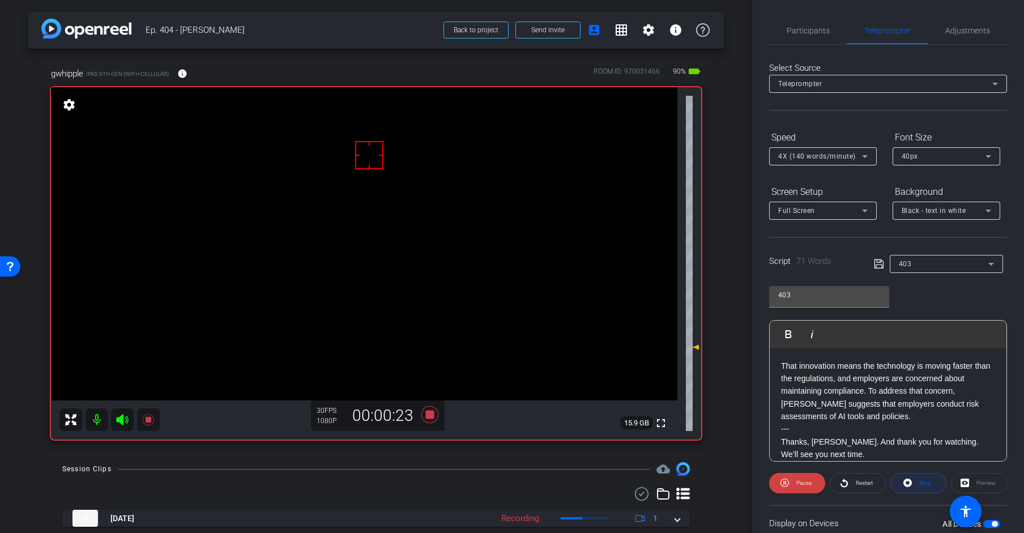
drag, startPoint x: 926, startPoint y: 481, endPoint x: 842, endPoint y: 450, distance: 88.9
click at [920, 481] on span "Stop" at bounding box center [925, 482] width 12 height 6
click at [429, 418] on icon at bounding box center [429, 414] width 17 height 17
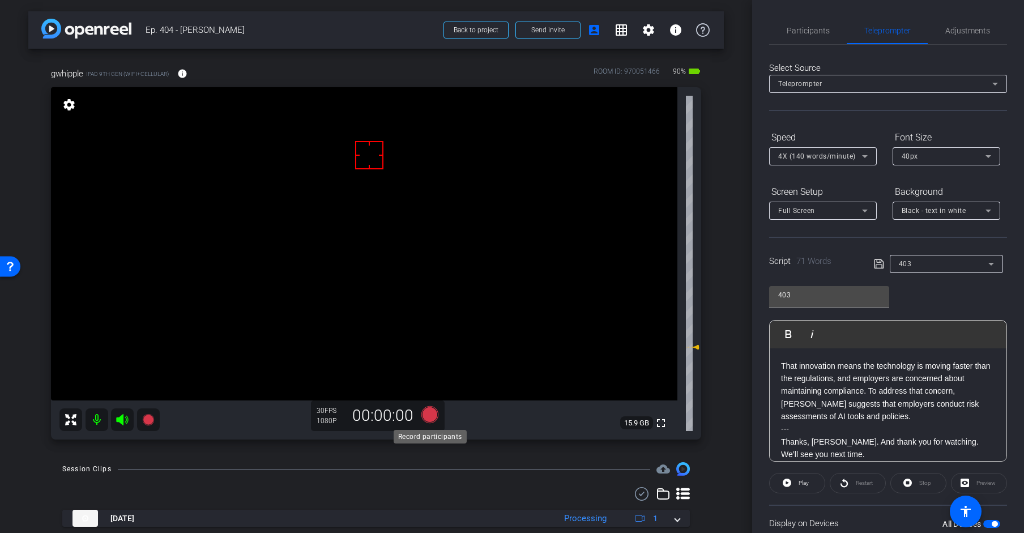
click at [429, 415] on icon at bounding box center [429, 414] width 17 height 17
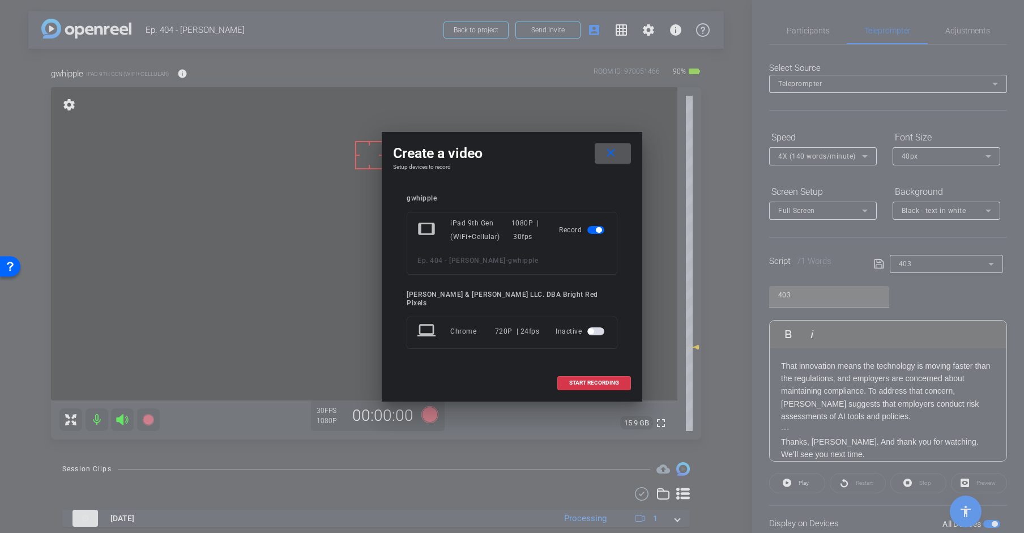
click at [611, 150] on mat-icon "close" at bounding box center [610, 153] width 14 height 14
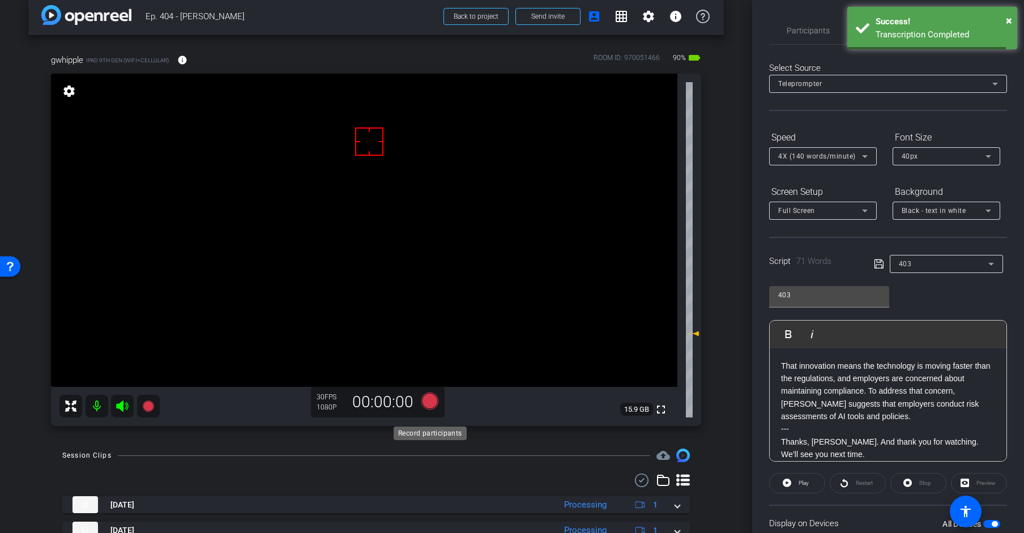
scroll to position [15, 0]
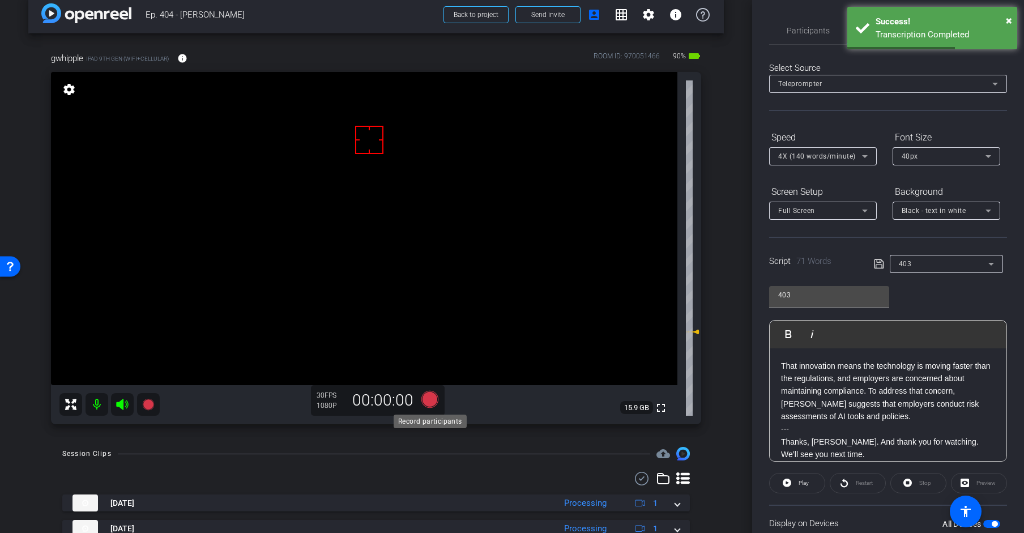
click at [426, 398] on icon at bounding box center [429, 399] width 17 height 17
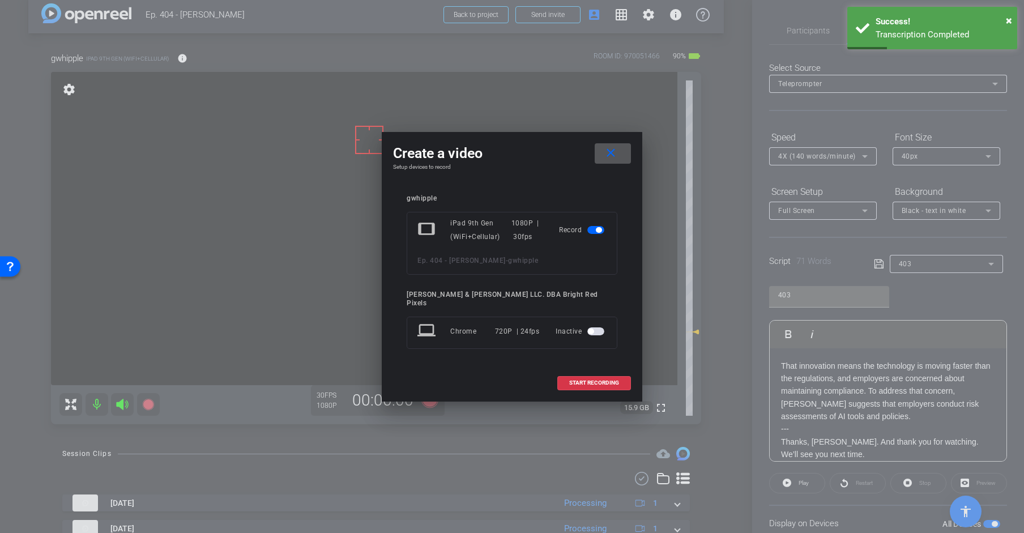
drag, startPoint x: 606, startPoint y: 160, endPoint x: 513, endPoint y: 302, distance: 169.3
click at [606, 160] on mat-icon "close" at bounding box center [610, 153] width 14 height 14
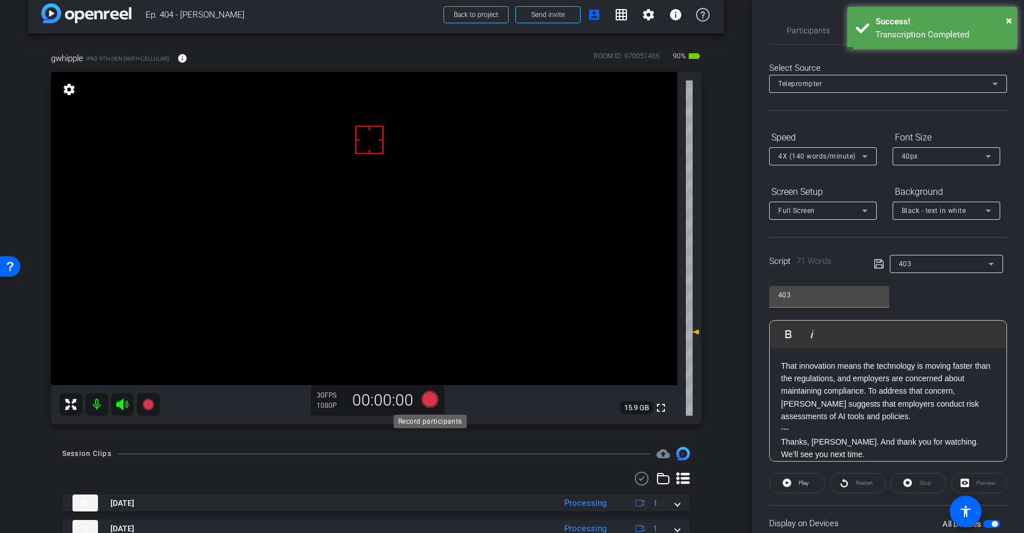
click at [429, 397] on icon at bounding box center [429, 399] width 17 height 17
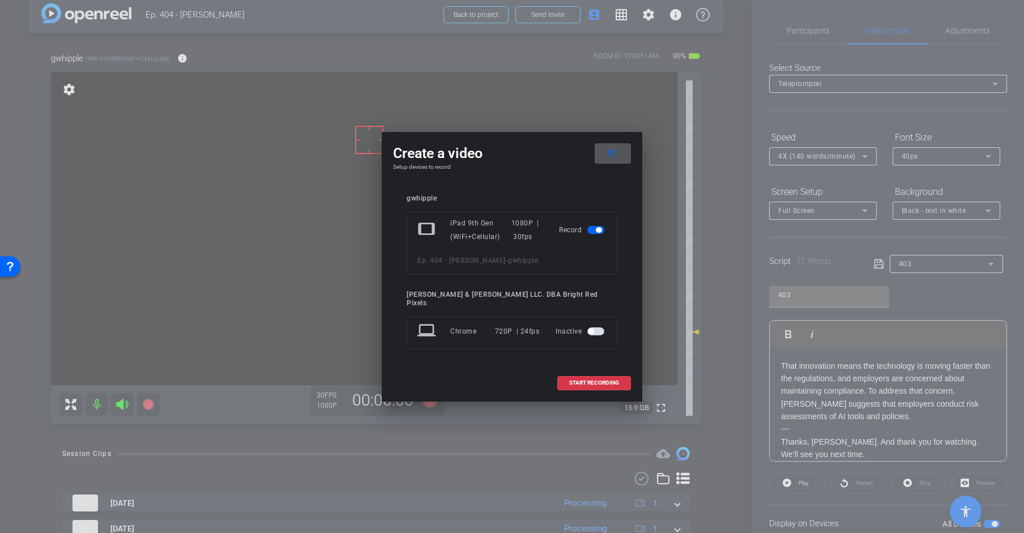
drag, startPoint x: 589, startPoint y: 381, endPoint x: 509, endPoint y: 406, distance: 83.6
click at [589, 381] on span "START RECORDING" at bounding box center [594, 383] width 50 height 6
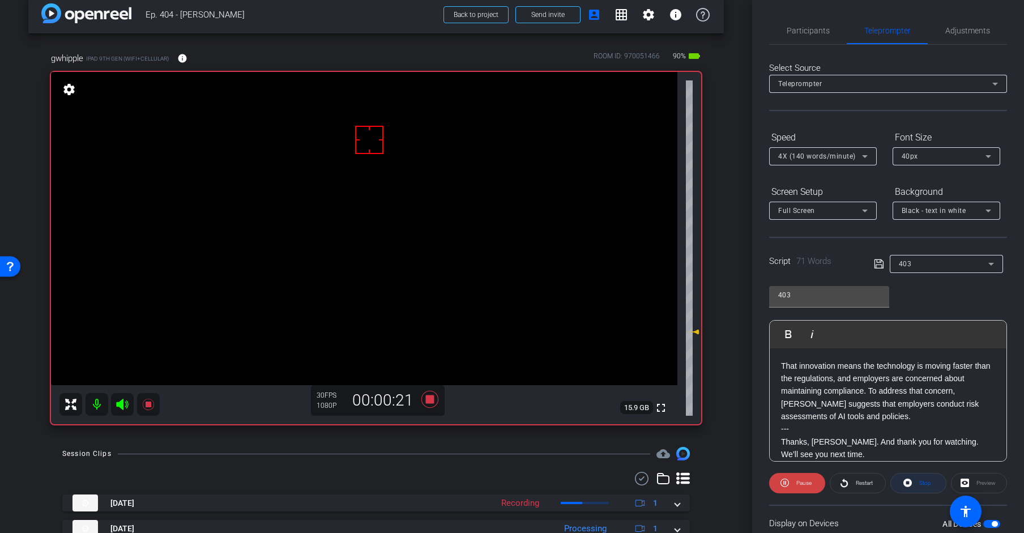
click at [920, 478] on span at bounding box center [917, 482] width 55 height 27
click at [429, 401] on icon at bounding box center [429, 399] width 17 height 17
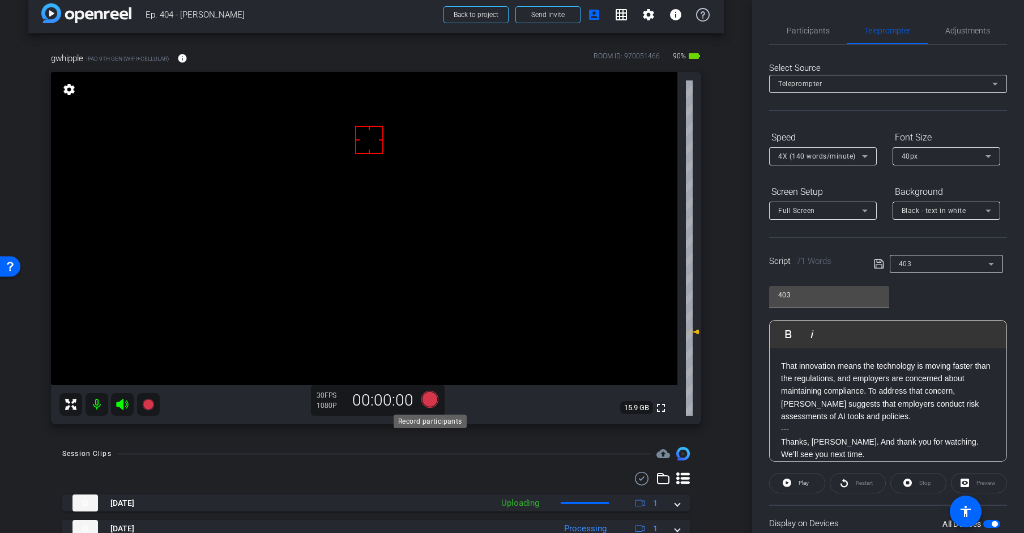
click at [429, 401] on icon at bounding box center [429, 399] width 17 height 17
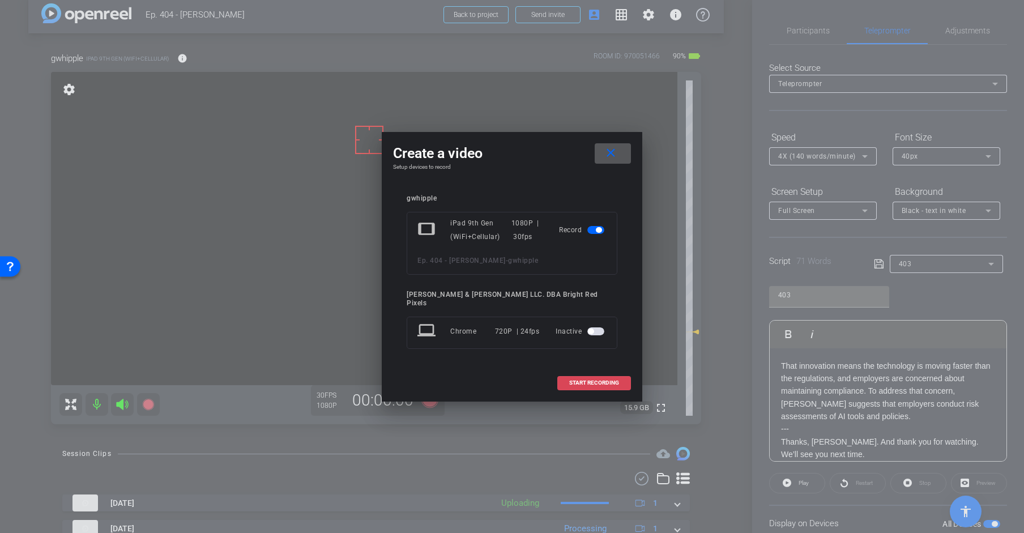
click at [573, 383] on span at bounding box center [594, 382] width 72 height 27
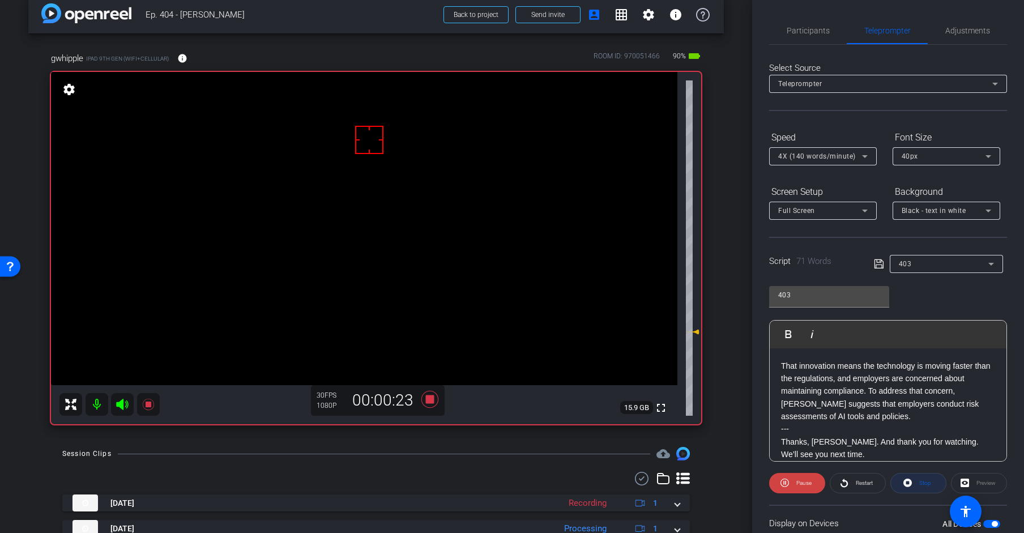
click at [920, 485] on span "Stop" at bounding box center [925, 482] width 12 height 6
click at [427, 400] on icon at bounding box center [429, 399] width 17 height 17
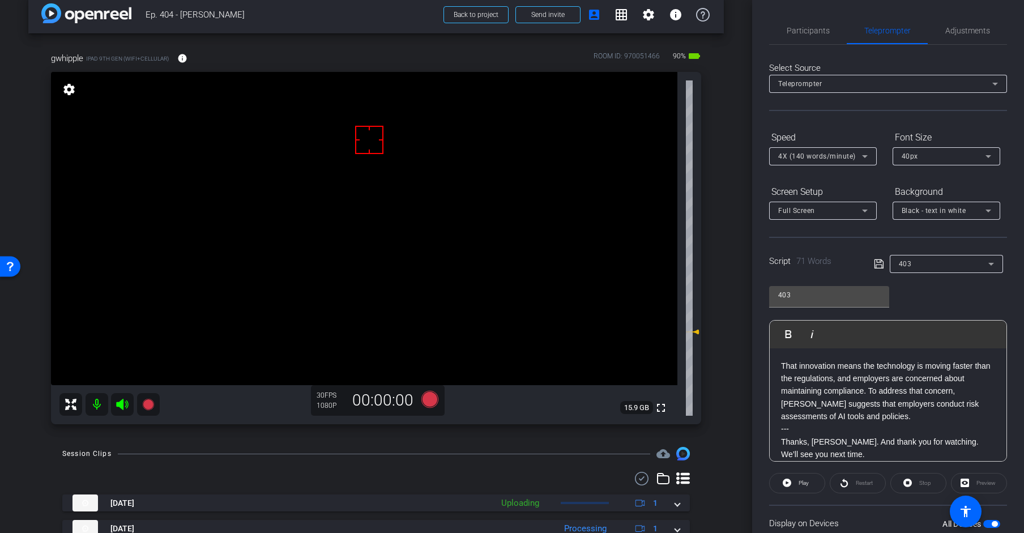
scroll to position [13, 0]
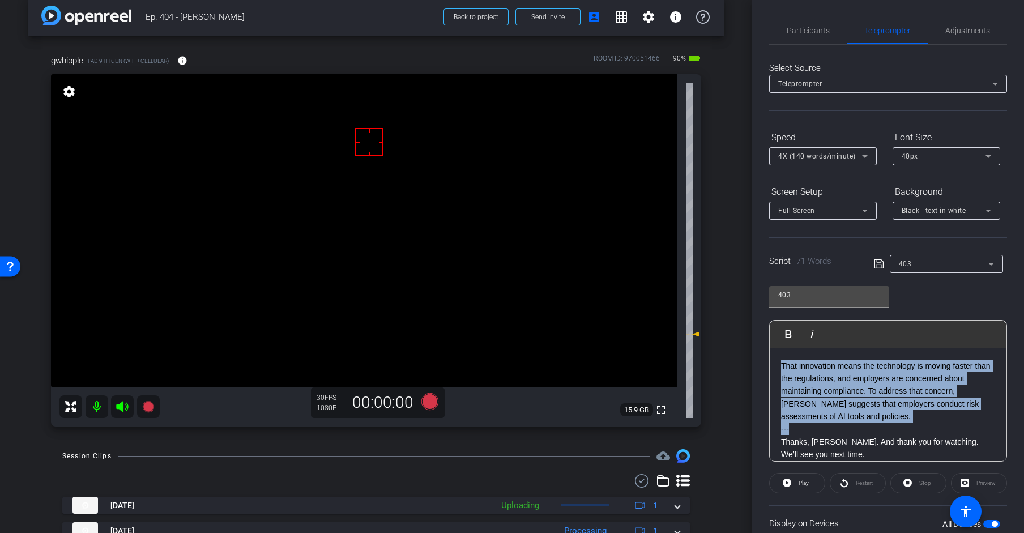
drag, startPoint x: 803, startPoint y: 423, endPoint x: 739, endPoint y: 290, distance: 148.4
click at [739, 290] on div "arrow_back Ep. 404 - [PERSON_NAME] to project Send invite account_box grid_on s…" at bounding box center [512, 266] width 1024 height 533
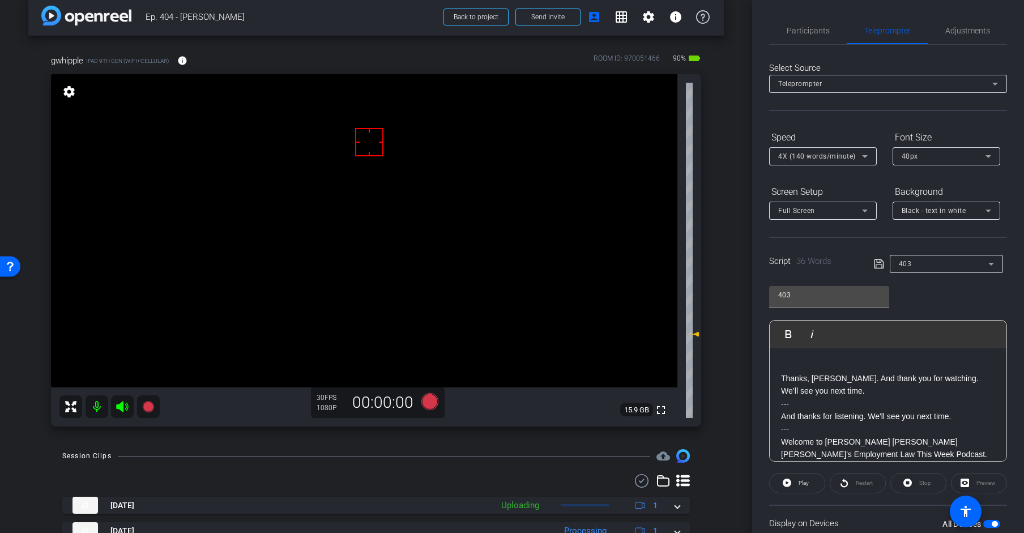
click at [781, 377] on p "Thanks, [PERSON_NAME]. And thank you for watching. We’ll see you next time." at bounding box center [888, 384] width 214 height 25
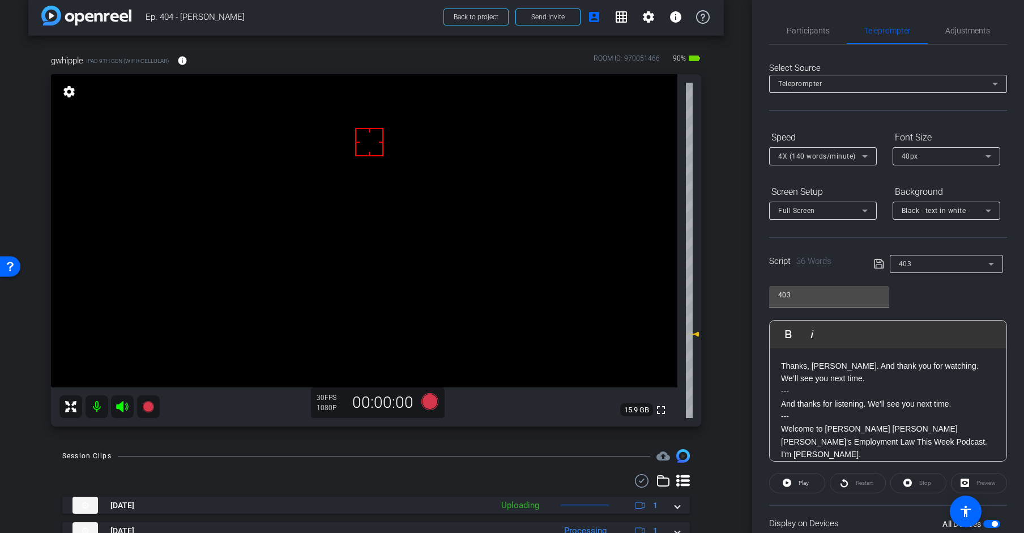
click at [877, 265] on icon at bounding box center [877, 263] width 9 height 9
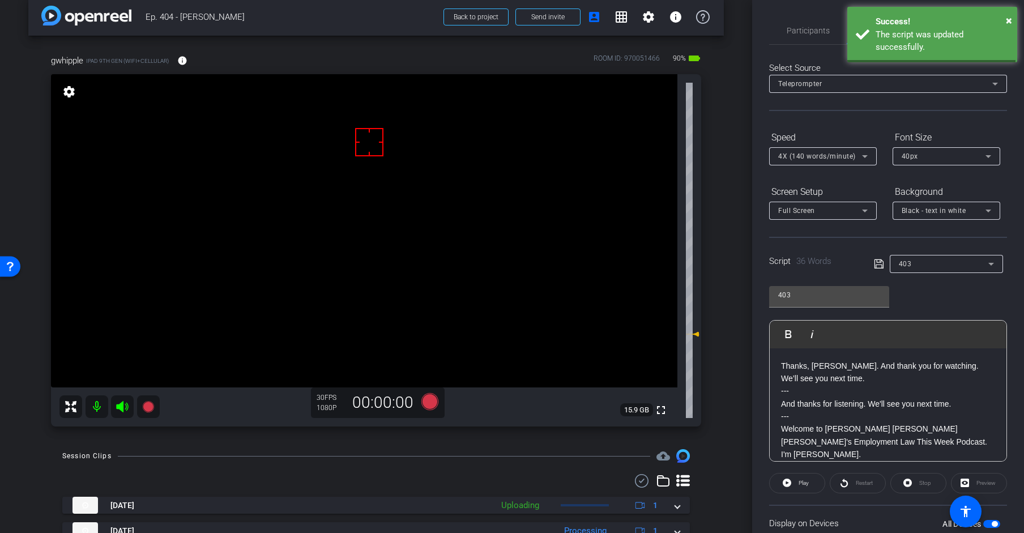
click at [877, 264] on icon at bounding box center [877, 263] width 9 height 9
click at [797, 491] on span at bounding box center [796, 482] width 55 height 27
click at [920, 481] on div "Stop" at bounding box center [918, 483] width 56 height 20
click at [920, 481] on span "Stop" at bounding box center [925, 482] width 12 height 6
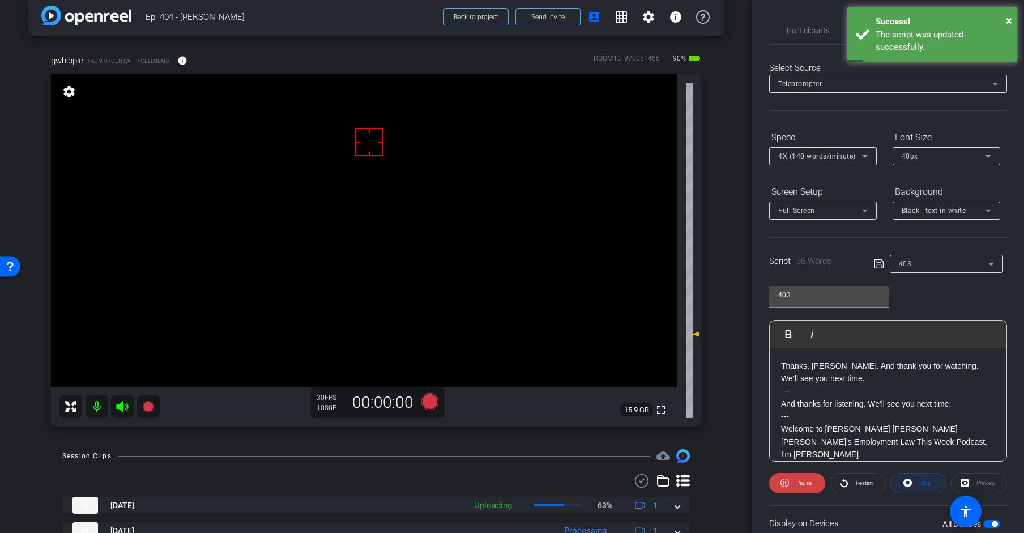
click at [920, 479] on div "Stop" at bounding box center [918, 483] width 56 height 20
click at [880, 265] on icon at bounding box center [878, 264] width 10 height 14
click at [881, 265] on icon at bounding box center [877, 263] width 9 height 9
click at [880, 265] on icon at bounding box center [878, 264] width 10 height 14
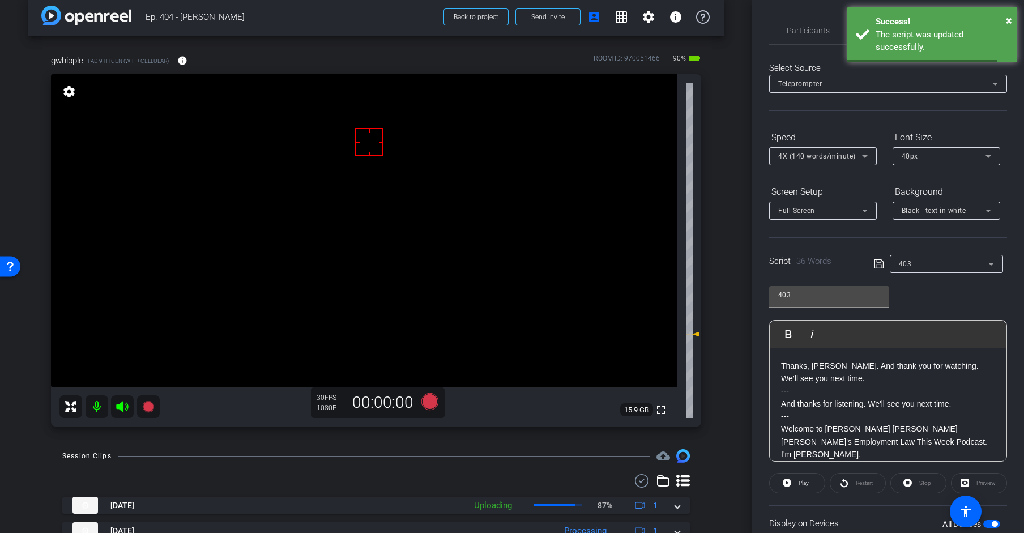
click at [880, 265] on icon at bounding box center [878, 264] width 10 height 14
click at [433, 404] on icon at bounding box center [429, 401] width 17 height 17
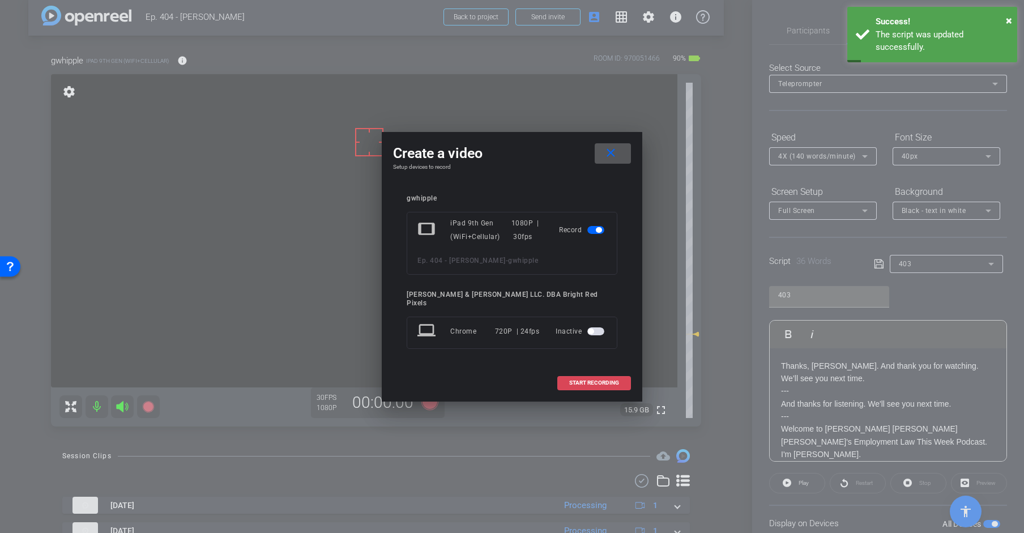
click at [583, 386] on span at bounding box center [594, 382] width 72 height 27
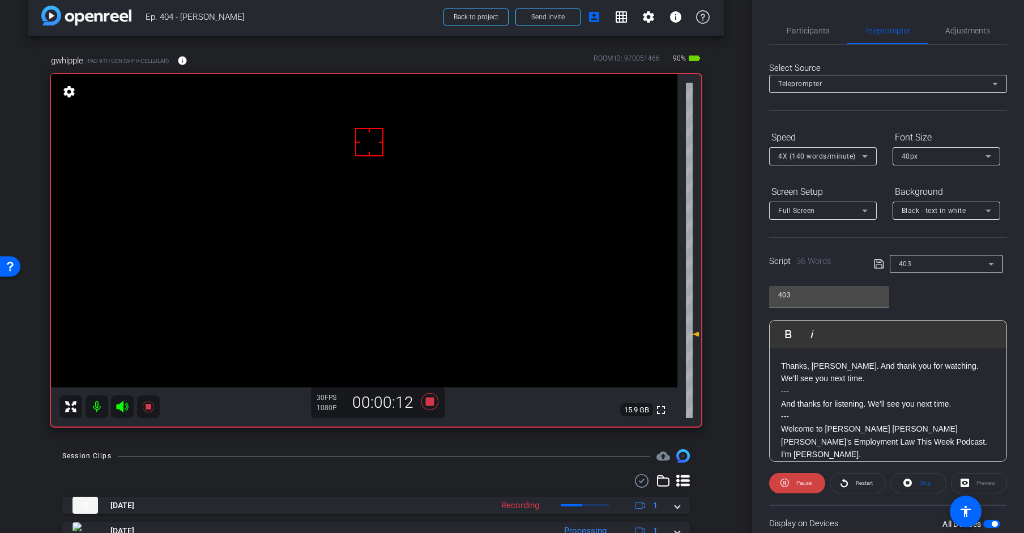
scroll to position [0, 0]
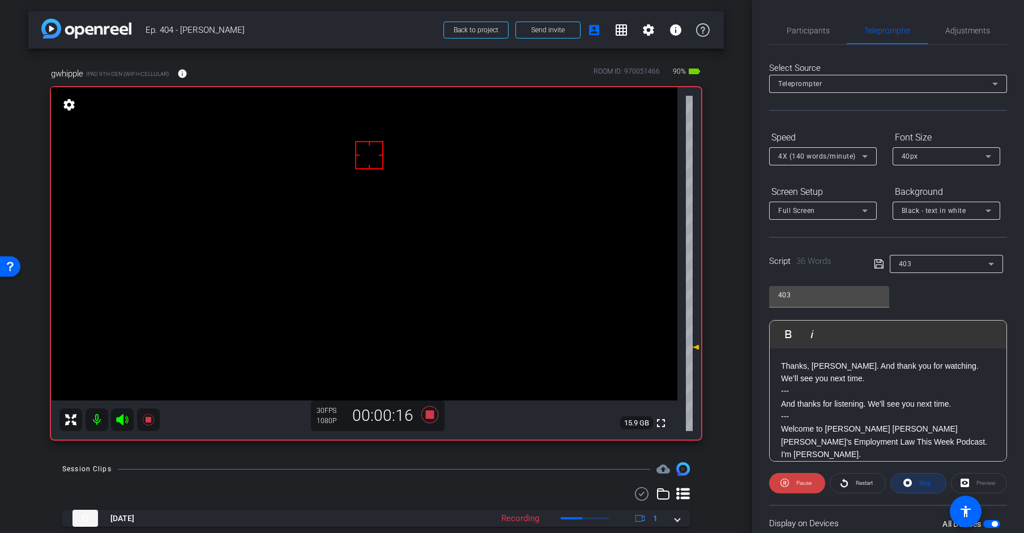
click at [920, 484] on span at bounding box center [917, 482] width 55 height 27
click at [426, 413] on icon at bounding box center [429, 414] width 17 height 17
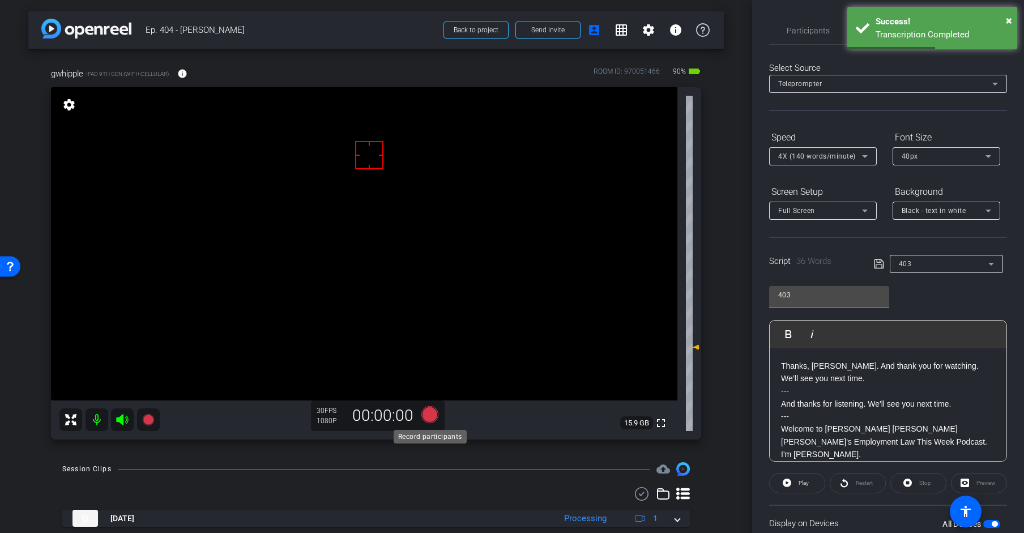
click at [434, 414] on icon at bounding box center [429, 414] width 17 height 17
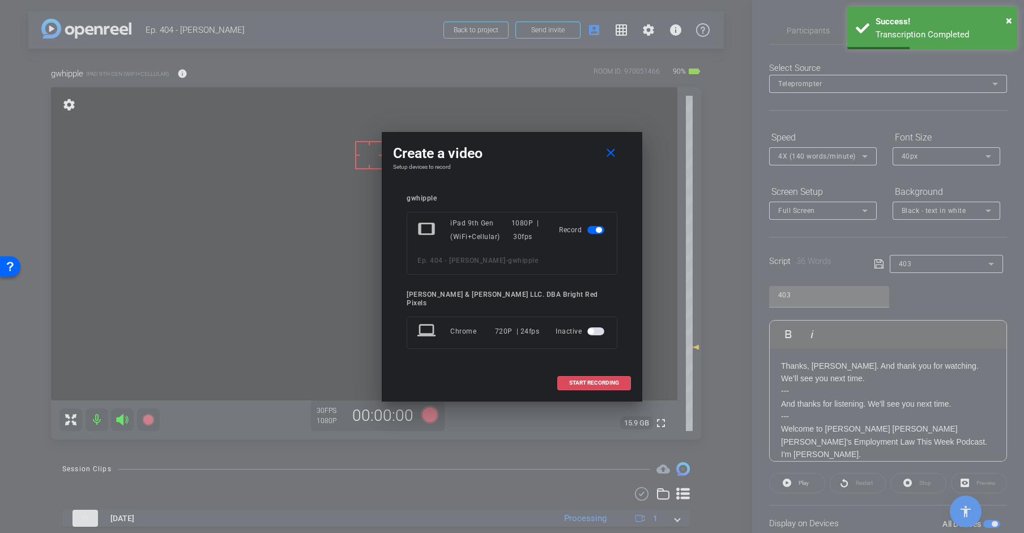
drag, startPoint x: 564, startPoint y: 376, endPoint x: 495, endPoint y: 449, distance: 100.5
click at [564, 376] on span at bounding box center [594, 382] width 72 height 27
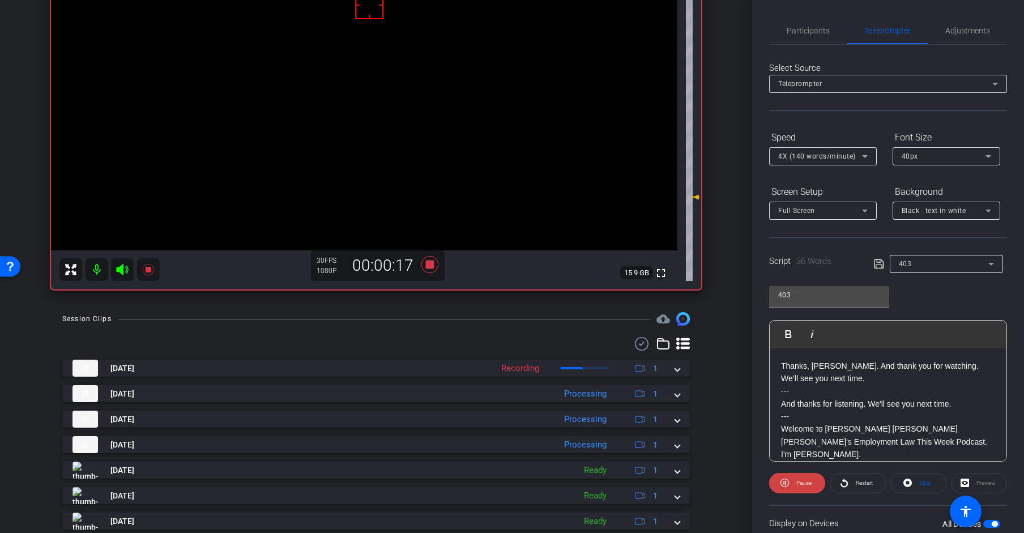
scroll to position [263, 0]
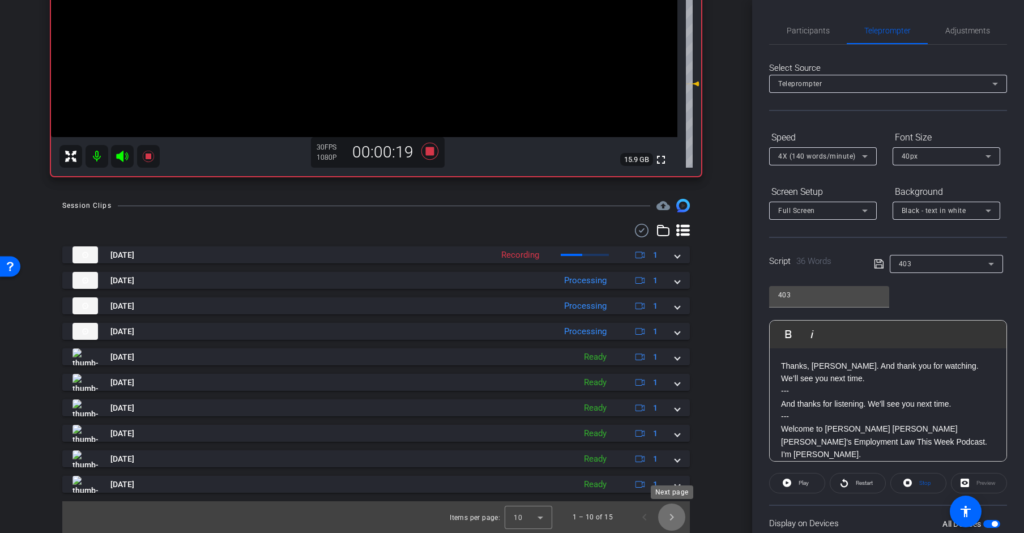
click at [673, 518] on span "Next page" at bounding box center [671, 516] width 27 height 27
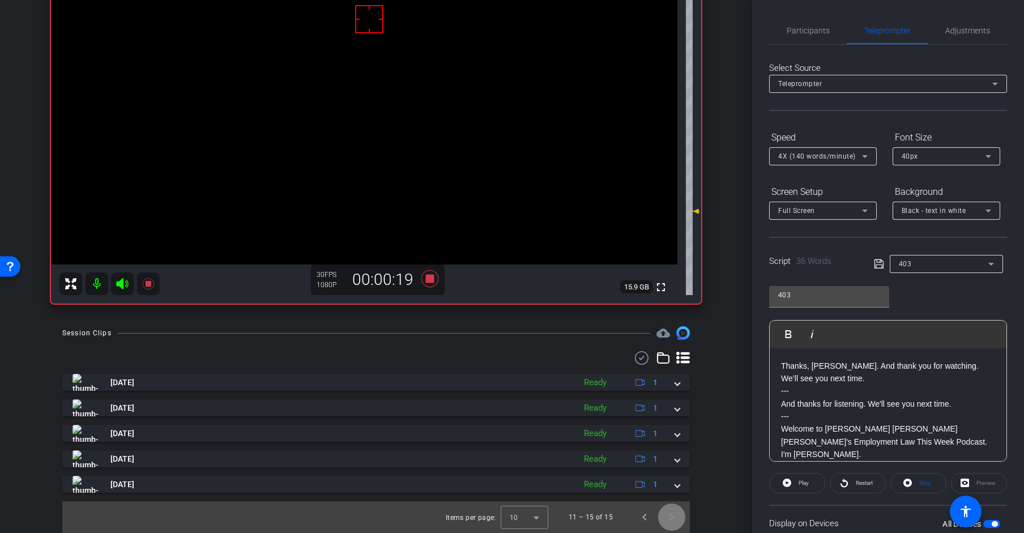
scroll to position [136, 0]
drag, startPoint x: 641, startPoint y: 521, endPoint x: 774, endPoint y: 515, distance: 133.2
click at [641, 521] on span "Previous page" at bounding box center [644, 516] width 27 height 27
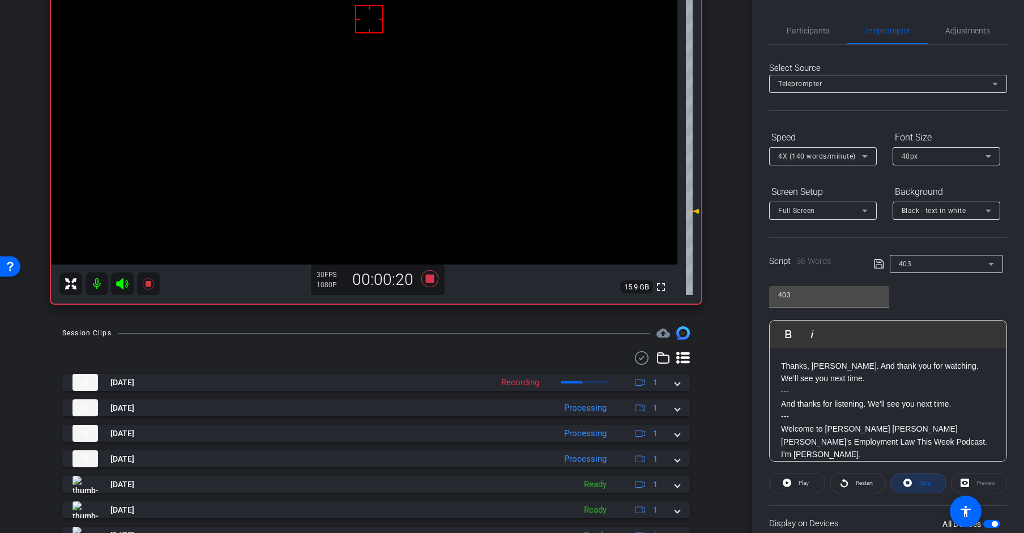
drag, startPoint x: 937, startPoint y: 476, endPoint x: 918, endPoint y: 476, distance: 18.7
click at [920, 476] on span at bounding box center [917, 482] width 55 height 27
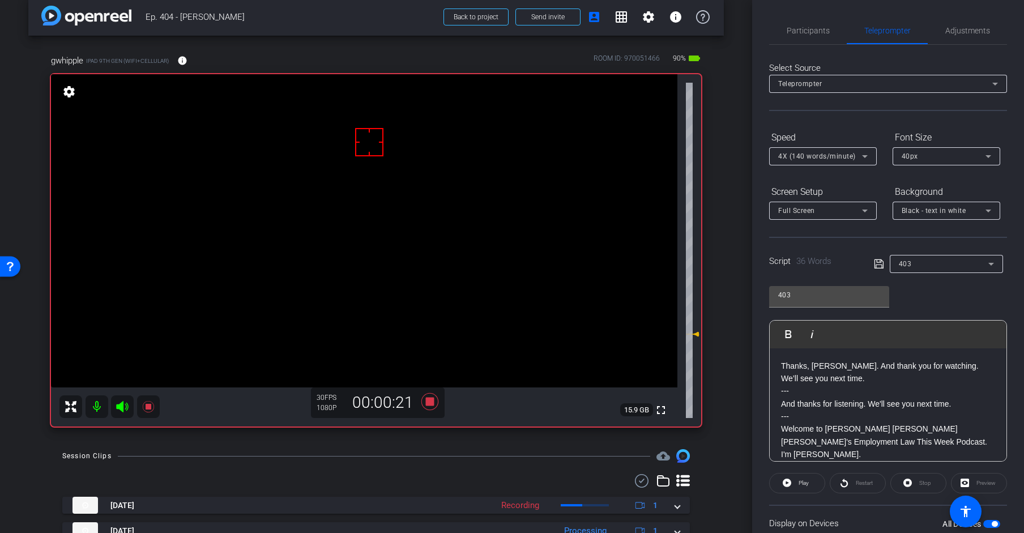
scroll to position [0, 0]
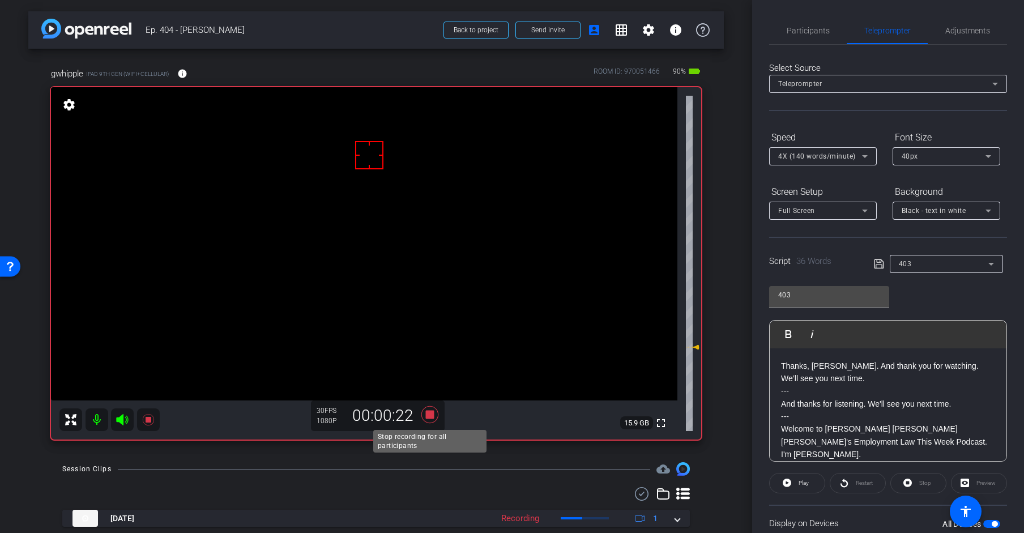
click at [433, 414] on icon at bounding box center [429, 414] width 17 height 17
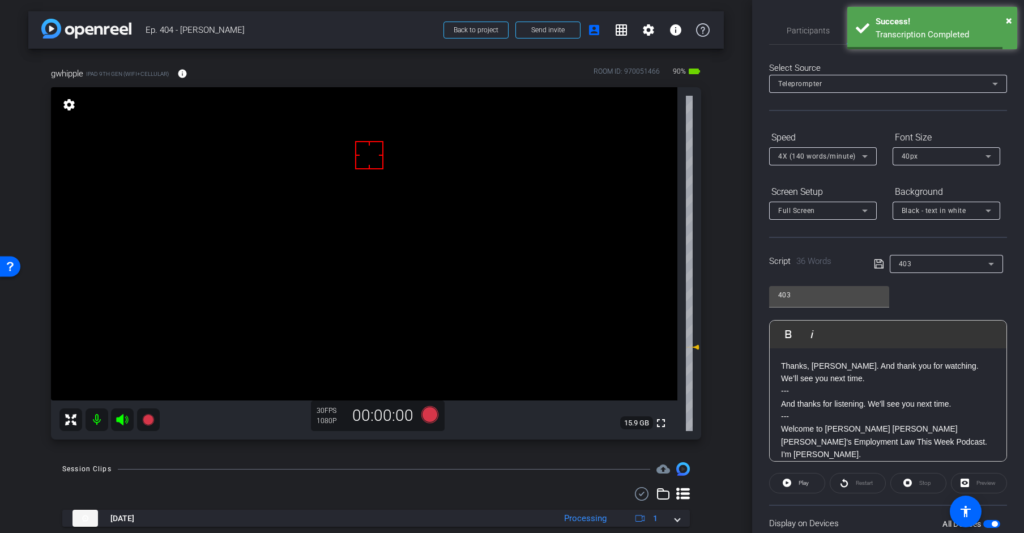
drag, startPoint x: 481, startPoint y: 35, endPoint x: 446, endPoint y: 240, distance: 207.8
click at [446, 240] on div "arrow_back Ep. 404 - [PERSON_NAME] to project Send invite account_box grid_on s…" at bounding box center [376, 266] width 752 height 533
click at [477, 27] on span "Back to project" at bounding box center [475, 30] width 45 height 8
